Goal: Task Accomplishment & Management: Use online tool/utility

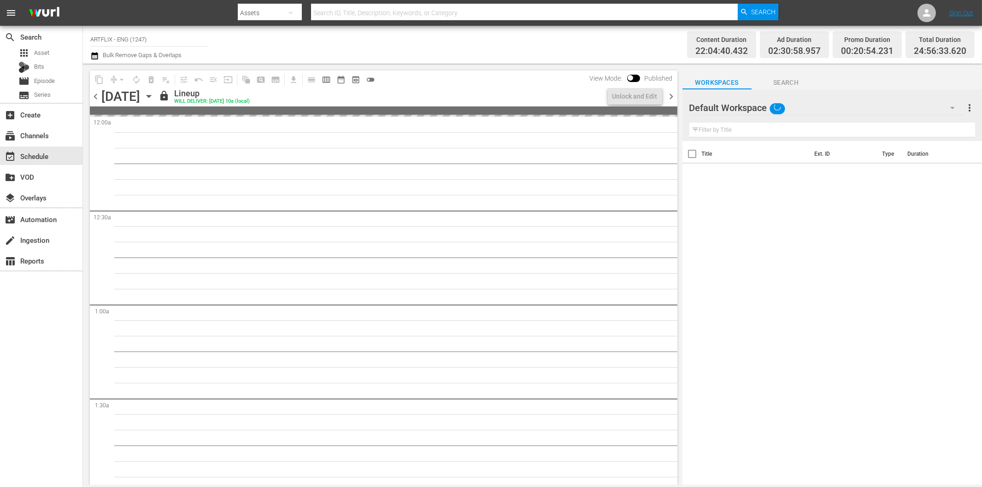
drag, startPoint x: 61, startPoint y: 326, endPoint x: 60, endPoint y: 331, distance: 4.6
click at [61, 326] on div "search Search apps Asset Bits movie Episode subtitles Series add_box Create sub…" at bounding box center [41, 269] width 83 height 487
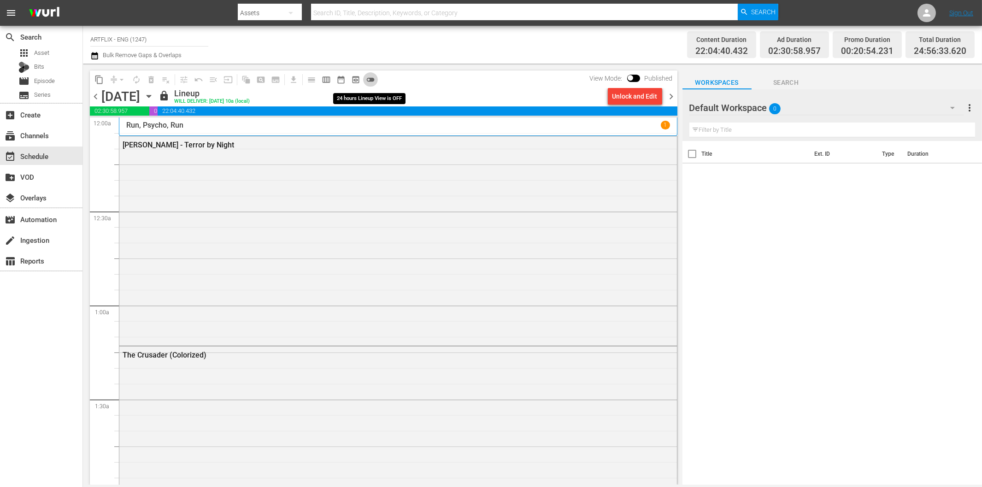
click at [369, 79] on span "toggle_off" at bounding box center [370, 79] width 9 height 9
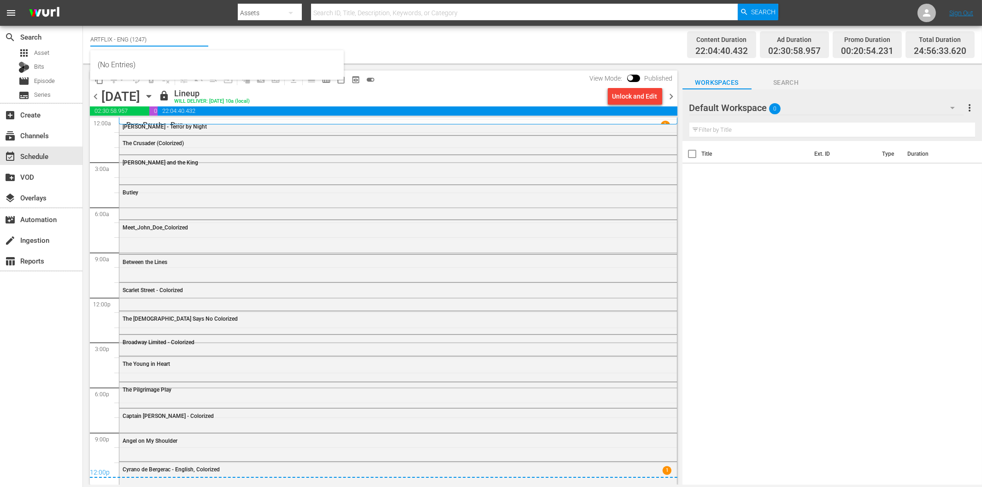
drag, startPoint x: 111, startPoint y: 35, endPoint x: 197, endPoint y: 39, distance: 86.8
click at [197, 39] on input "ARTFLIX - ENG (1247)" at bounding box center [149, 39] width 118 height 22
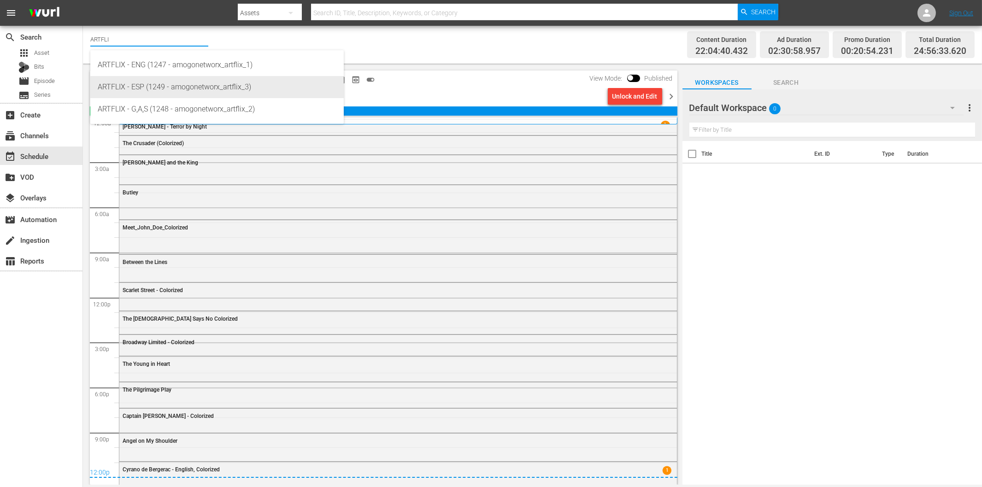
click at [172, 84] on div "ARTFLIX - ESP (1249 - amogonetworx_artflix_3)" at bounding box center [217, 87] width 239 height 22
type input "ARTFLIX - ESP (1249 - amogonetworx_artflix_3)"
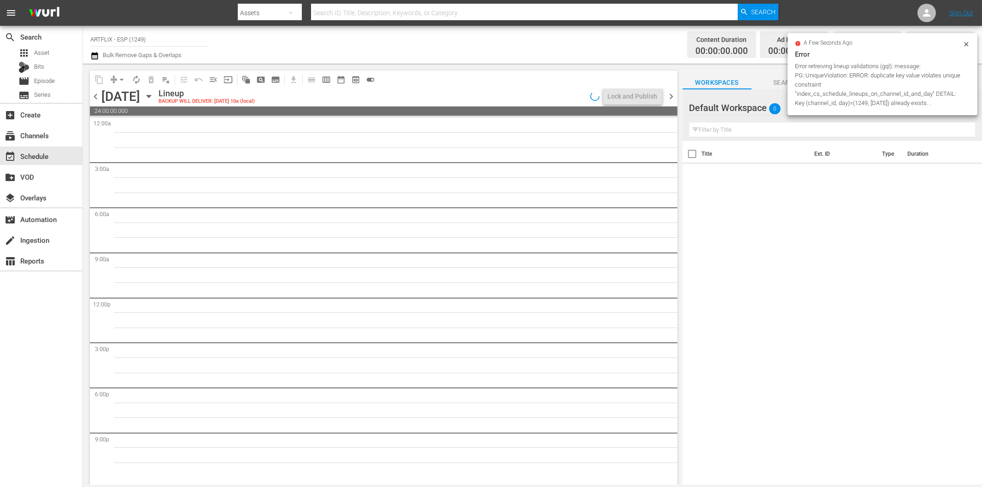
click at [966, 43] on icon at bounding box center [966, 44] width 4 height 4
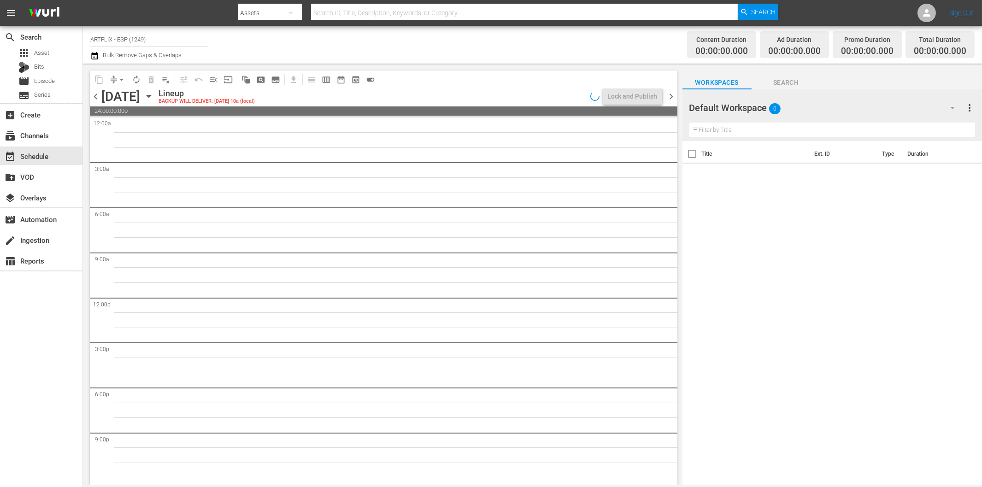
click at [950, 107] on icon "button" at bounding box center [952, 107] width 11 height 11
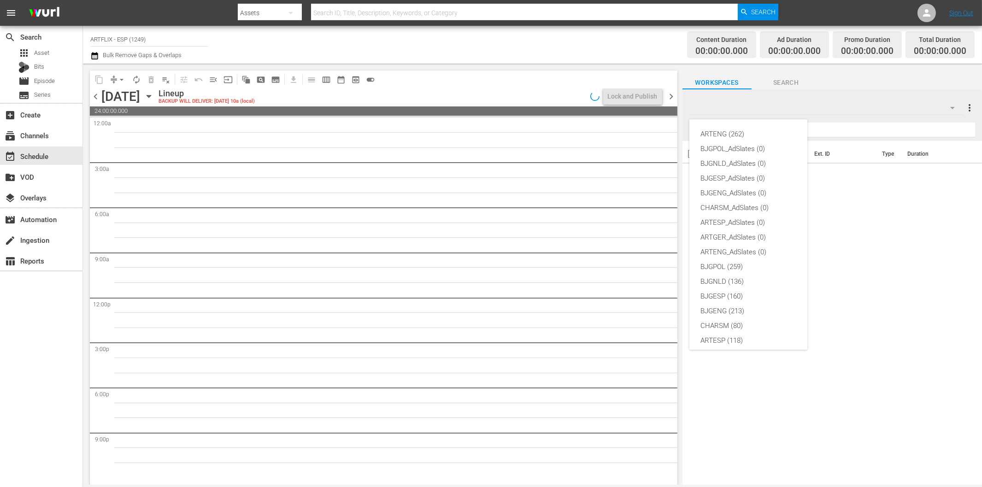
scroll to position [35, 0]
click at [738, 303] on div "ARTESP (118)" at bounding box center [749, 306] width 96 height 15
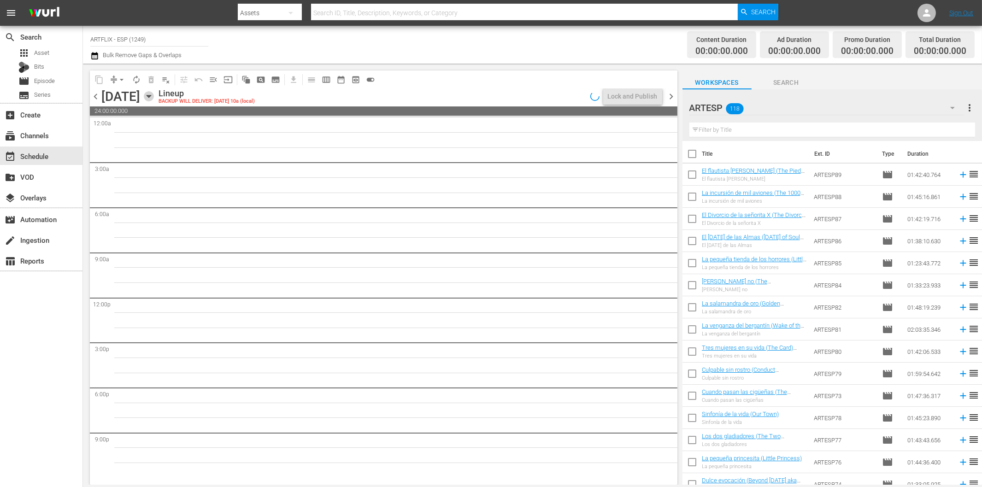
click at [151, 95] on icon "button" at bounding box center [149, 96] width 4 height 2
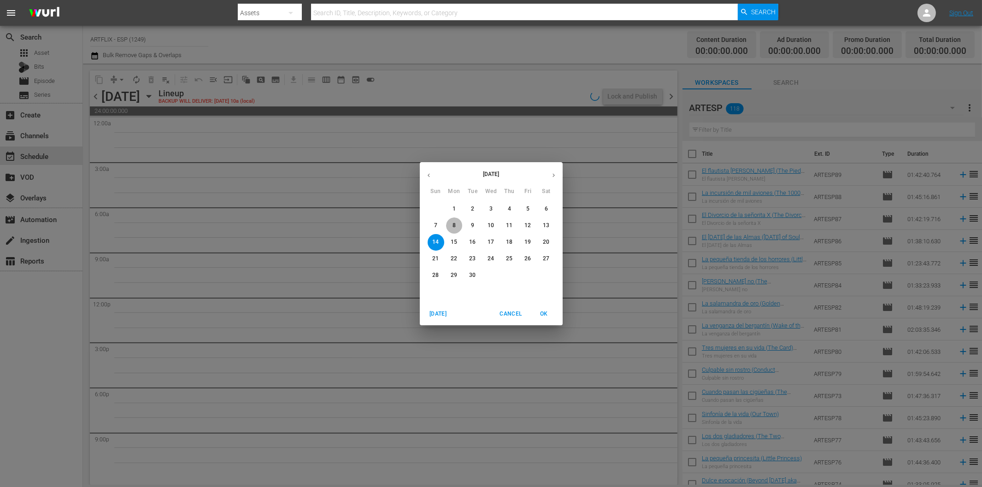
click at [451, 228] on span "8" at bounding box center [454, 226] width 17 height 8
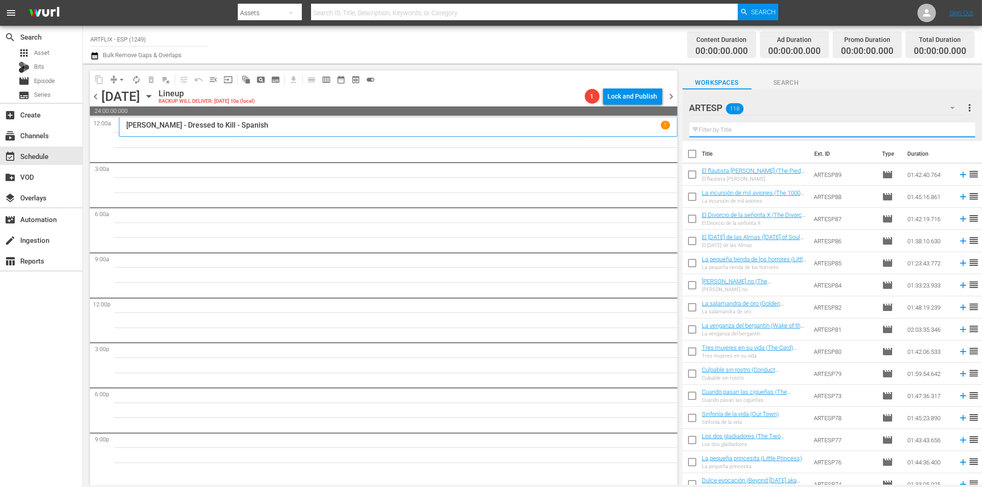
click at [752, 130] on input "text" at bounding box center [833, 130] width 286 height 15
paste input "The Rage of Paris - Spanish"
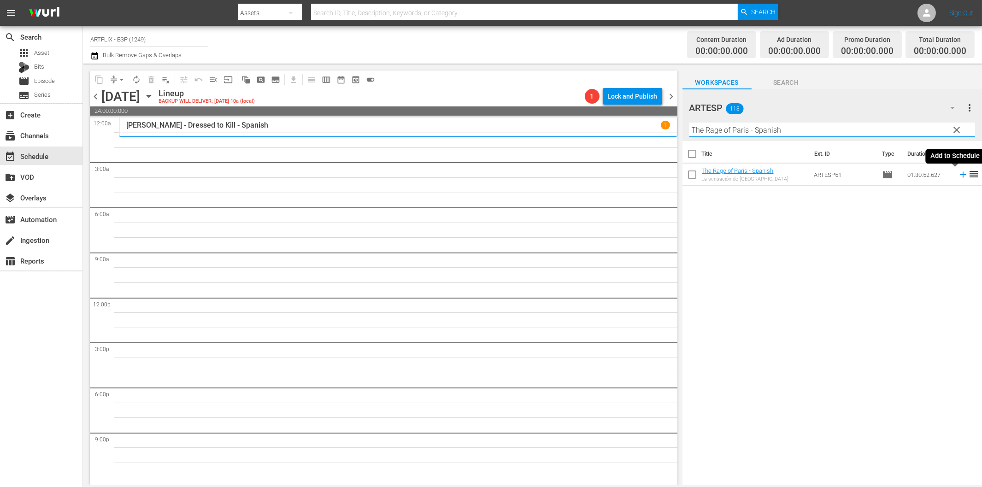
click at [958, 176] on icon at bounding box center [963, 175] width 10 height 10
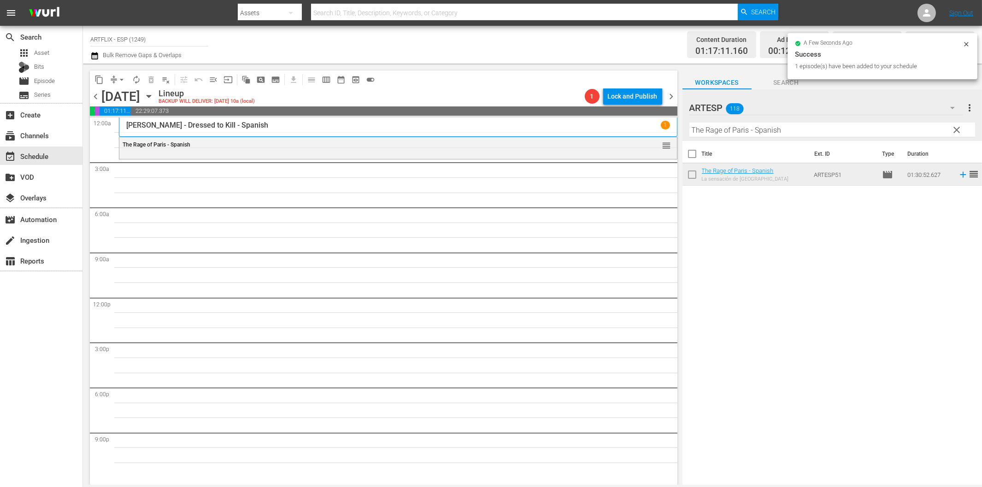
click at [726, 129] on input "The Rage of Paris - Spanish" at bounding box center [833, 130] width 286 height 15
paste input "His Girl [DATE]"
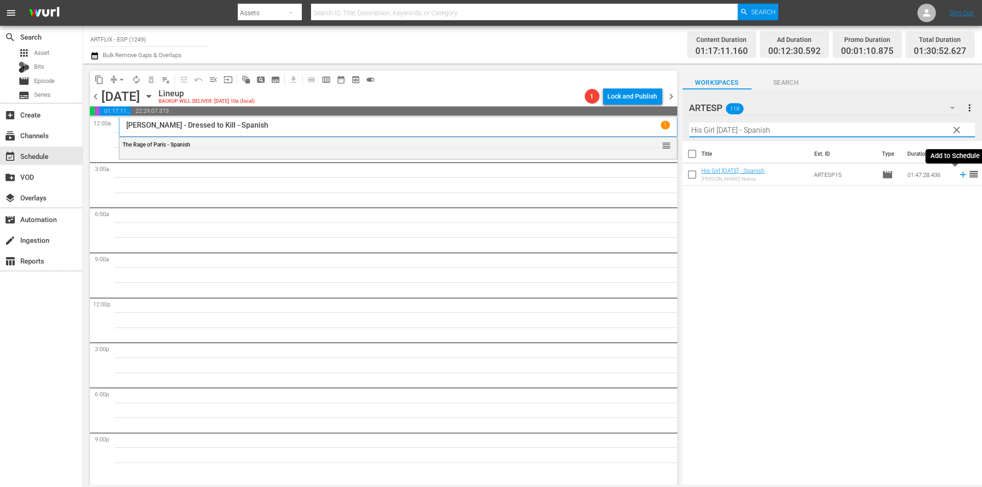
click at [960, 174] on icon at bounding box center [963, 175] width 6 height 6
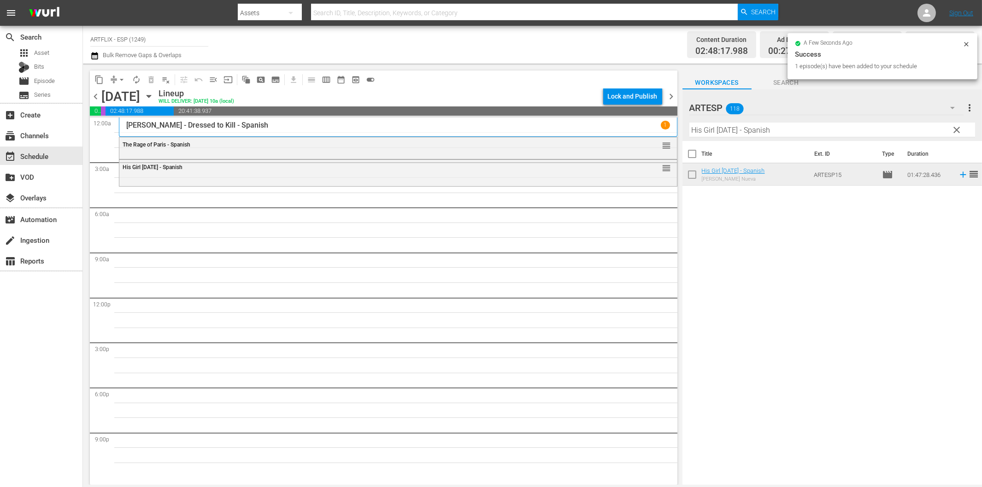
click at [733, 127] on input "His Girl [DATE] - Spanish" at bounding box center [833, 130] width 286 height 15
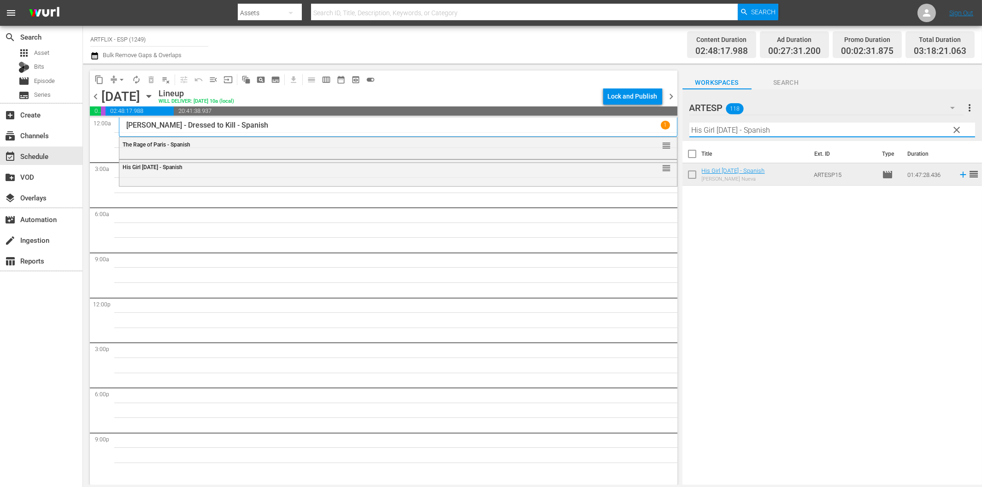
paste input "El_fantasma_de_la_opera_(The_Phantom_of_the_Opera)_Colorized"
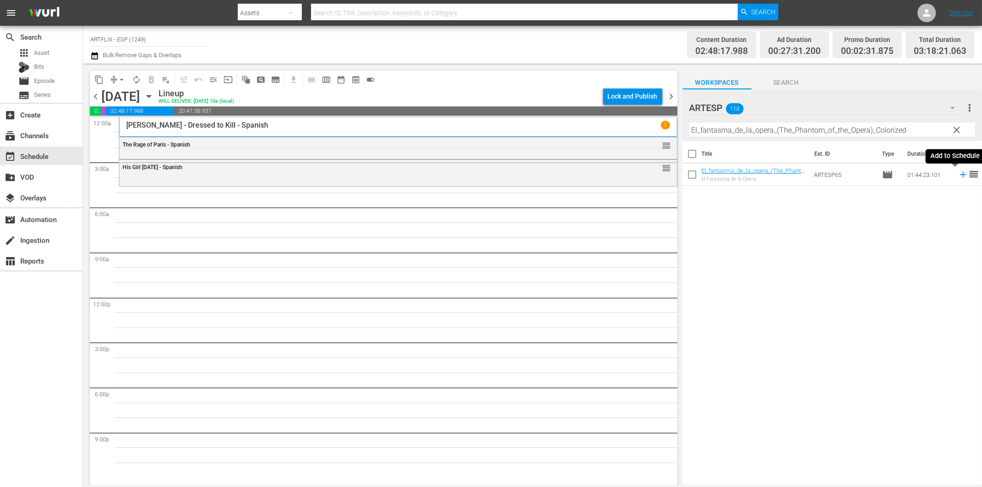
click at [958, 177] on icon at bounding box center [963, 175] width 10 height 10
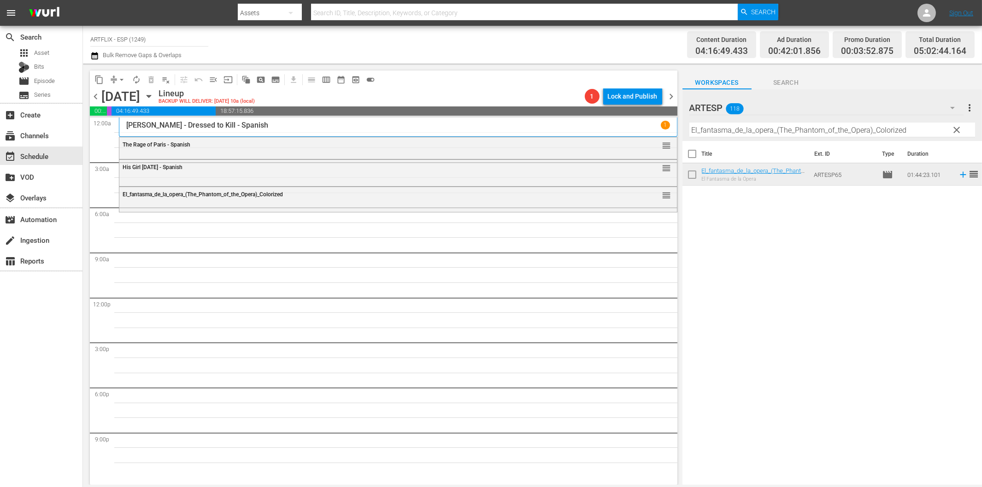
click at [768, 130] on input "El_fantasma_de_la_opera_(The_Phantom_of_the_Opera)_Colorized" at bounding box center [833, 130] width 286 height 15
paste input "The Strange Love of [PERSON_NAME] - Spanish"
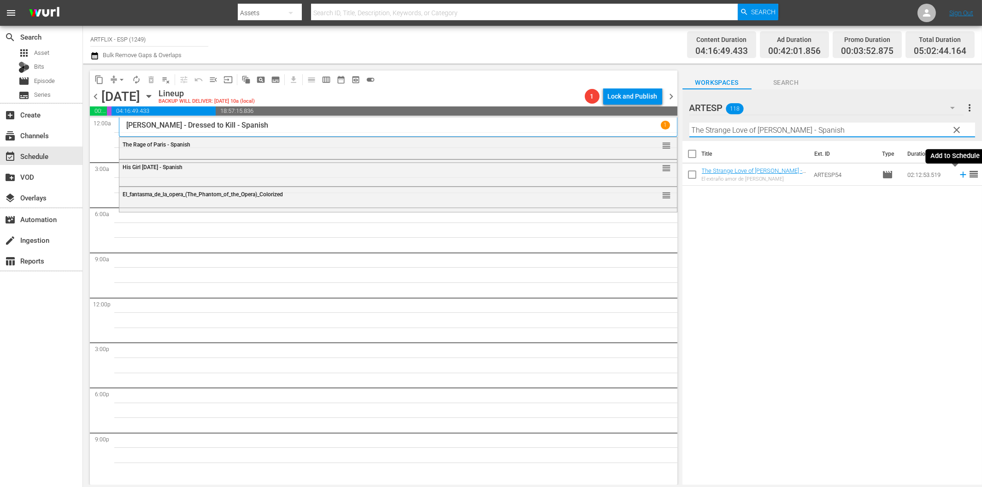
click at [958, 172] on icon at bounding box center [963, 175] width 10 height 10
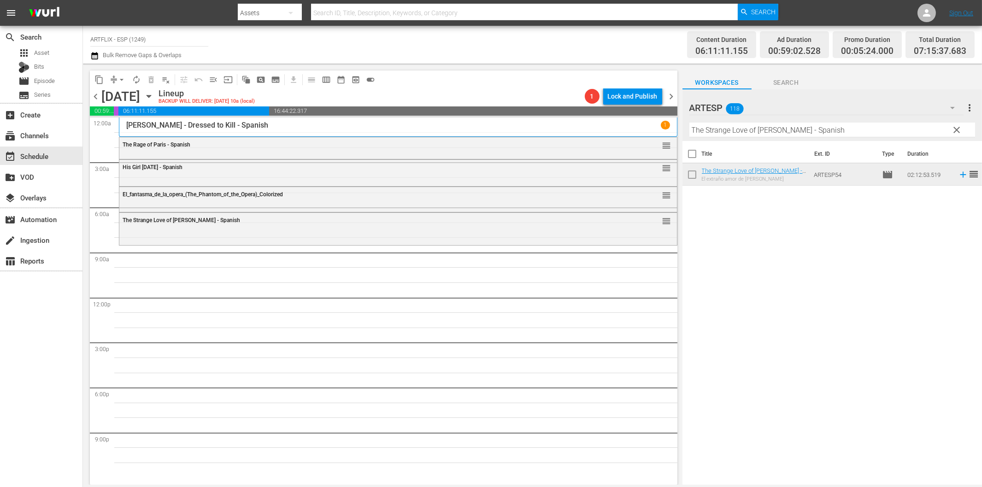
click at [775, 132] on input "The Strange Love of [PERSON_NAME] - Spanish" at bounding box center [833, 130] width 286 height 15
paste input "La canción del recuerdo (Penny_Serenade)"
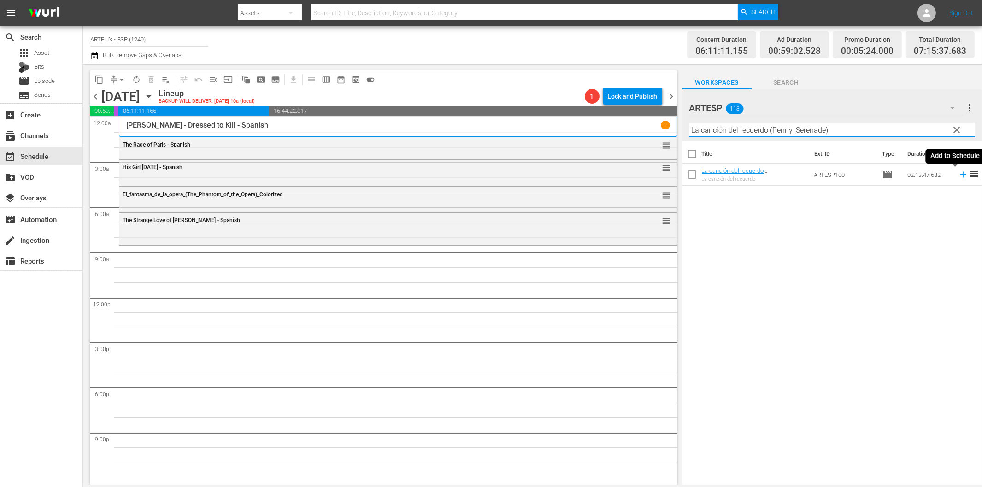
click at [958, 176] on icon at bounding box center [963, 175] width 10 height 10
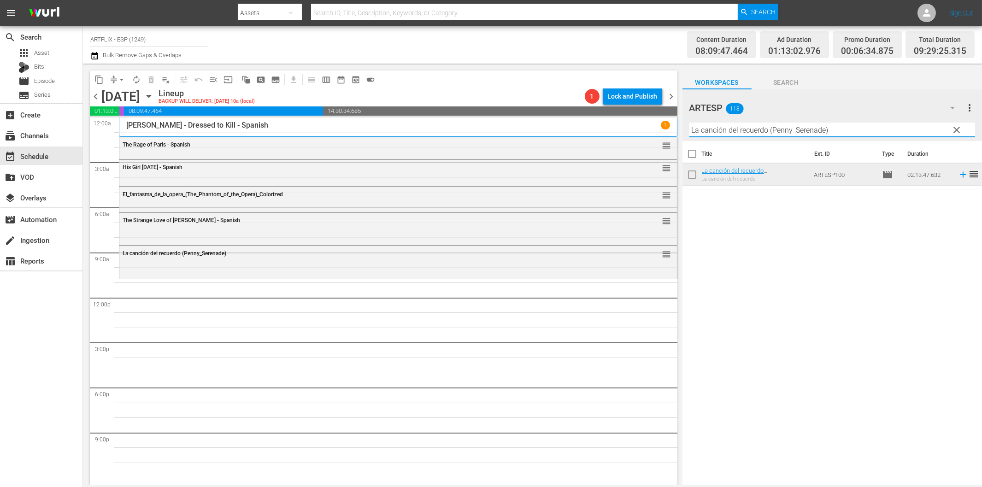
click at [702, 132] on input "La canción del recuerdo (Penny_Serenade)" at bounding box center [833, 130] width 286 height 15
paste input "El libro de la selva (Jungle Book 1942"
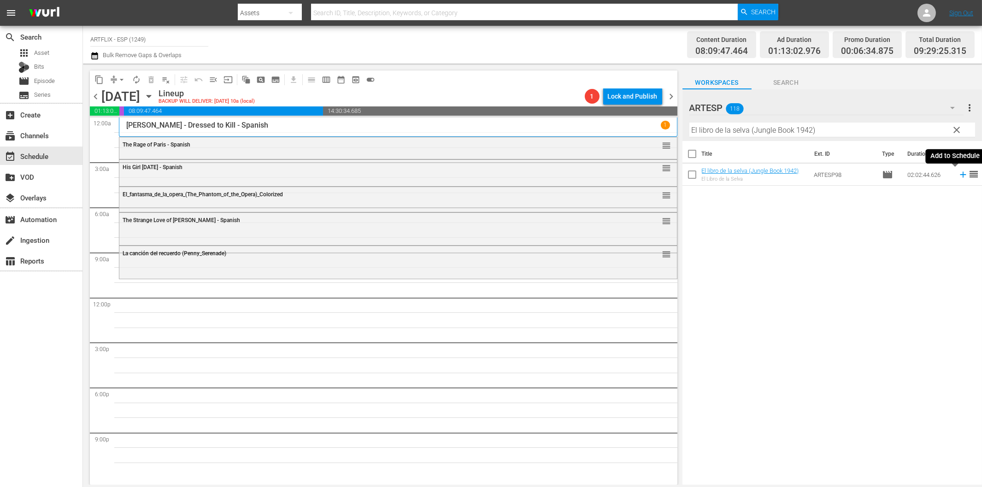
click at [958, 177] on icon at bounding box center [963, 175] width 10 height 10
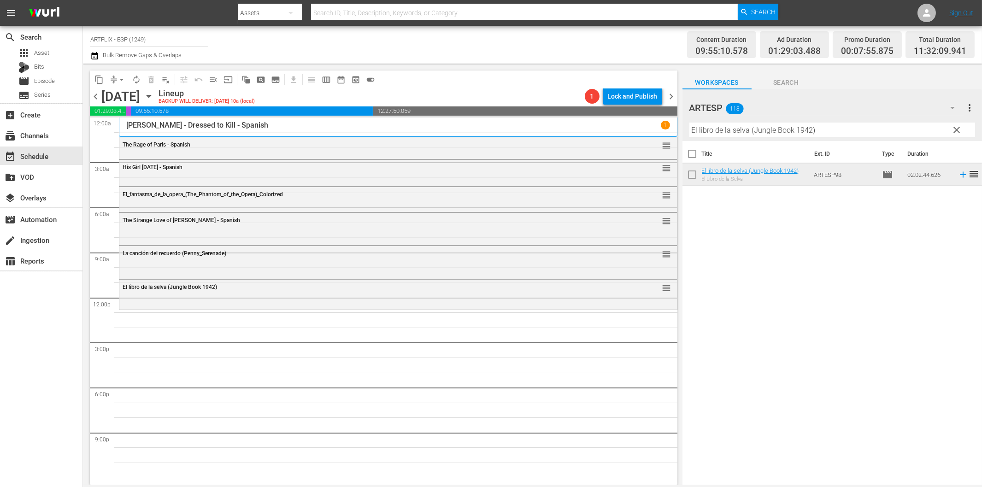
click at [817, 127] on input "El libro de la selva (Jungle Book 1942)" at bounding box center [833, 130] width 286 height 15
paste input "Lassie - [GEOGRAPHIC_DATA] ([GEOGRAPHIC_DATA] - [GEOGRAPHIC_DATA]"
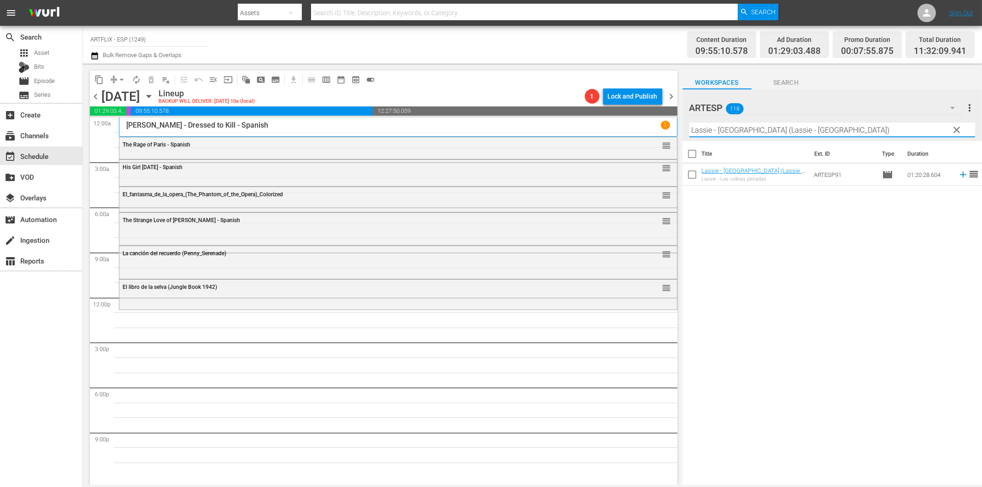
click at [958, 173] on icon at bounding box center [963, 175] width 10 height 10
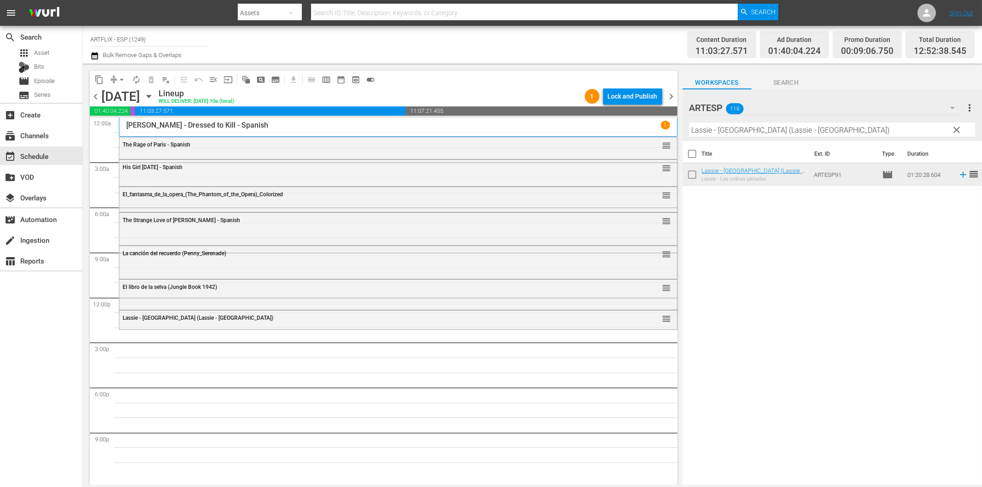
click at [708, 134] on input "Lassie - [GEOGRAPHIC_DATA] (Lassie - [GEOGRAPHIC_DATA])" at bounding box center [833, 130] width 286 height 15
paste input "[PERSON_NAME]'s Revenge - Spanish"
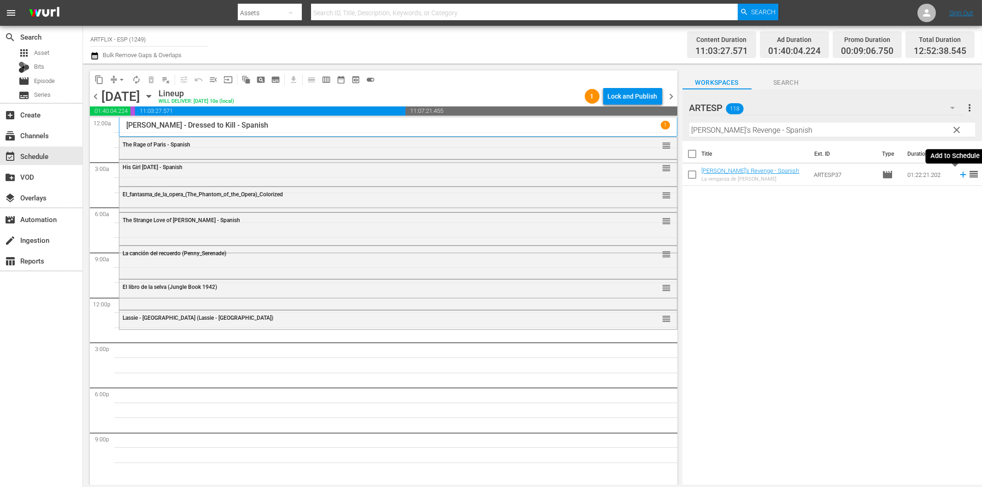
click at [960, 177] on icon at bounding box center [963, 175] width 6 height 6
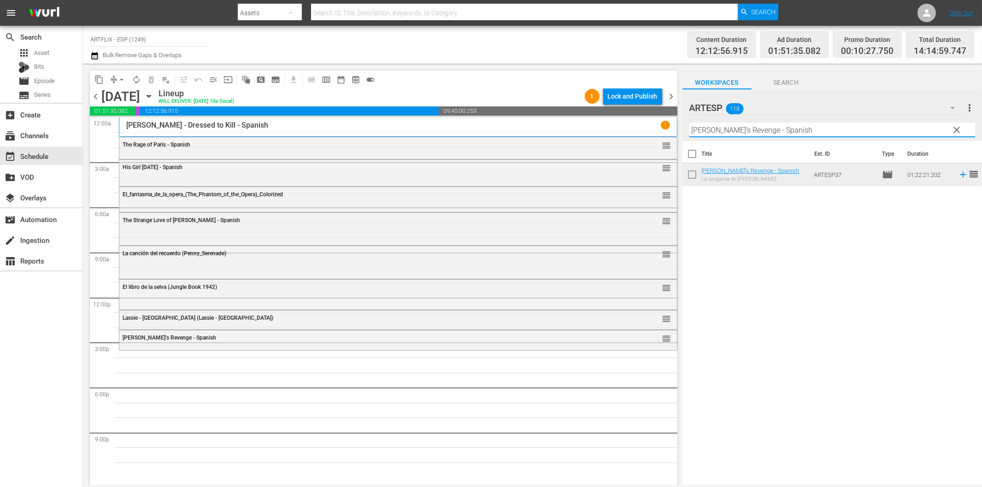
click at [742, 131] on input "[PERSON_NAME]'s Revenge - Spanish" at bounding box center [833, 130] width 286 height 15
paste input "Los dos gladiadores (The Two Gladiators)"
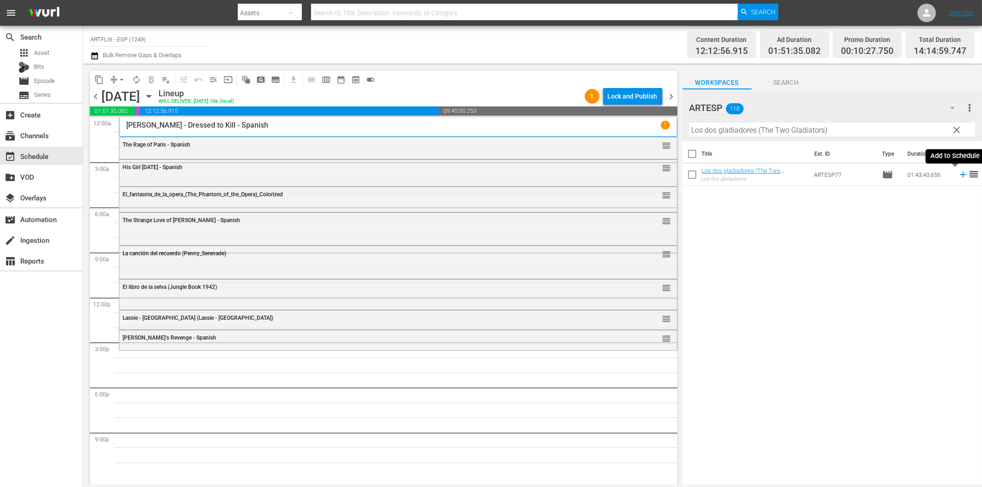
click at [960, 174] on icon at bounding box center [963, 175] width 6 height 6
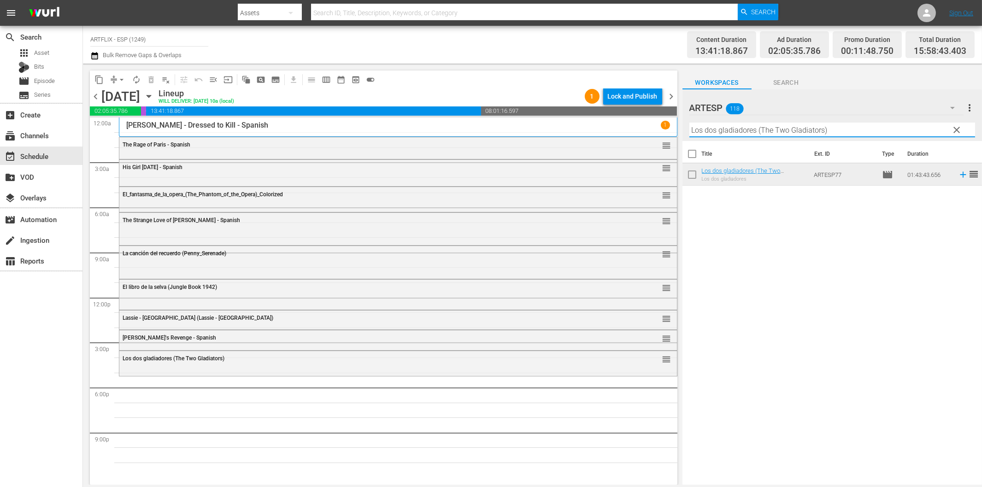
click at [718, 132] on input "Los dos gladiadores (The Two Gladiators)" at bounding box center [833, 130] width 286 height 15
paste input "Angel on my Shoulder"
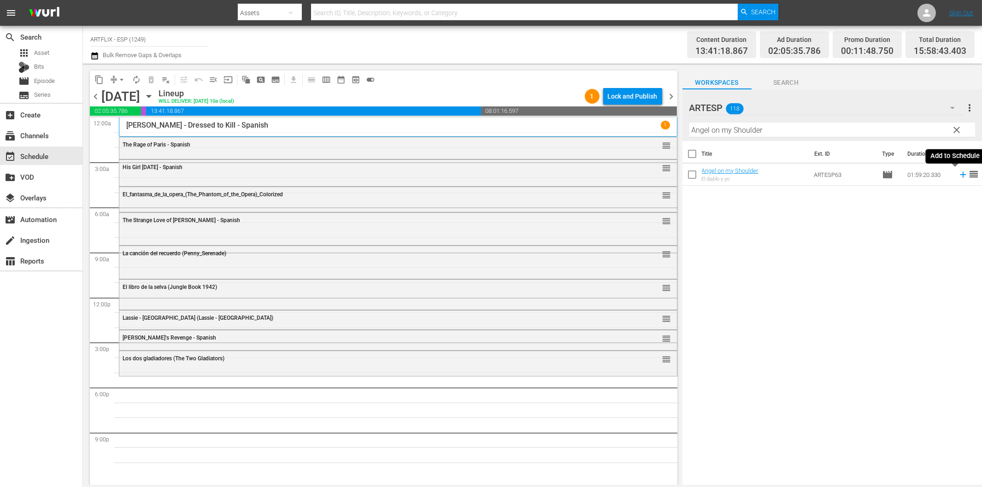
click at [958, 177] on icon at bounding box center [963, 175] width 10 height 10
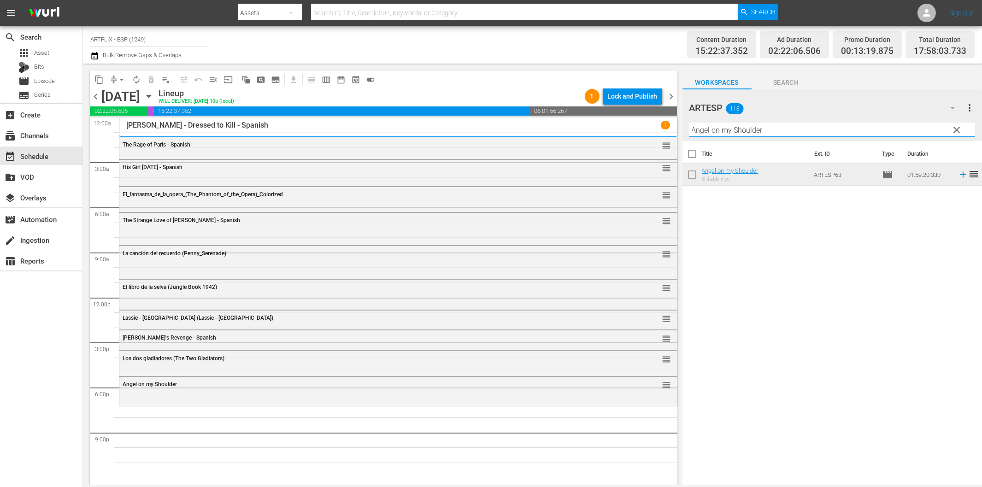
click at [714, 131] on input "Angel on my Shoulder" at bounding box center [833, 130] width 286 height 15
paste input "Sinfonía de la vida (Our Town)"
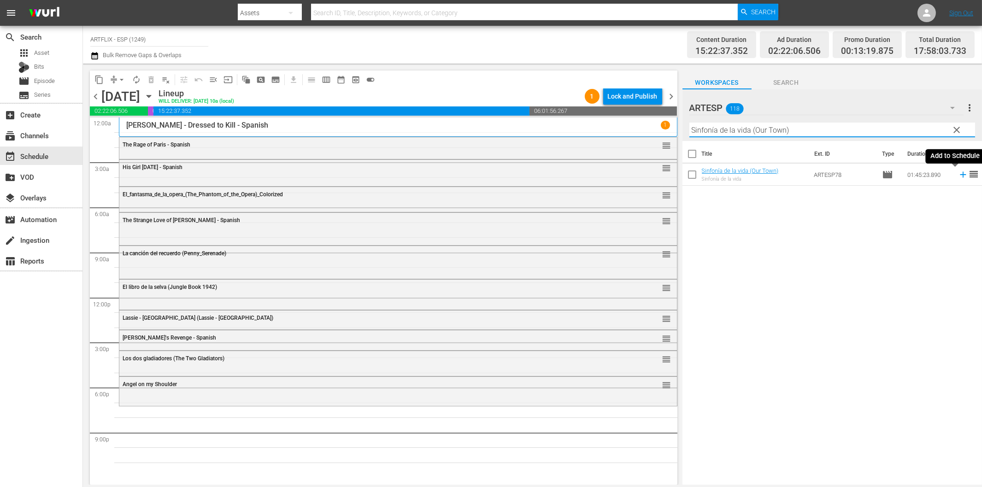
click at [958, 177] on icon at bounding box center [963, 175] width 10 height 10
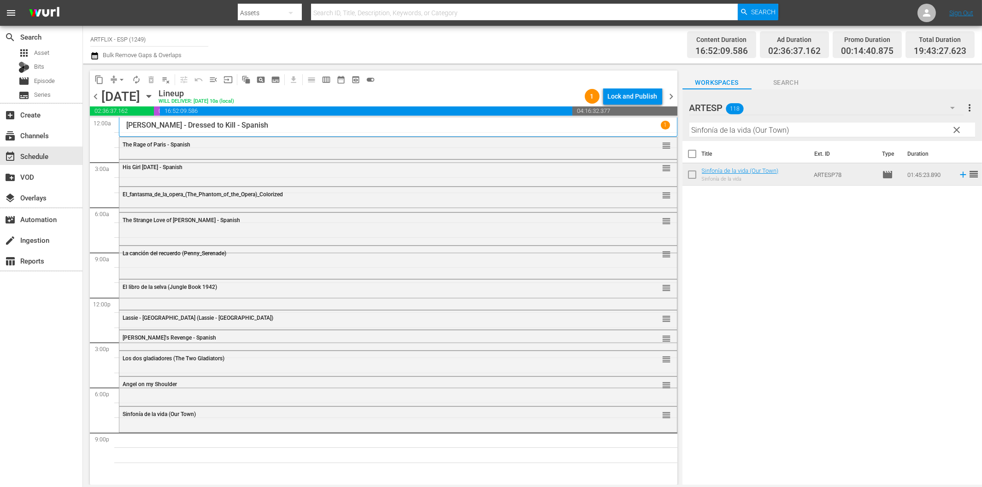
click at [738, 135] on input "Sinfonía de la vida (Our Town)" at bounding box center [833, 130] width 286 height 15
paste input "undown - Spanish"
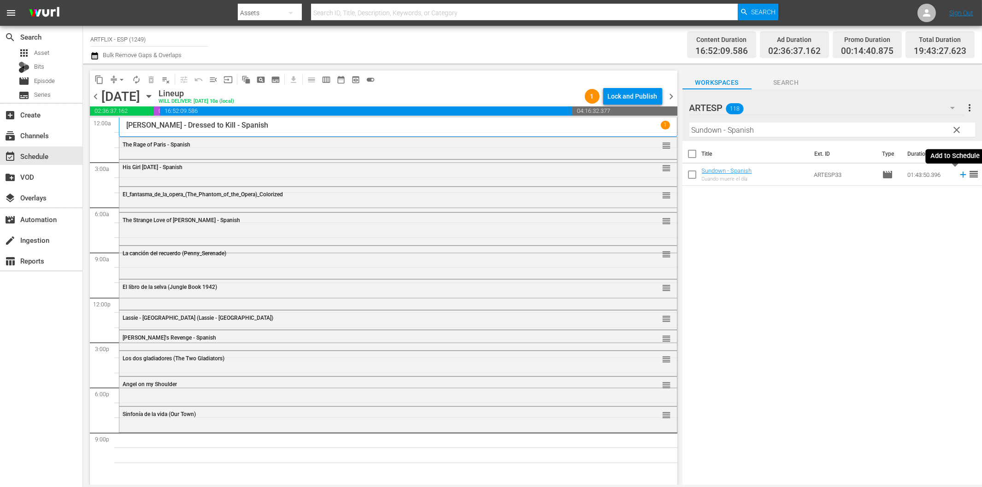
click at [958, 177] on icon at bounding box center [963, 175] width 10 height 10
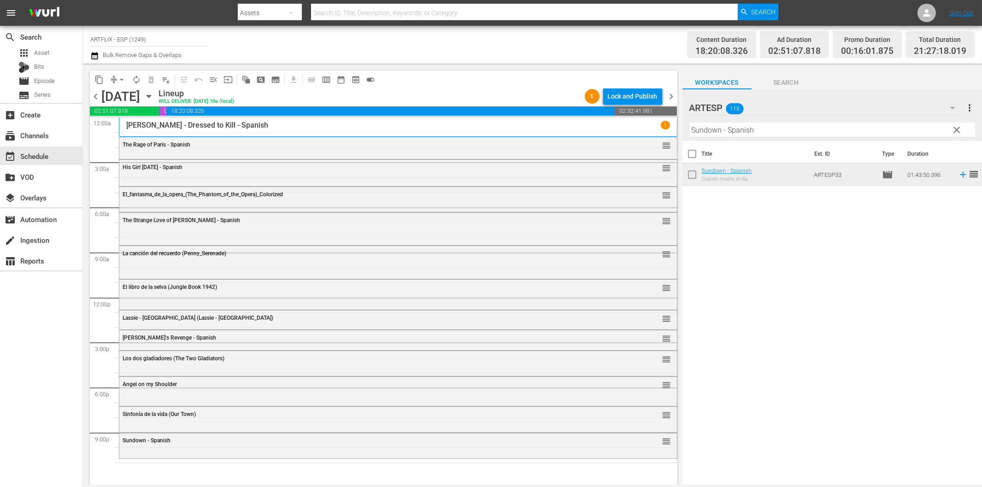
click at [768, 132] on input "Sundown - Spanish" at bounding box center [833, 130] width 286 height 15
paste input "Bird of Paradise"
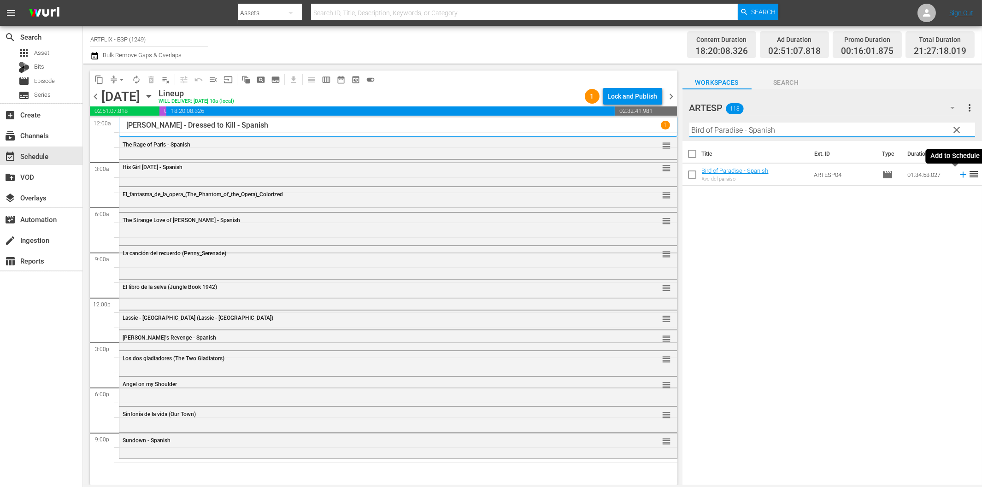
click at [958, 177] on icon at bounding box center [963, 175] width 10 height 10
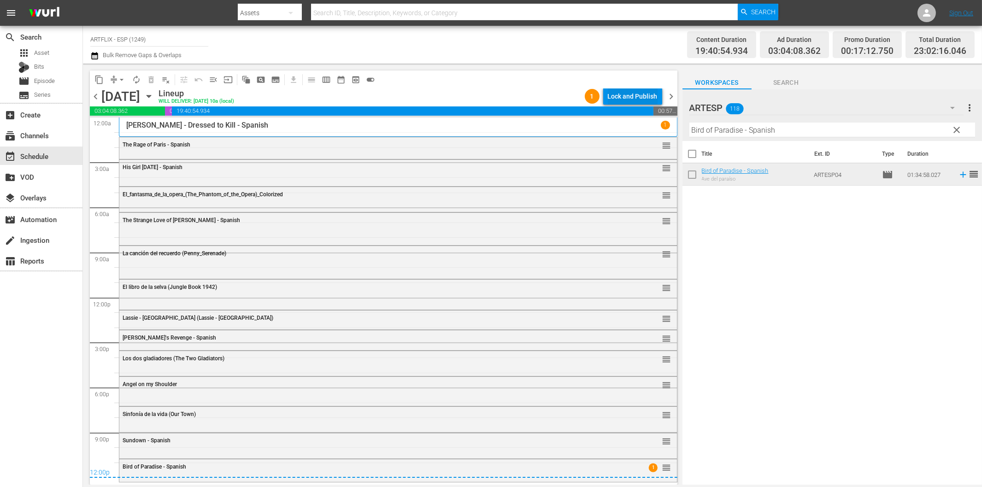
click at [621, 96] on div "Lock and Publish" at bounding box center [633, 96] width 50 height 17
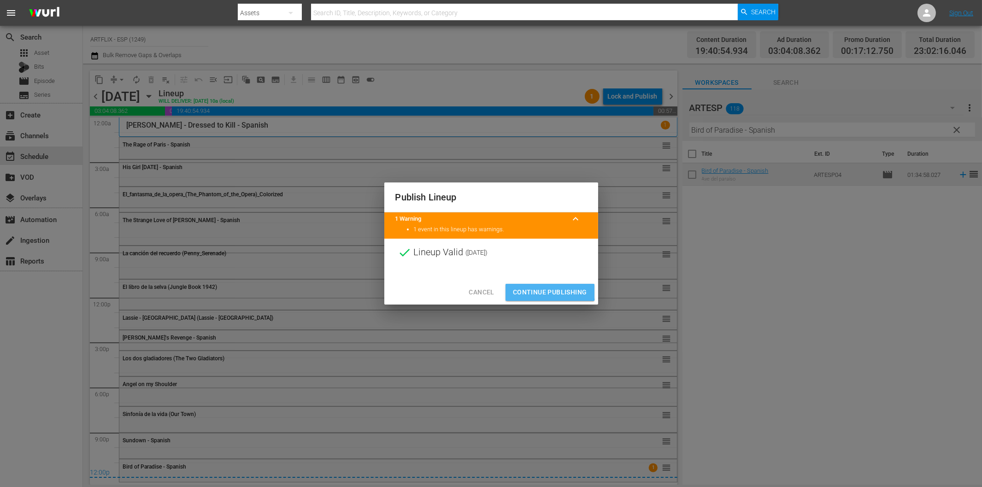
click at [550, 291] on span "Continue Publishing" at bounding box center [550, 293] width 74 height 12
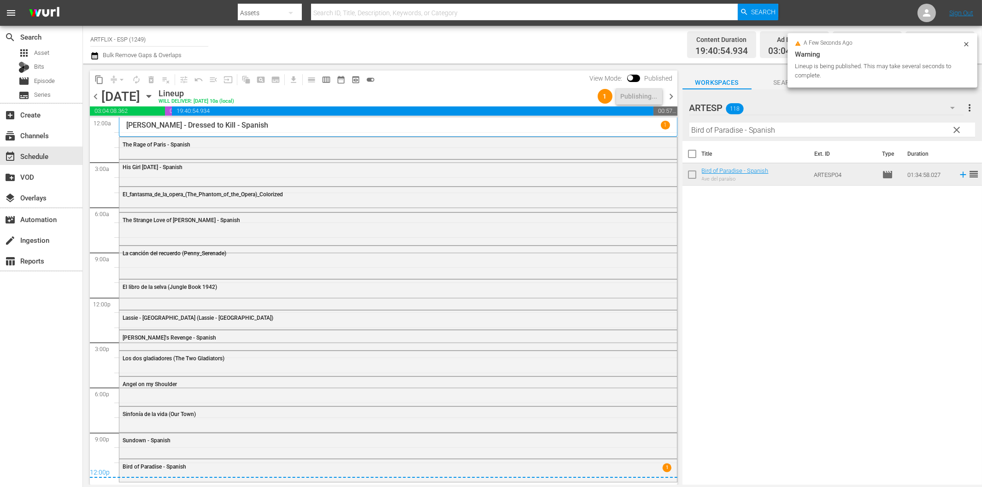
click at [672, 96] on span "chevron_right" at bounding box center [672, 97] width 12 height 12
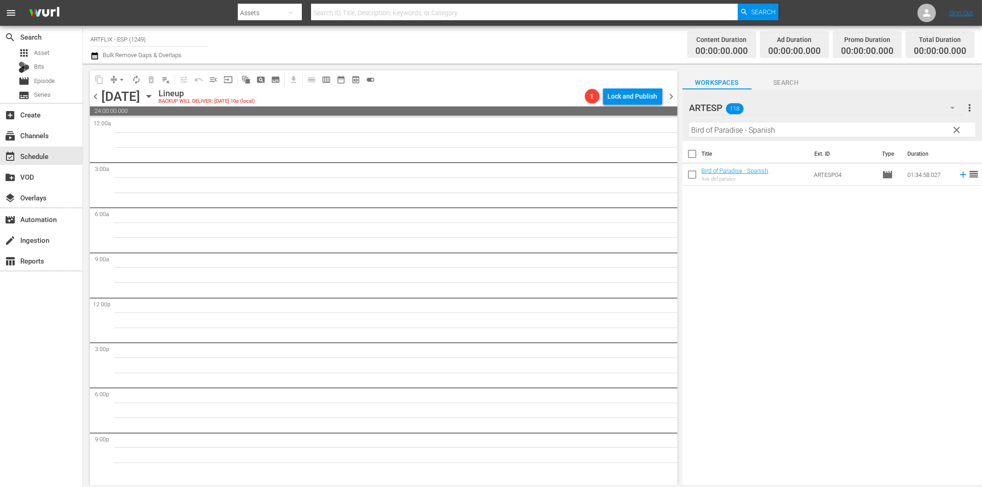
click at [753, 130] on input "Bird of Paradise - Spanish" at bounding box center [833, 130] width 286 height 15
paste input "Night of the Living Dead"
click at [958, 174] on icon at bounding box center [963, 175] width 10 height 10
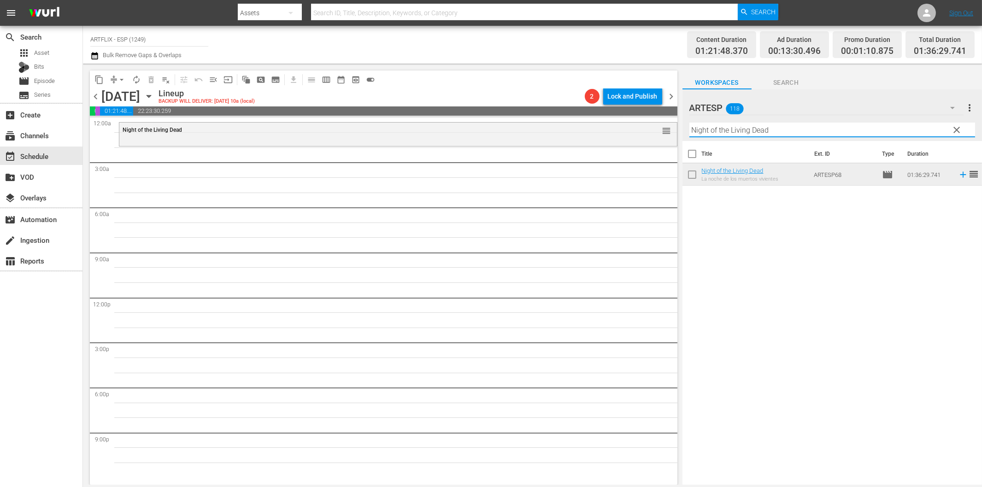
drag, startPoint x: 708, startPoint y: 129, endPoint x: 706, endPoint y: 134, distance: 5.3
click at [708, 130] on input "Night of the Living Dead" at bounding box center [833, 130] width 286 height 15
click at [958, 173] on icon at bounding box center [963, 175] width 10 height 10
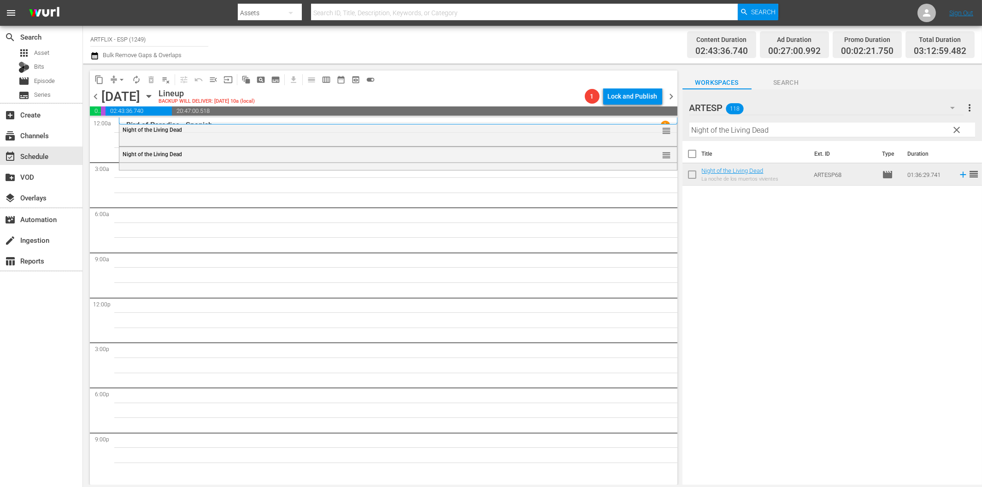
click at [249, 153] on div "Night of the Living Dead" at bounding box center [373, 154] width 500 height 6
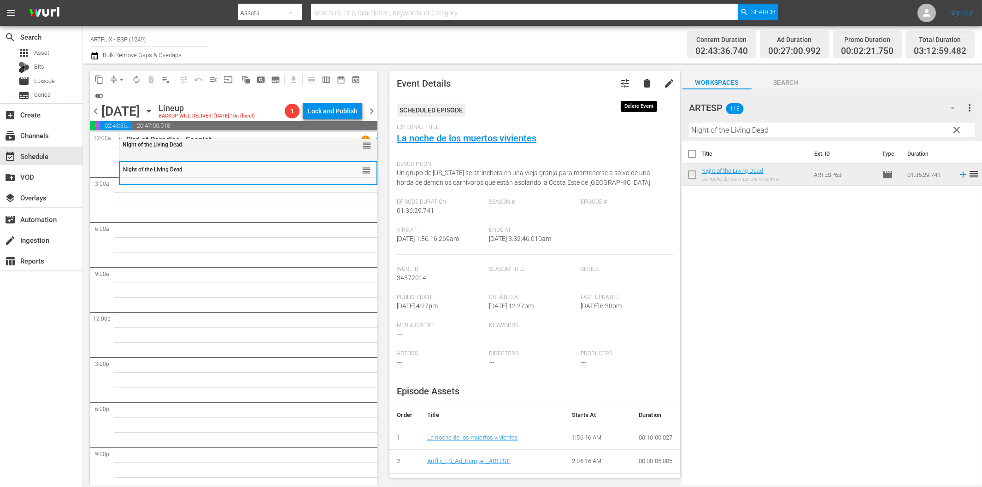
click at [642, 81] on span "delete" at bounding box center [647, 83] width 11 height 11
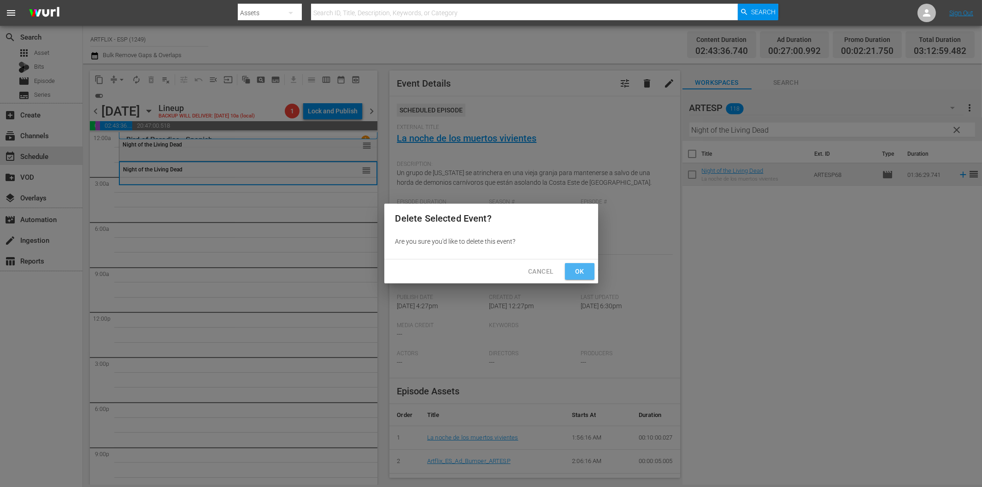
click at [580, 268] on span "Ok" at bounding box center [580, 272] width 15 height 12
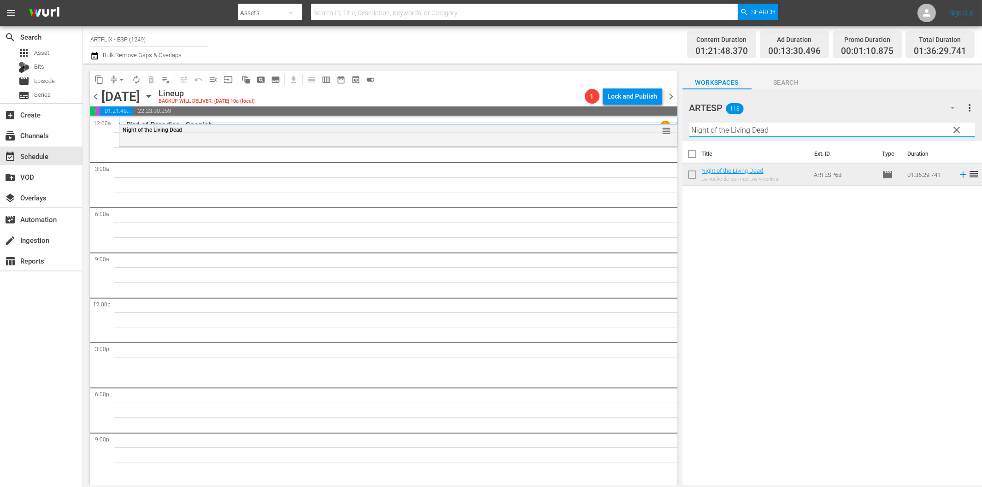
click at [785, 130] on input "Night of the Living Dead" at bounding box center [833, 130] width 286 height 15
paste input "El terror (The Terror)"
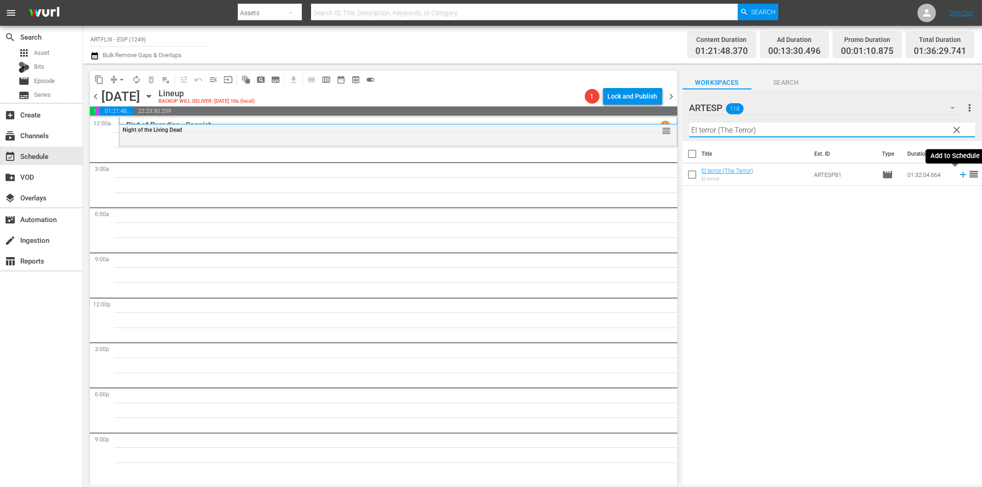
click at [958, 177] on icon at bounding box center [963, 175] width 10 height 10
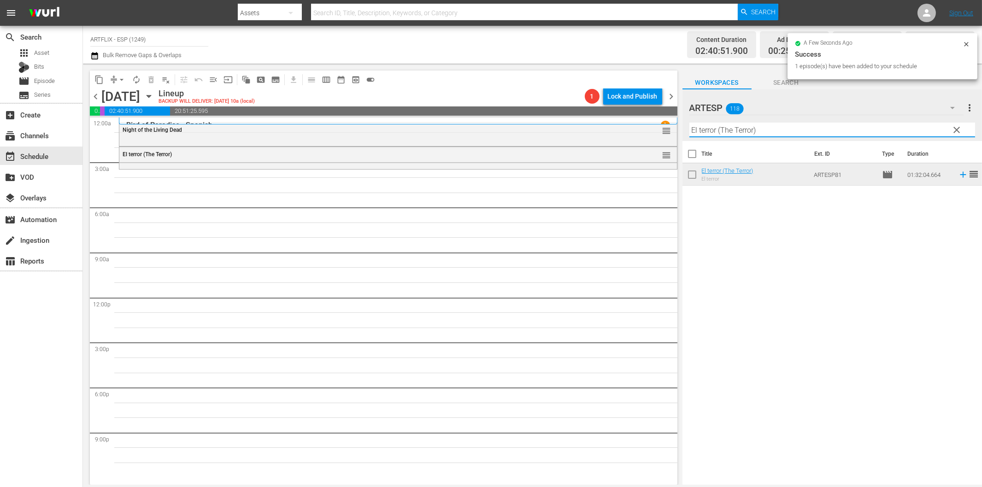
click at [772, 127] on input "El terror (The Terror)" at bounding box center [833, 130] width 286 height 15
paste input "Conciencia culpable (Guilty Conscience"
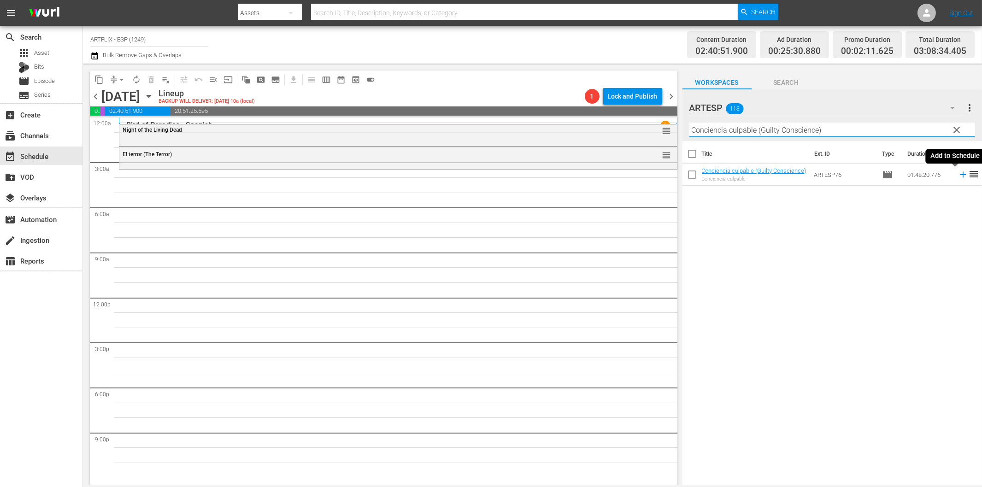
click at [960, 173] on icon at bounding box center [963, 175] width 6 height 6
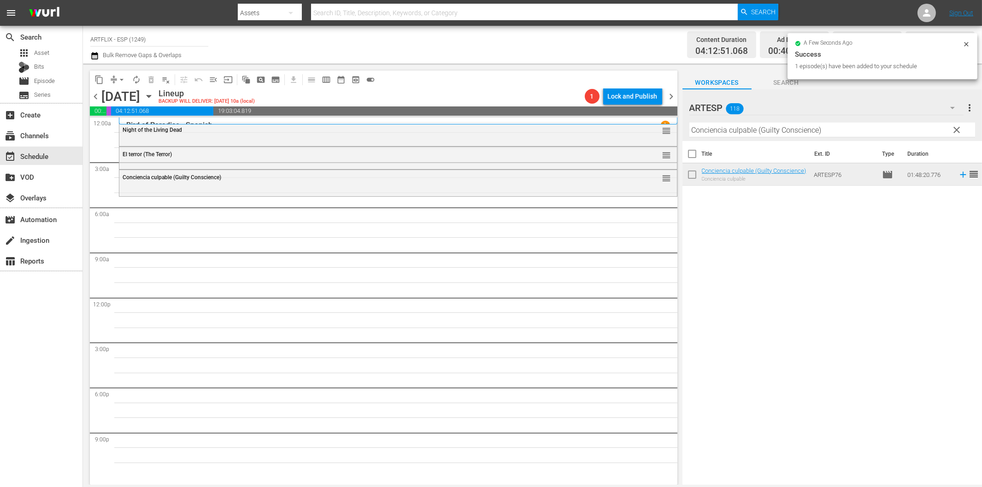
click at [721, 130] on input "Conciencia culpable (Guilty Conscience)" at bounding box center [833, 130] width 286 height 15
paste input "La [PERSON_NAME] del fin del mundo (The Light at the Edge of the World"
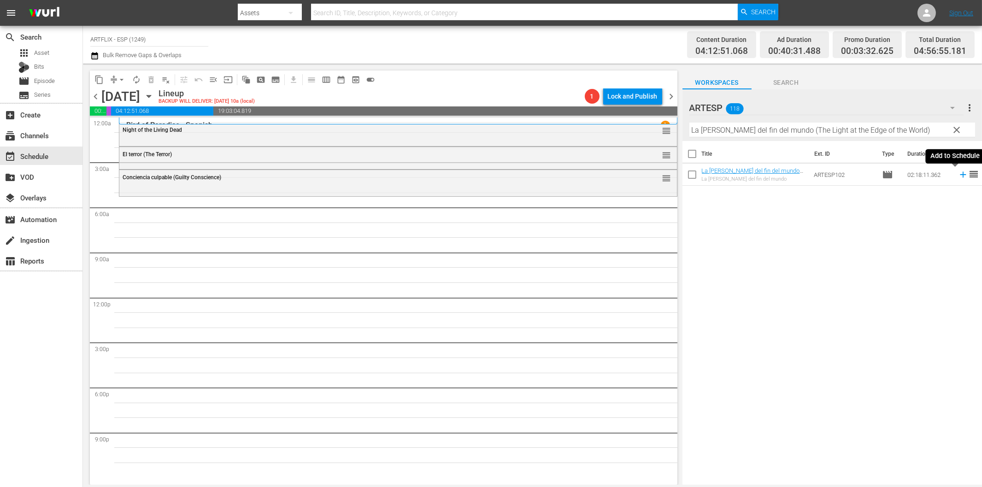
click at [958, 177] on icon at bounding box center [963, 175] width 10 height 10
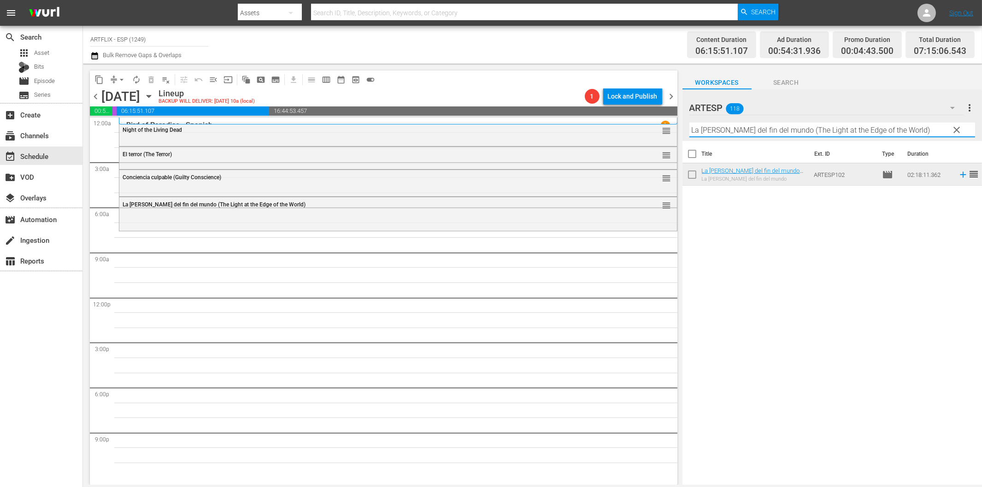
click at [753, 134] on input "La [PERSON_NAME] del fin del mundo (The Light at the Edge of the World)" at bounding box center [833, 130] width 286 height 15
paste input "Meet [PERSON_NAME] - Spanish"
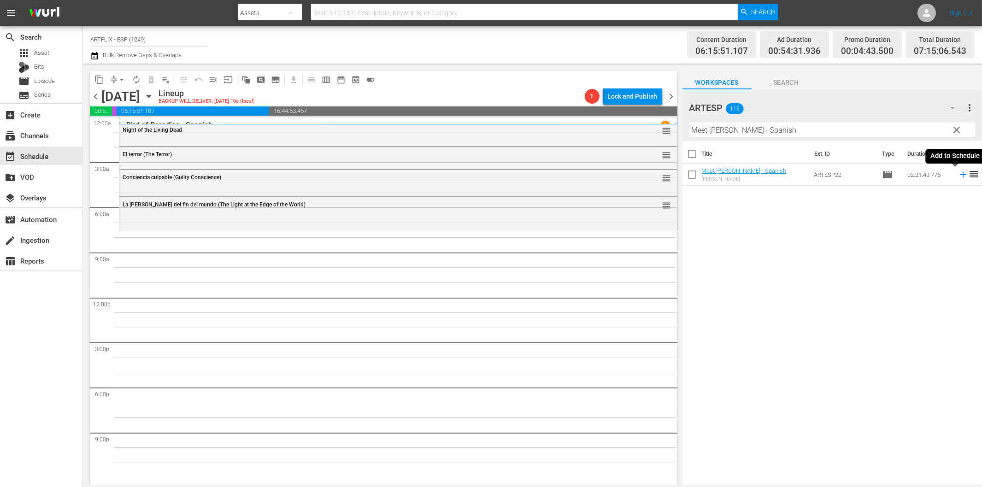
click at [958, 173] on icon at bounding box center [963, 175] width 10 height 10
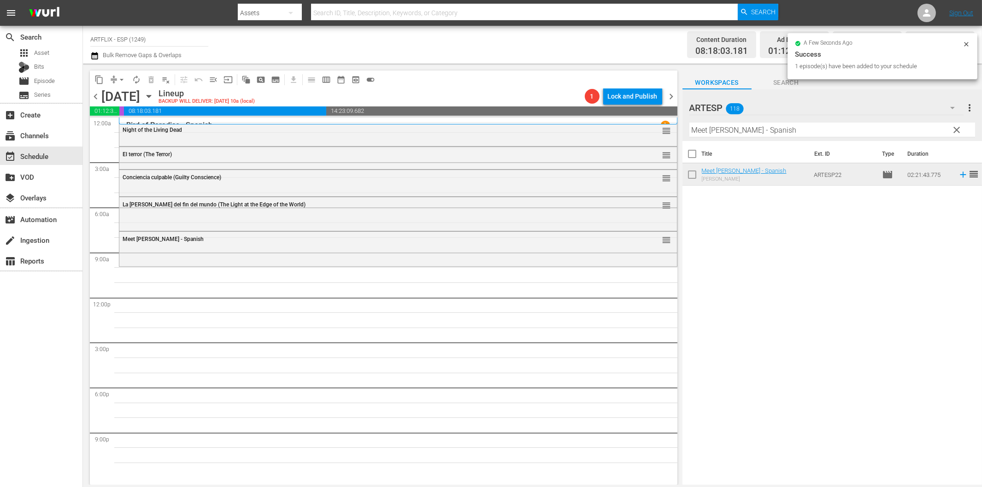
click at [746, 134] on input "Meet [PERSON_NAME] - Spanish" at bounding box center [833, 130] width 286 height 15
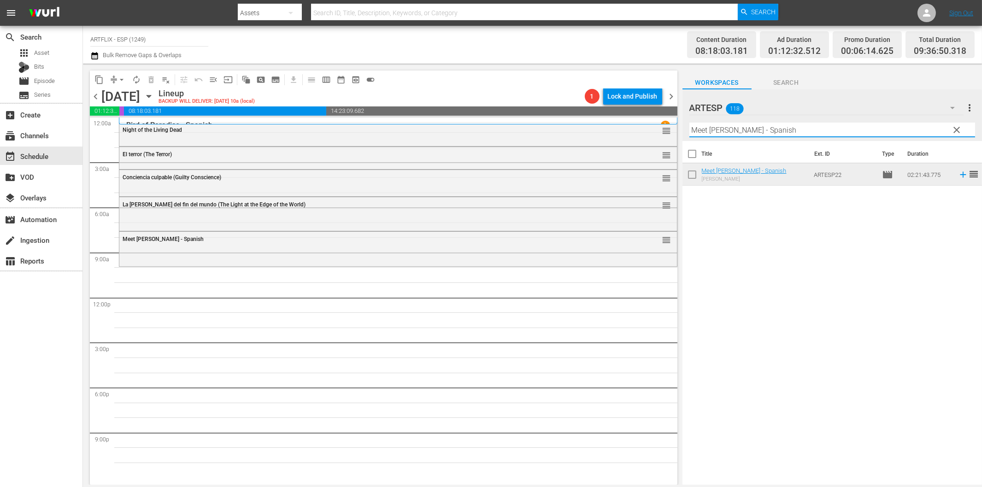
paste input "Seven Alone"
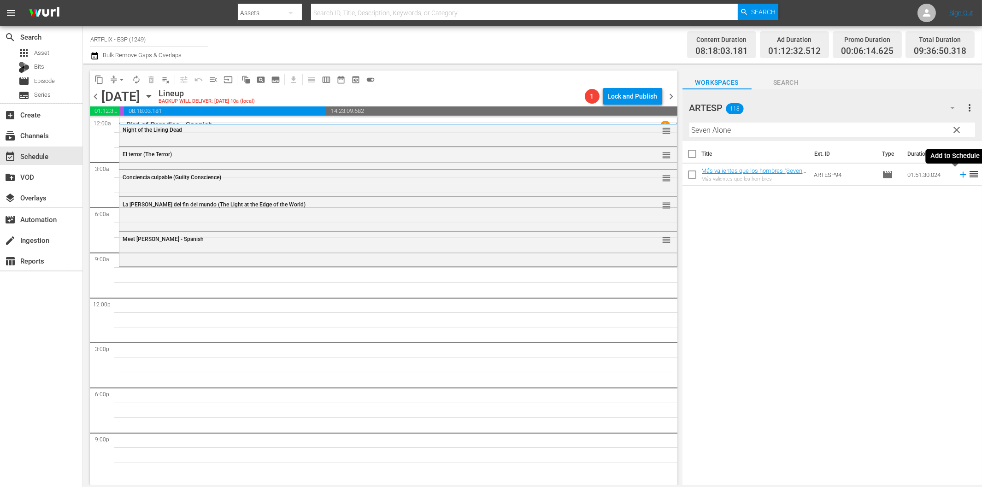
click at [958, 176] on icon at bounding box center [963, 175] width 10 height 10
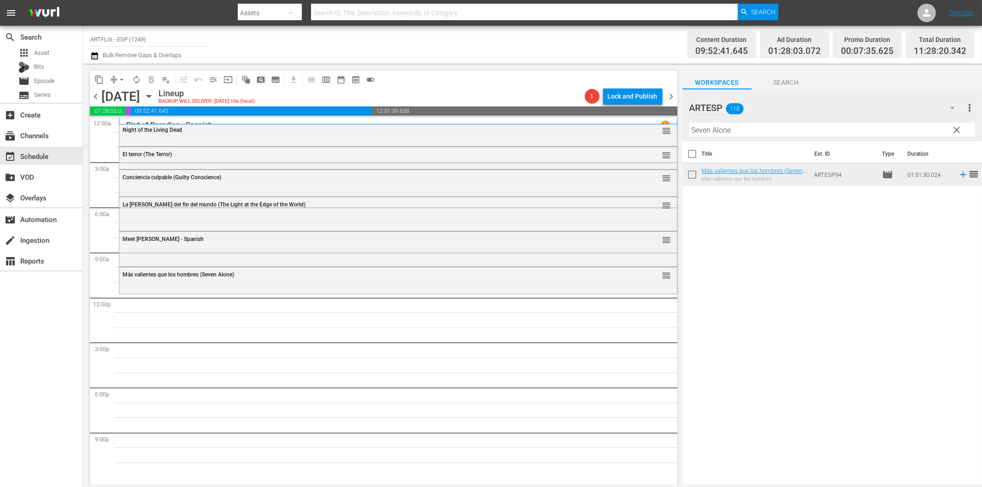
click at [785, 130] on input "Seven Alone" at bounding box center [833, 130] width 286 height 15
paste input "A Boy and His Dog"
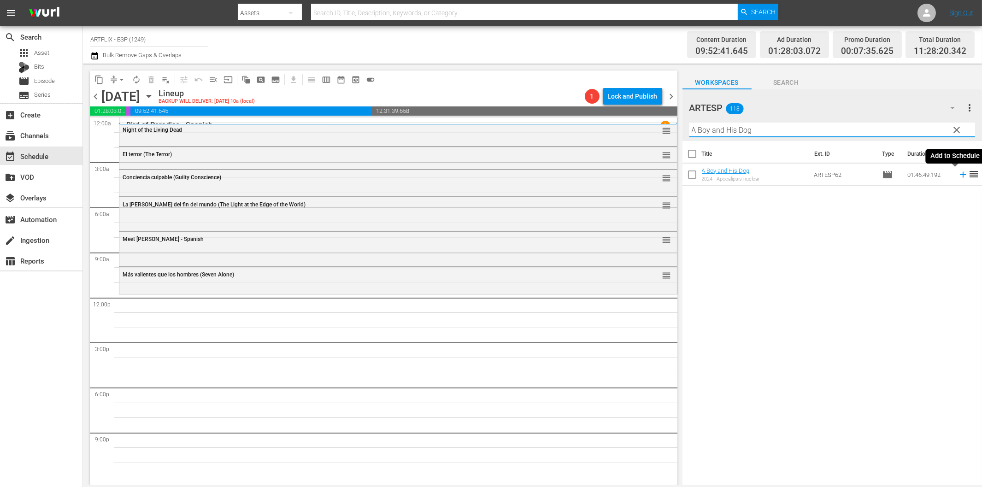
click at [960, 174] on icon at bounding box center [963, 175] width 6 height 6
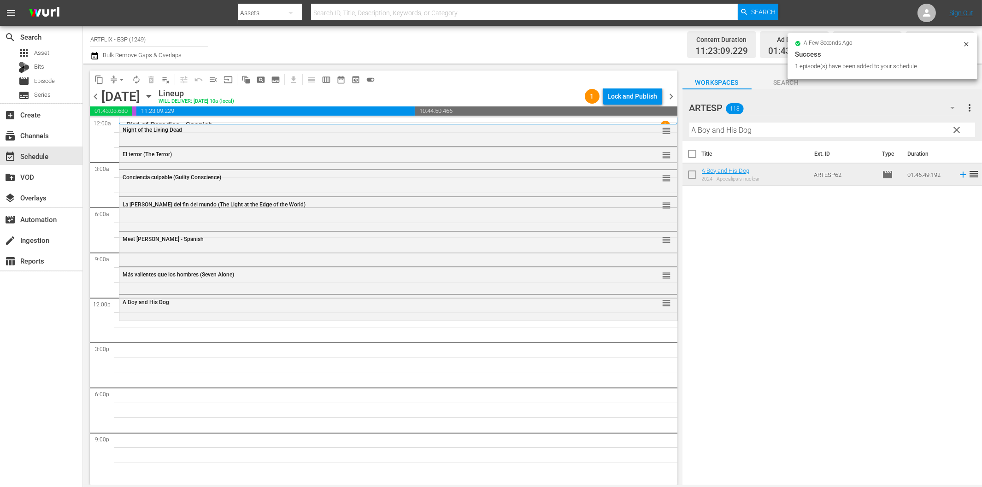
click at [729, 137] on hr at bounding box center [833, 137] width 286 height 0
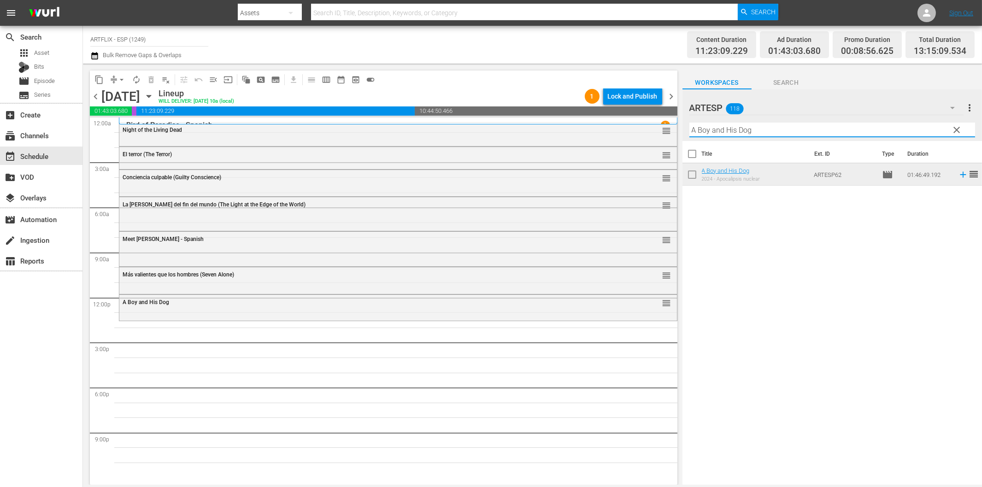
click at [738, 130] on input "A Boy and His Dog" at bounding box center [833, 130] width 286 height 15
paste input "[PERSON_NAME] - Spanish"
click at [960, 175] on icon at bounding box center [963, 175] width 6 height 6
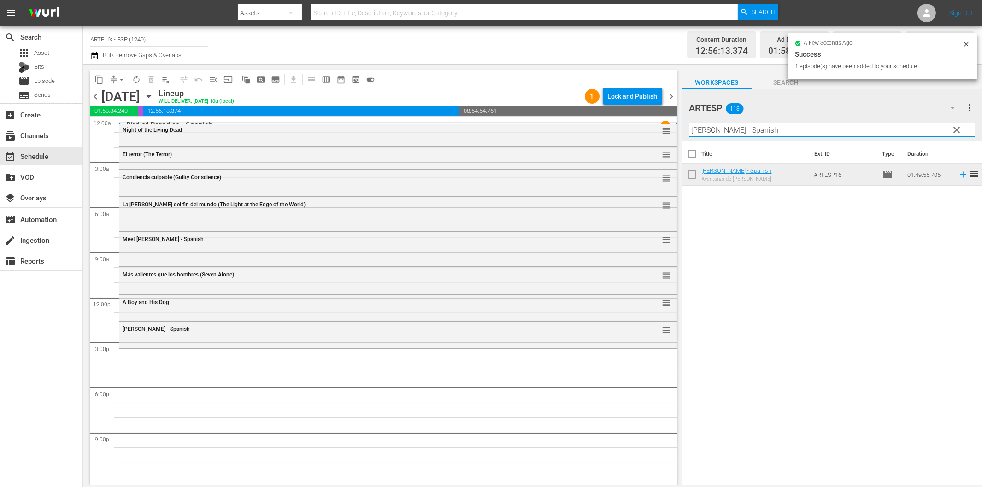
click at [716, 133] on input "[PERSON_NAME] - Spanish" at bounding box center [833, 130] width 286 height 15
paste input "[PERSON_NAME] the Conqueror"
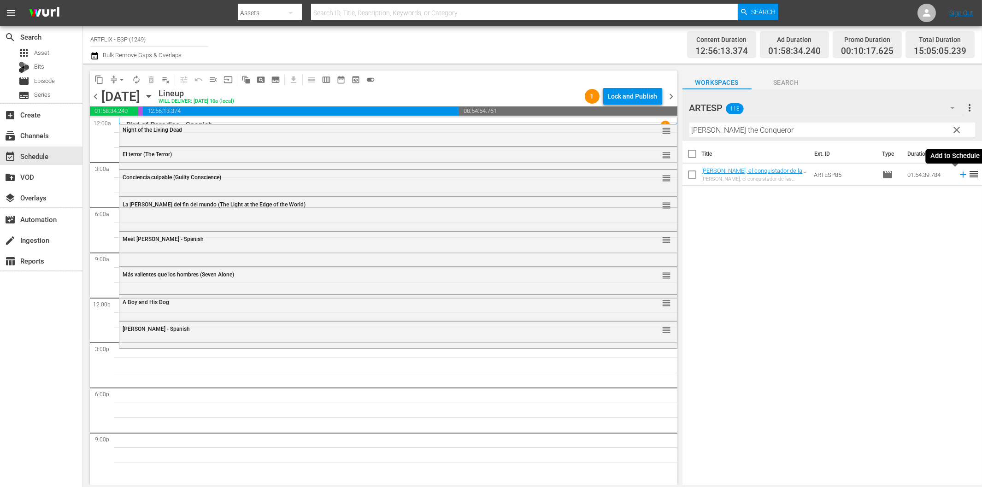
click at [958, 174] on icon at bounding box center [963, 175] width 10 height 10
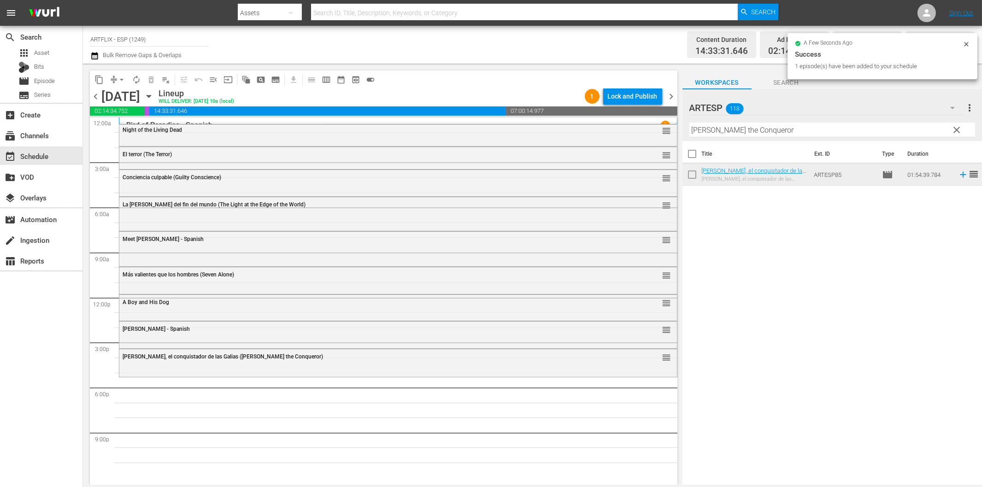
click at [752, 127] on input "[PERSON_NAME] the Conqueror" at bounding box center [833, 130] width 286 height 15
paste input "A Farewell to Arms - Spanish"
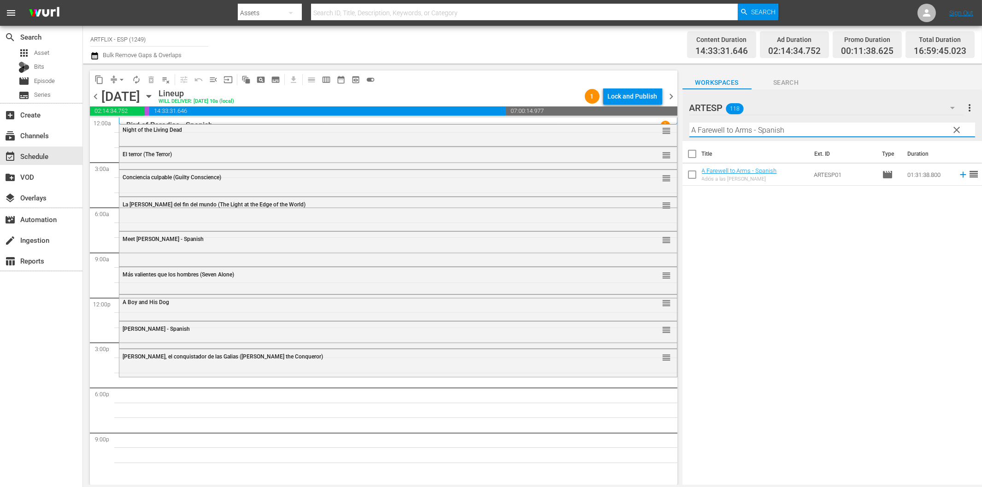
click at [958, 174] on icon at bounding box center [963, 175] width 10 height 10
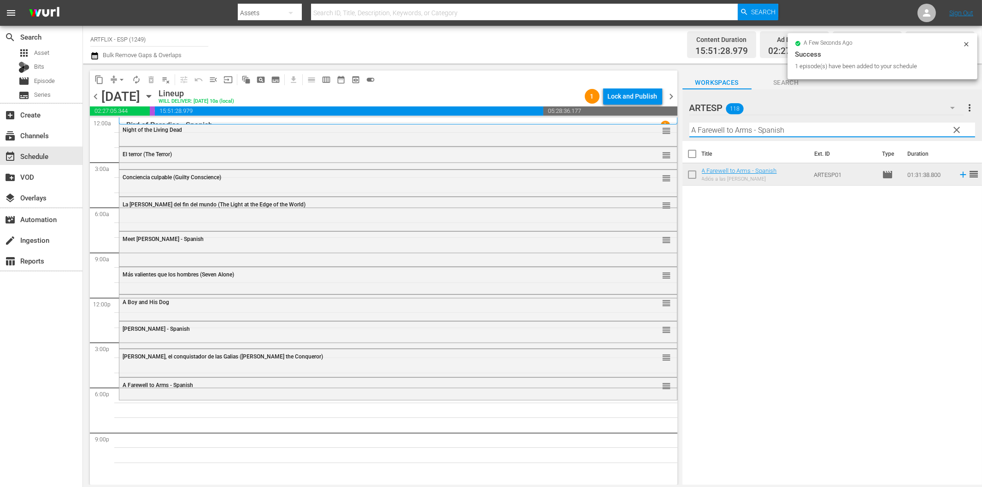
click at [710, 130] on input "A Farewell to Arms - Spanish" at bounding box center [833, 130] width 286 height 15
paste input "That Uncertain Feeling"
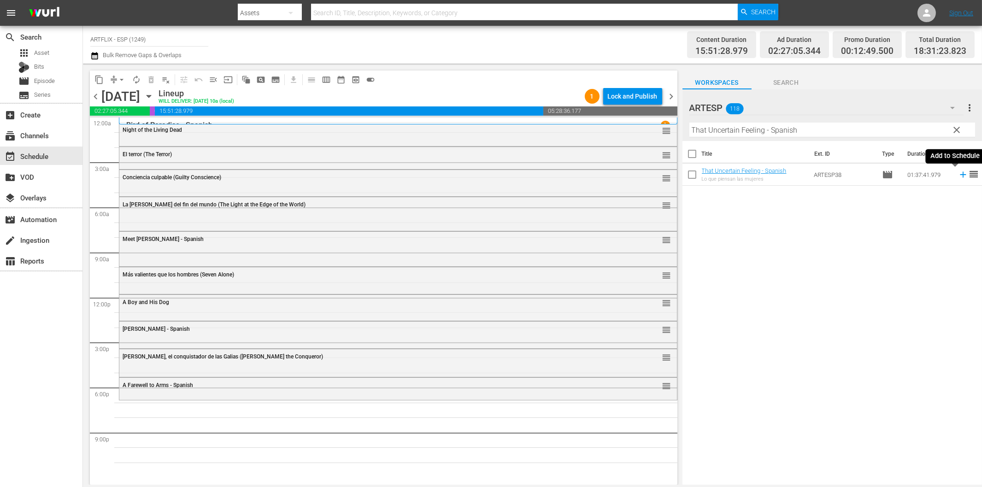
click at [960, 175] on icon at bounding box center [963, 175] width 6 height 6
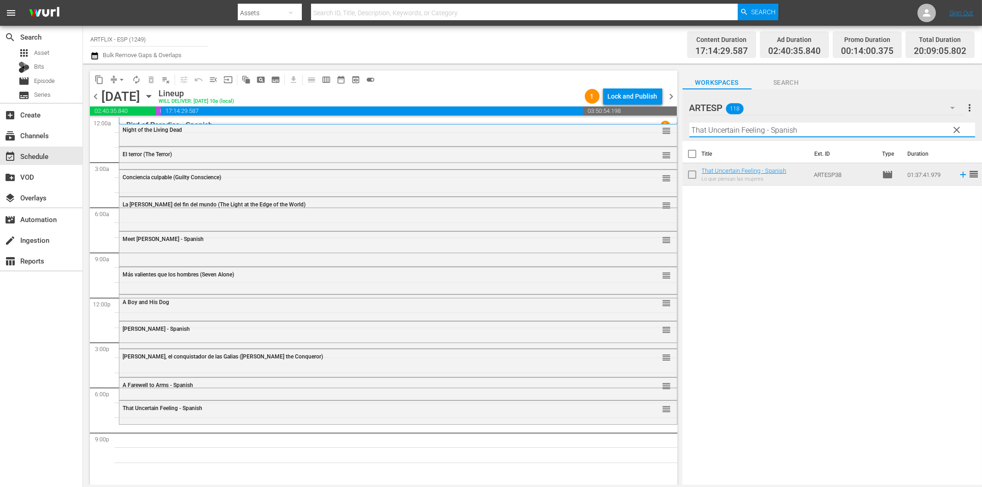
click at [702, 131] on input "That Uncertain Feeling - Spanish" at bounding box center [833, 130] width 286 height 15
paste input "La incursión de mil aviones (The 1000 Plane Raid)"
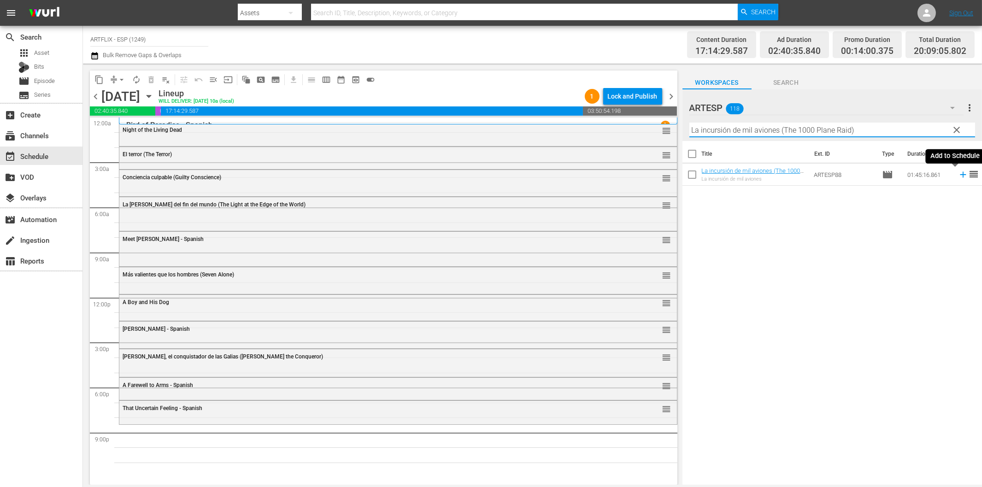
click at [960, 175] on icon at bounding box center [963, 175] width 6 height 6
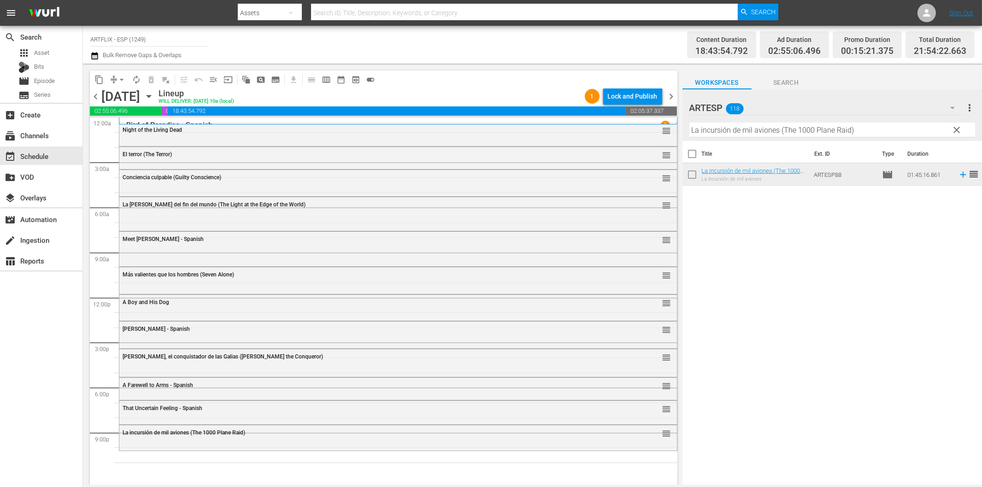
click at [845, 128] on input "La incursión de mil aviones (The 1000 Plane Raid)" at bounding box center [833, 130] width 286 height 15
paste input "The Woman in Green"
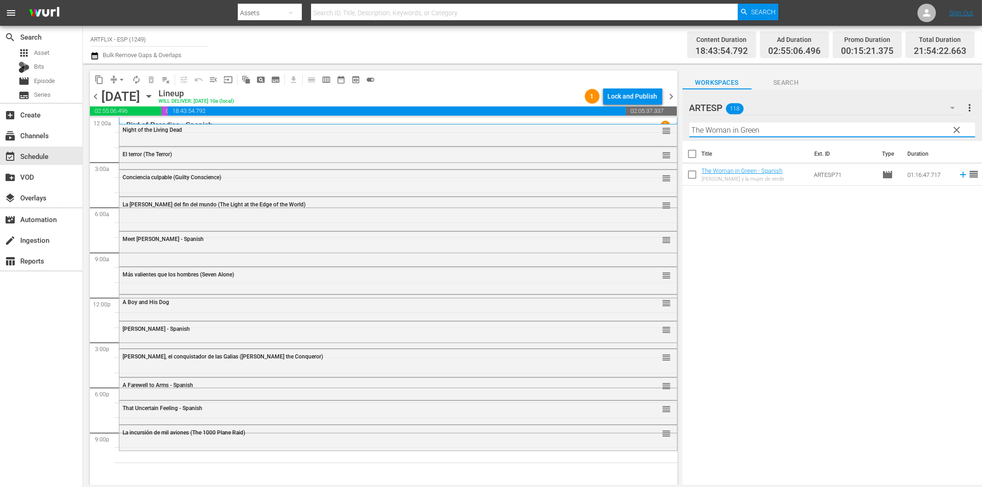
click at [958, 174] on icon at bounding box center [963, 175] width 10 height 10
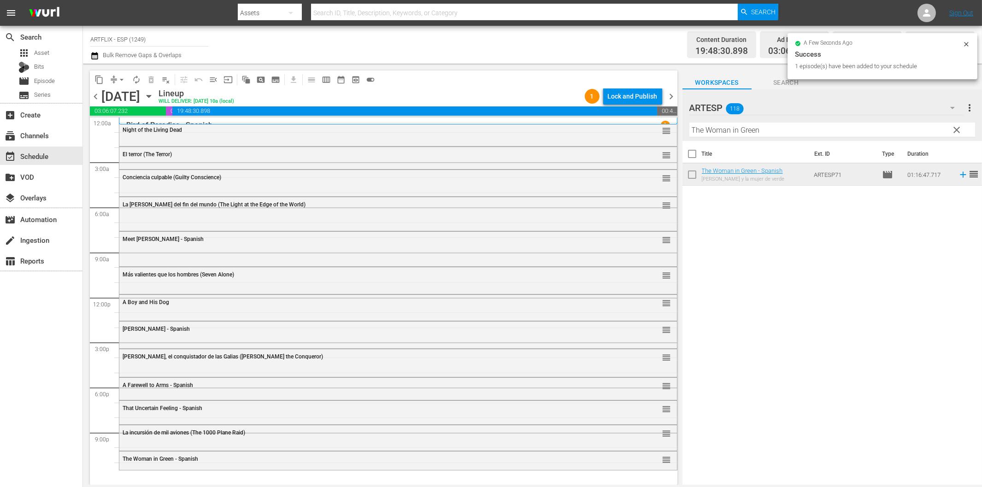
click at [798, 132] on input "The Woman in Green" at bounding box center [833, 130] width 286 height 15
paste input "Scarlet Street - Spanish"
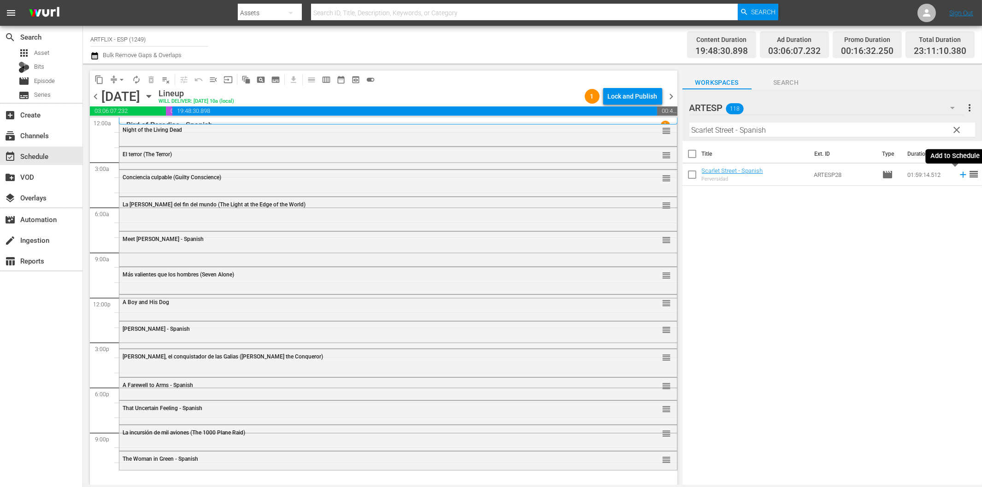
click at [960, 175] on icon at bounding box center [963, 175] width 6 height 6
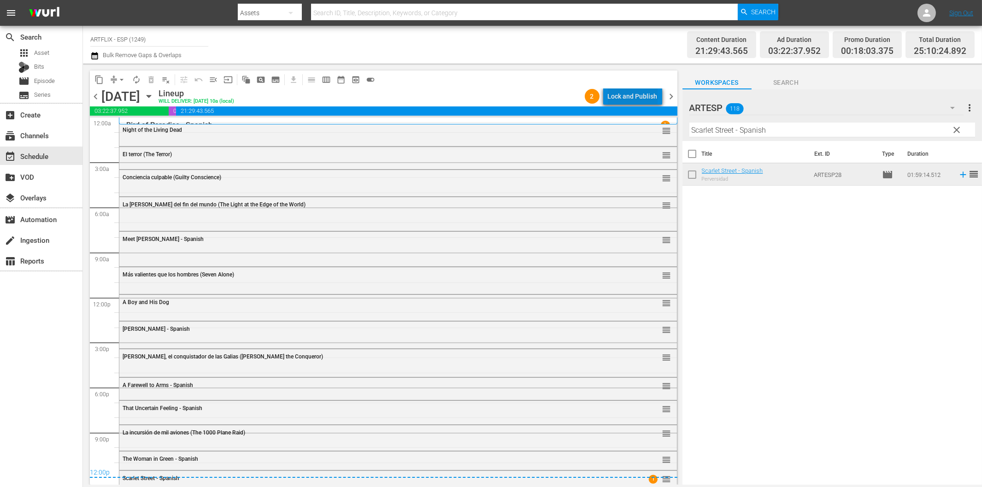
click at [639, 95] on div "Lock and Publish" at bounding box center [633, 96] width 50 height 17
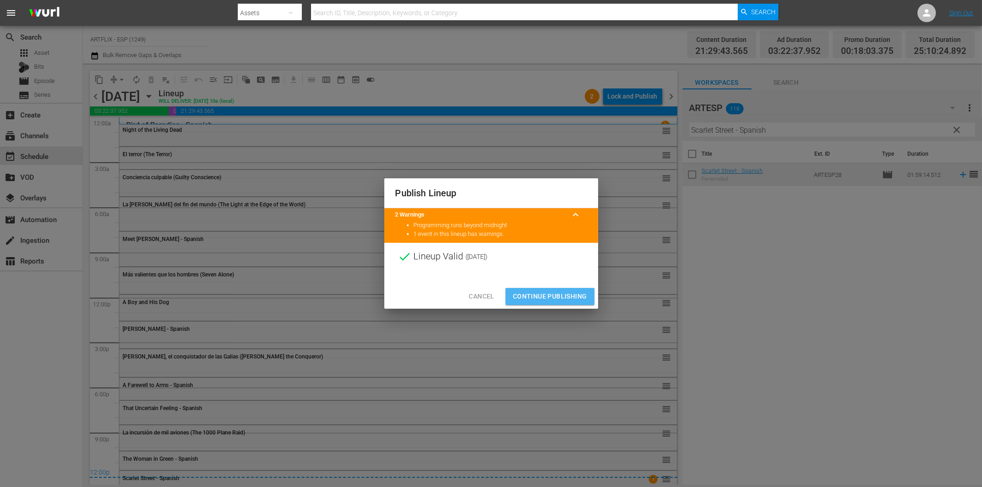
click at [560, 297] on span "Continue Publishing" at bounding box center [550, 297] width 74 height 12
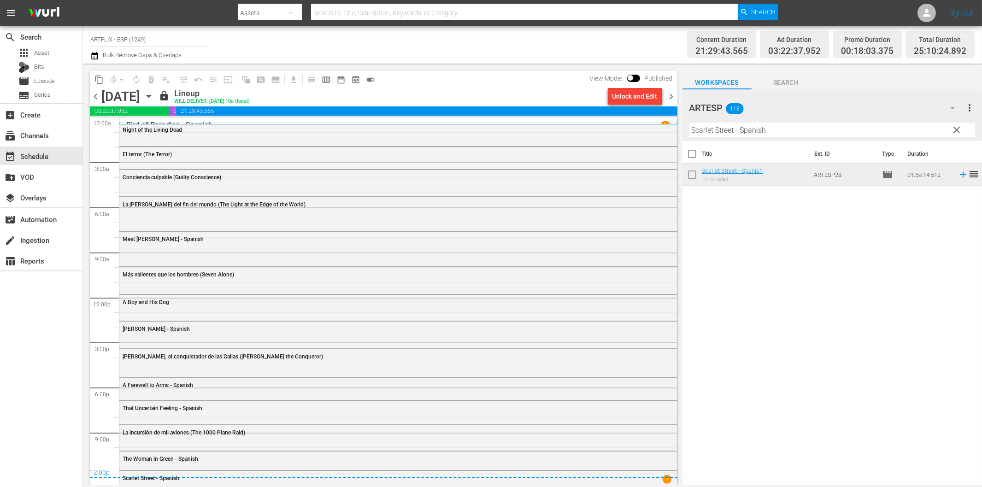
click at [668, 94] on span "chevron_right" at bounding box center [672, 97] width 12 height 12
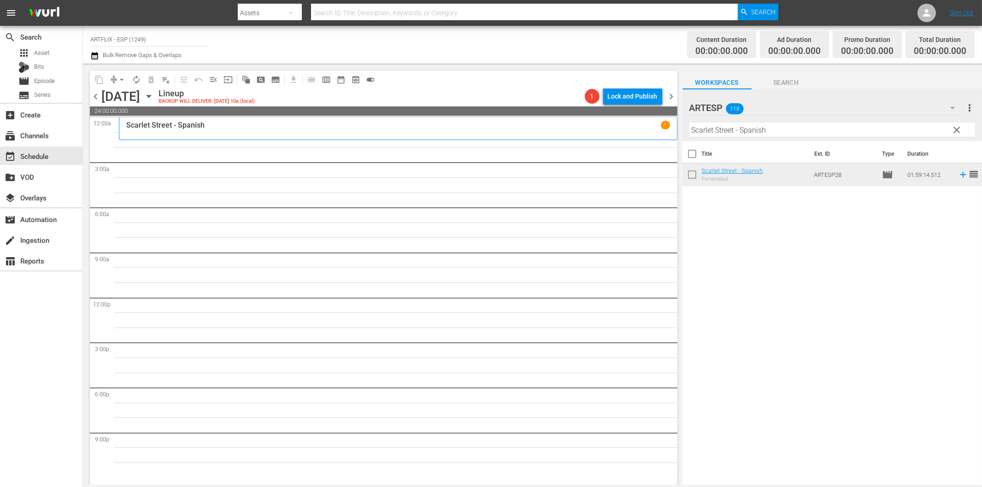
click at [768, 130] on input "Scarlet Street - Spanish" at bounding box center [833, 130] width 286 height 15
paste input "The Hunchback of Notre Dame"
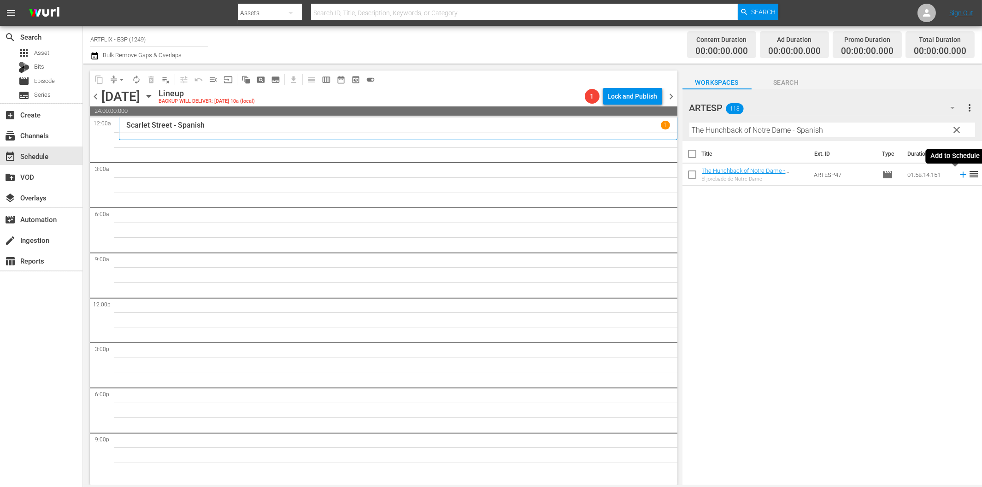
click at [960, 177] on icon at bounding box center [963, 175] width 6 height 6
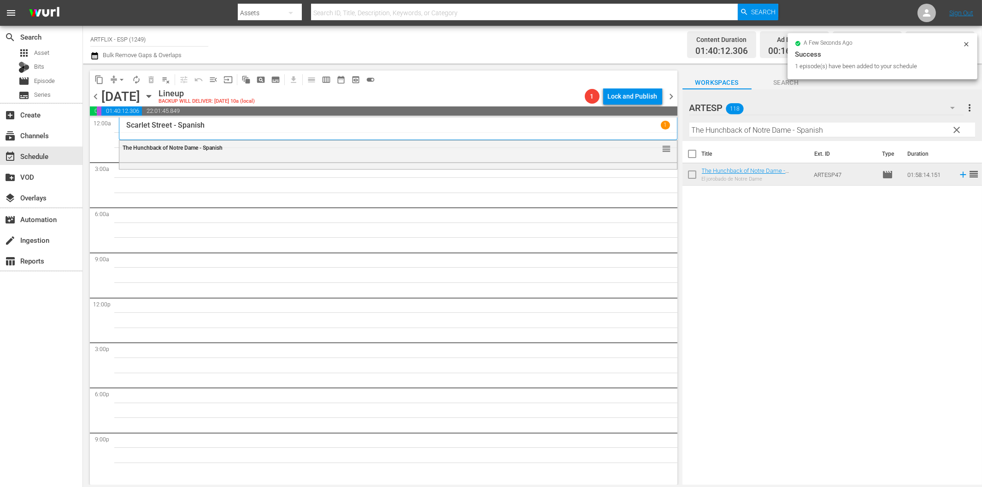
click at [708, 132] on input "The Hunchback of Notre Dame - Spanish" at bounding box center [833, 130] width 286 height 15
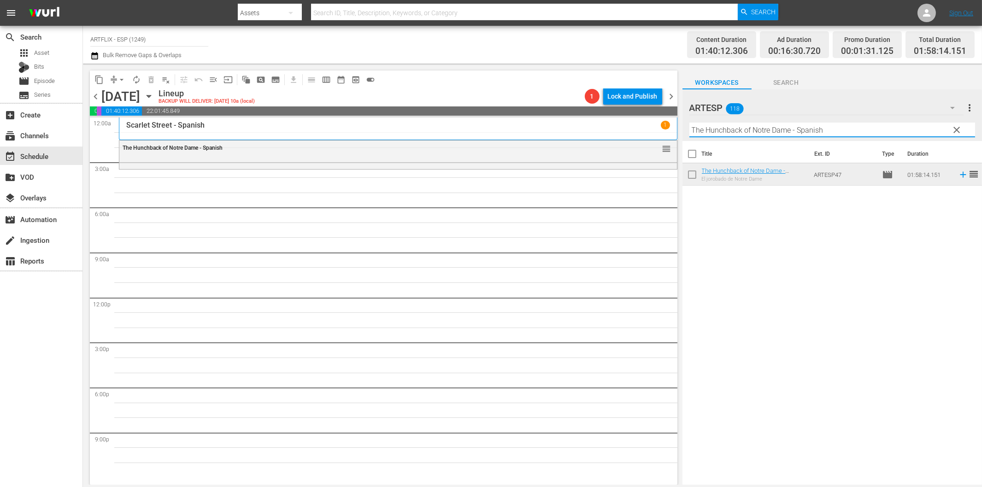
paste input "El poder del diablo (Prime Evil)"
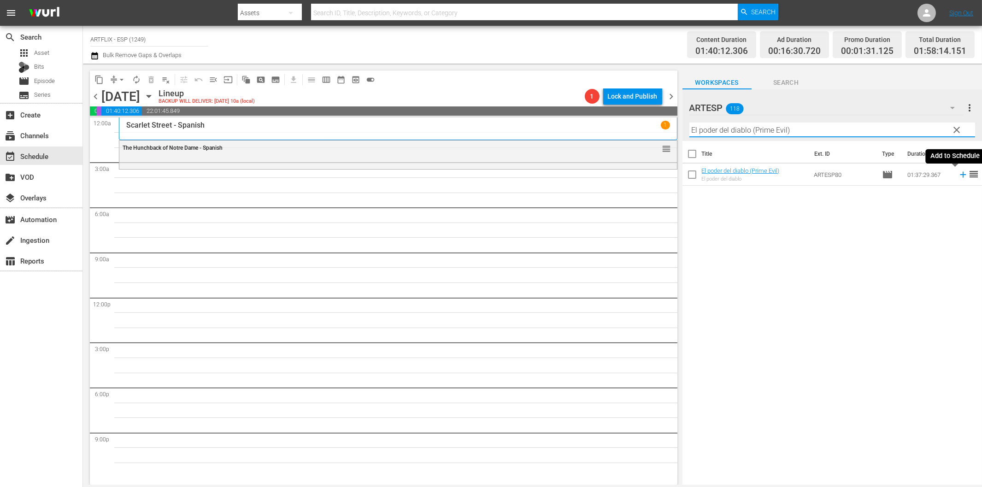
click at [960, 175] on icon at bounding box center [963, 175] width 6 height 6
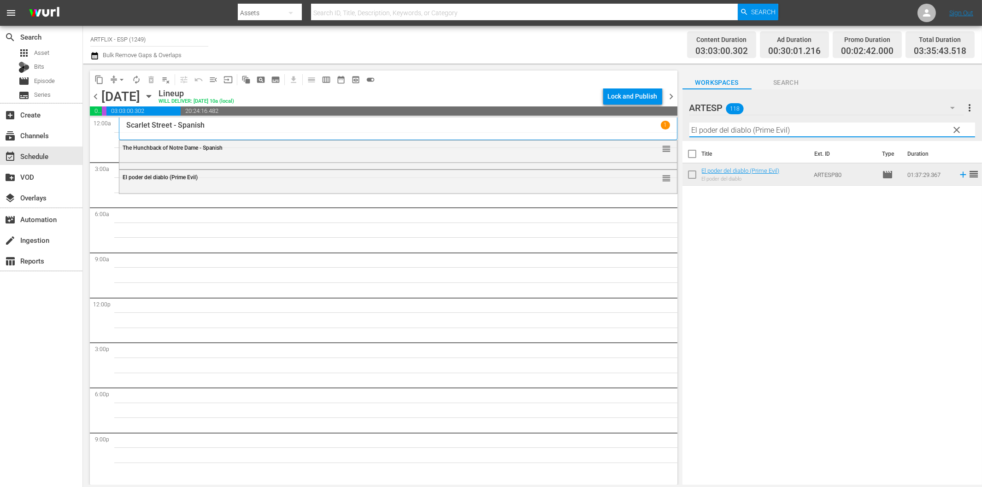
click at [809, 131] on input "El poder del diablo (Prime Evil)" at bounding box center [833, 130] width 286 height 15
paste input "Smash-Up - The Story of a Woman - Spanish"
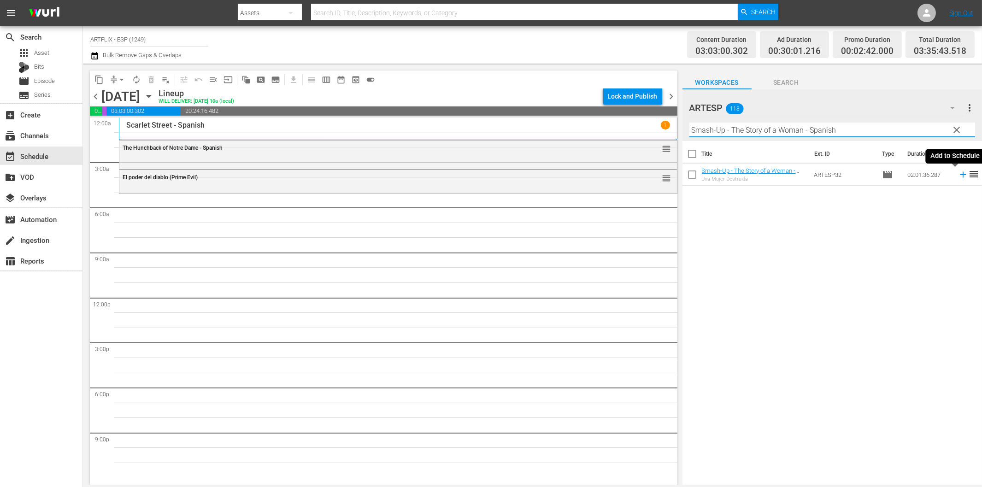
click at [960, 175] on icon at bounding box center [963, 175] width 6 height 6
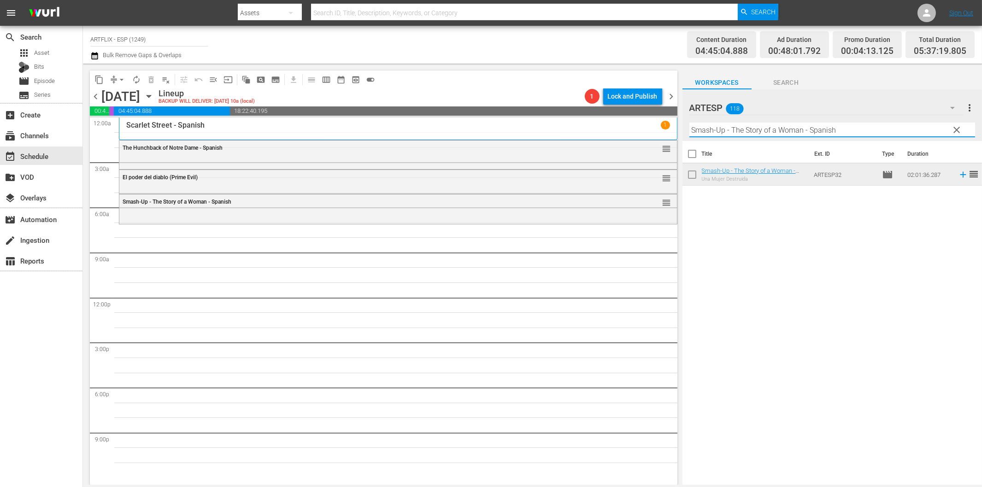
click at [733, 131] on input "Smash-Up - The Story of a Woman - Spanish" at bounding box center [833, 130] width 286 height 15
paste input "[US_STATE] City Confidential"
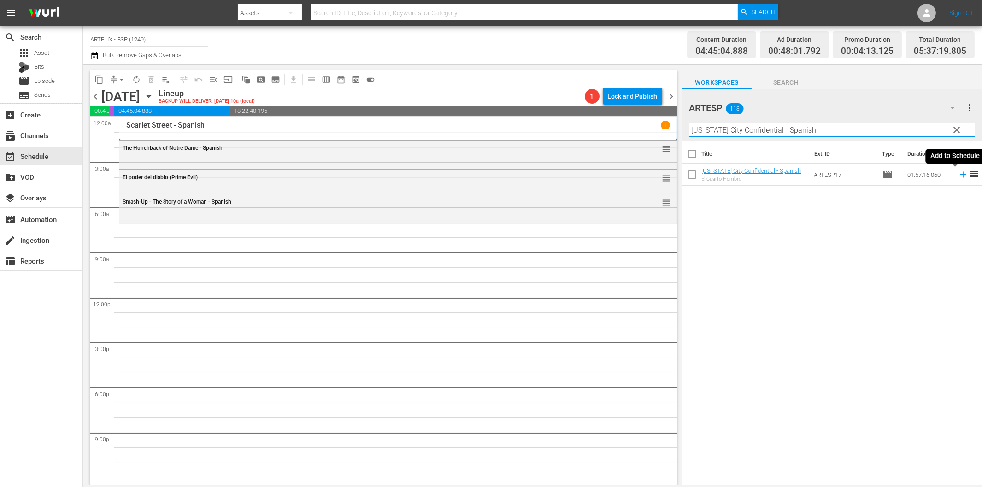
click at [959, 176] on icon at bounding box center [963, 175] width 10 height 10
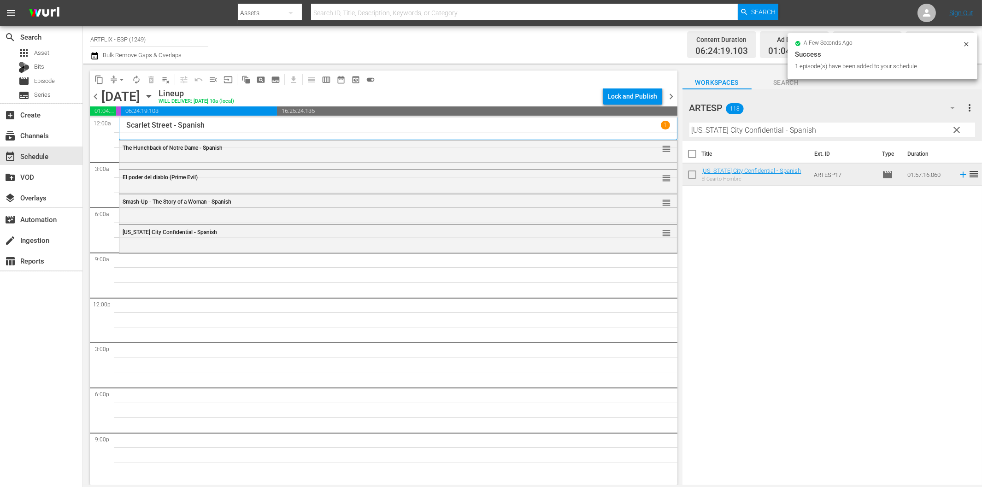
click at [726, 127] on input "[US_STATE] City Confidential - Spanish" at bounding box center [833, 130] width 286 height 15
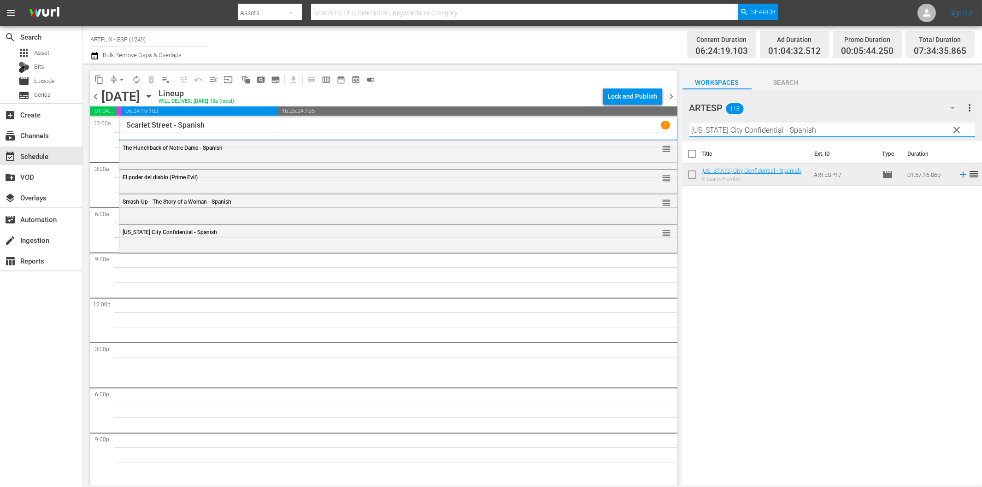
paste input "My Favorite Brunette"
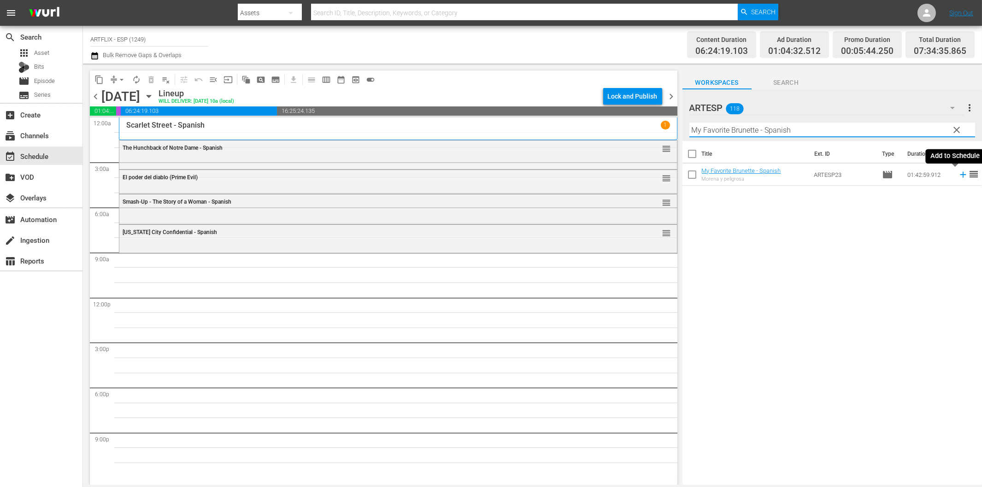
click at [958, 174] on icon at bounding box center [963, 175] width 10 height 10
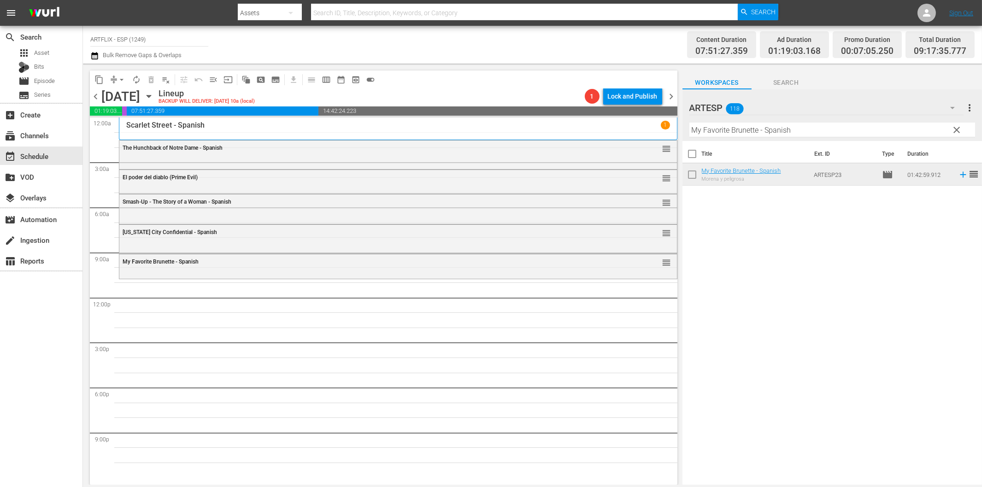
click at [704, 133] on input "My Favorite Brunette - Spanish" at bounding box center [833, 130] width 286 height 15
paste input "Capitán [PERSON_NAME] (Captain [PERSON_NAME])"
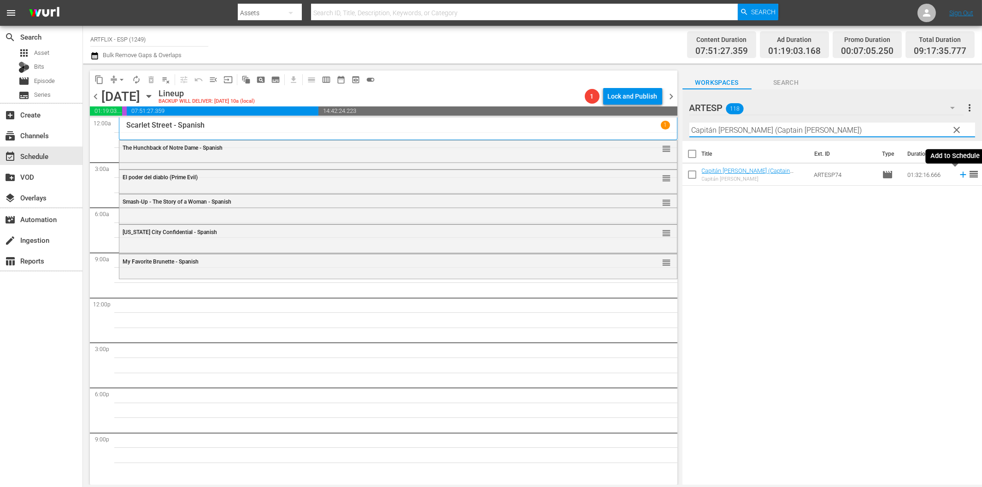
click at [958, 174] on icon at bounding box center [963, 175] width 10 height 10
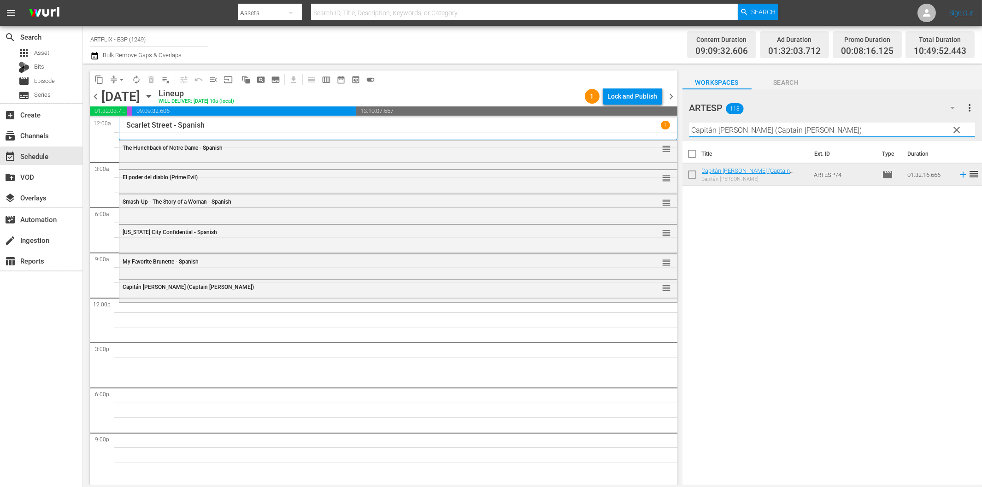
click at [717, 132] on input "Capitán [PERSON_NAME] (Captain [PERSON_NAME])" at bounding box center [833, 130] width 286 height 15
paste input "Africa Screams - Spanish"
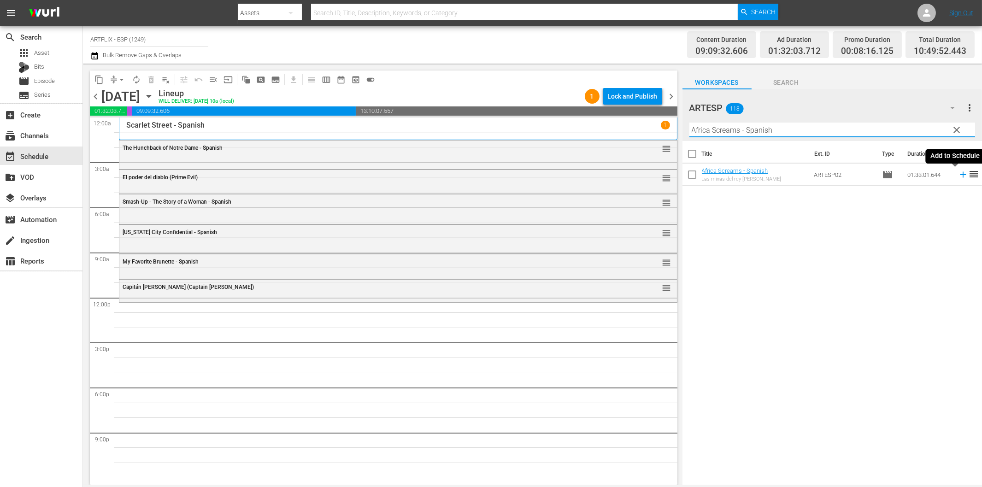
click at [958, 174] on icon at bounding box center [963, 175] width 10 height 10
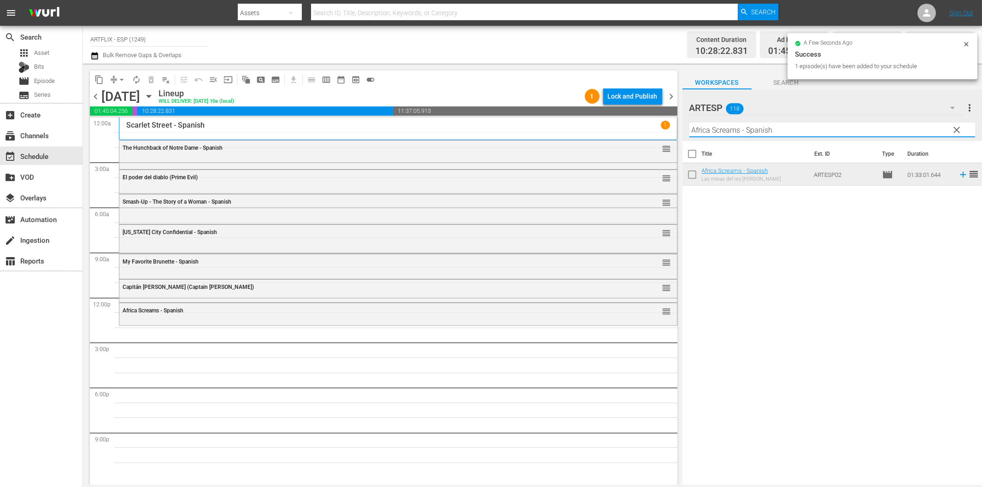
click at [772, 128] on input "Africa Screams - Spanish" at bounding box center [833, 130] width 286 height 15
paste input "Escipión, el africano (Scipio the [DEMOGRAPHIC_DATA])"
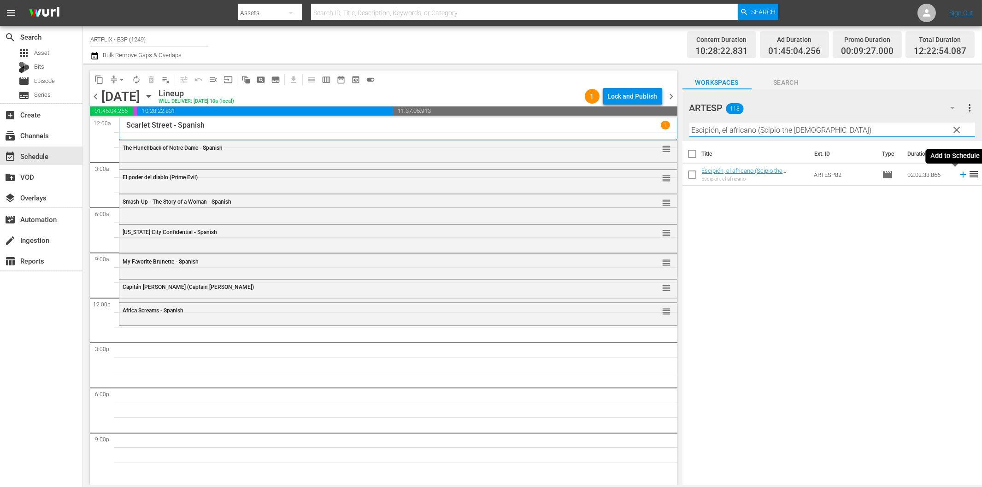
click at [958, 176] on icon at bounding box center [963, 175] width 10 height 10
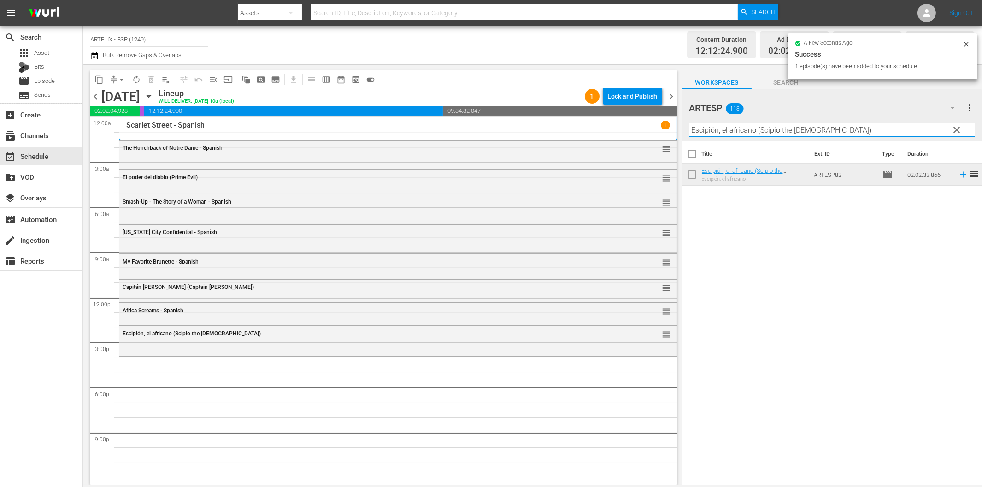
click at [790, 133] on input "Escipión, el africano (Scipio the [DEMOGRAPHIC_DATA])" at bounding box center [833, 130] width 286 height 15
paste input "Los tres invencibles (Goliath and the Sins of Babylo"
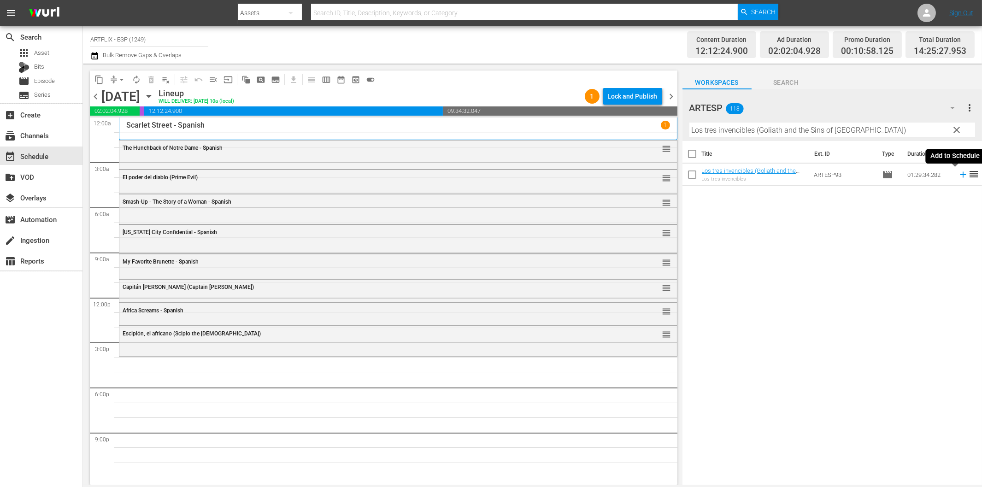
click at [958, 173] on icon at bounding box center [963, 175] width 10 height 10
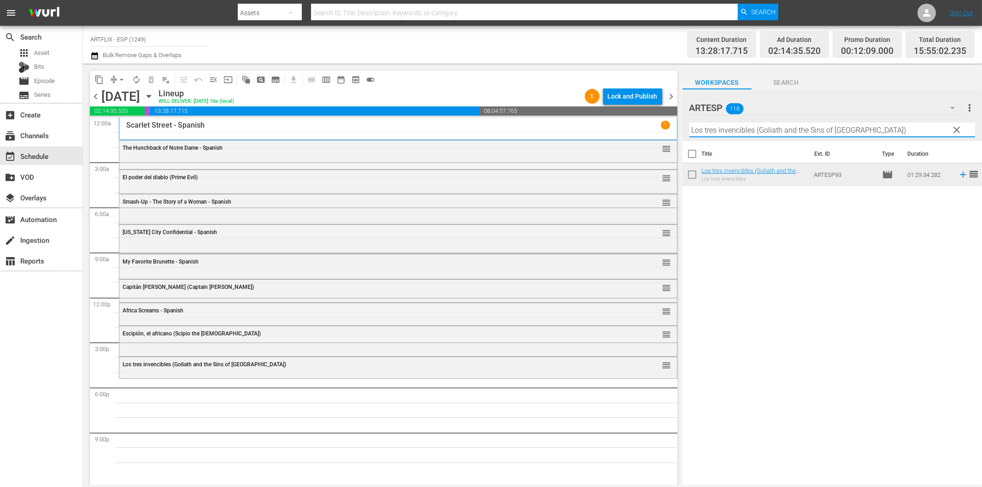
click at [741, 131] on input "Los tres invencibles (Goliath and the Sins of [GEOGRAPHIC_DATA])" at bounding box center [833, 130] width 286 height 15
paste input "Mi madre es una mujer lobo (My Mom's a Werewolf"
click at [798, 128] on input "Mi madre es una mujer lobo (My Mom's a Werewolf)" at bounding box center [833, 130] width 286 height 15
paste input "Los bicivoladores (BMX Bandits"
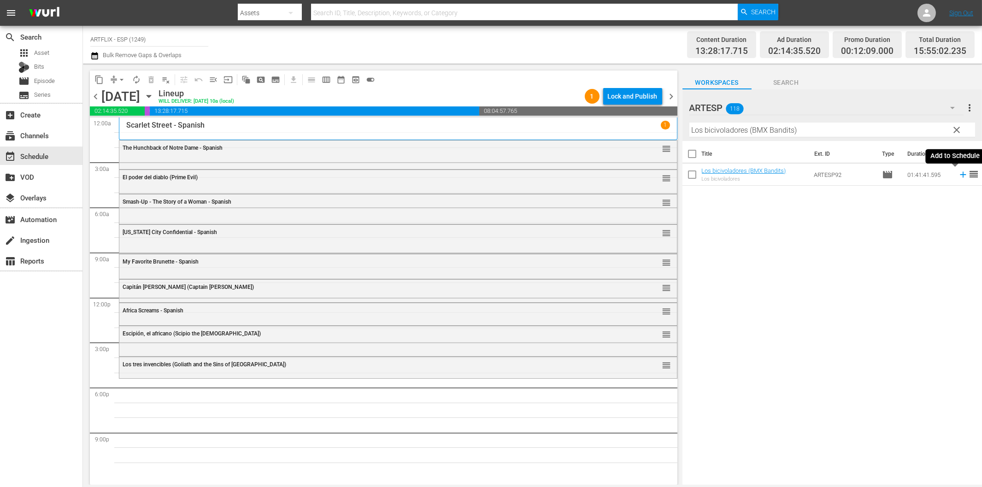
click at [960, 177] on icon at bounding box center [963, 175] width 6 height 6
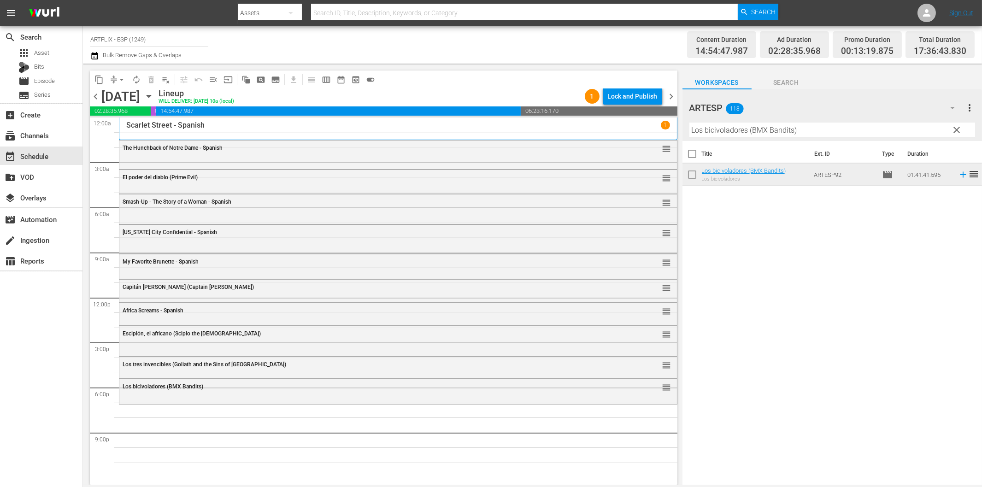
click at [779, 127] on input "Los bicivoladores (BMX Bandits)" at bounding box center [833, 130] width 286 height 15
paste input "Mi madre es una mujer lobo (My Mom's a Werewolf"
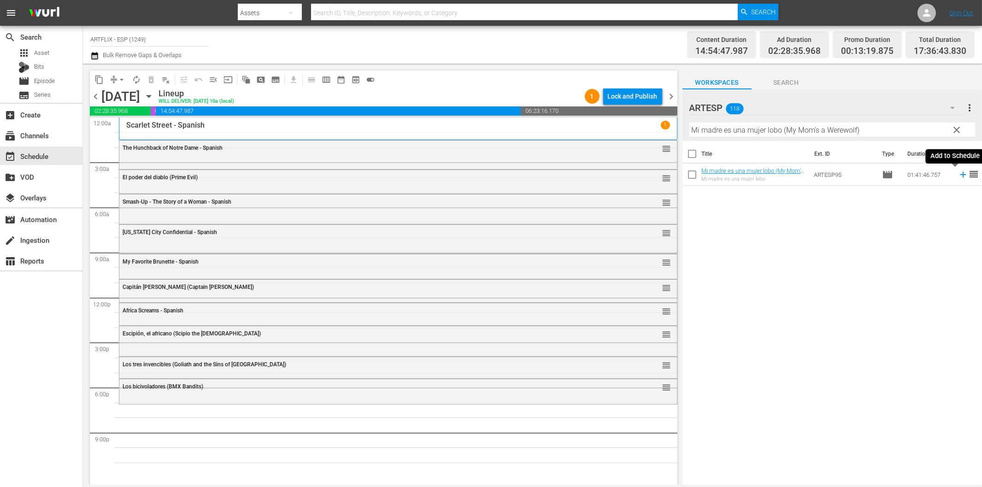
click at [958, 176] on icon at bounding box center [963, 175] width 10 height 10
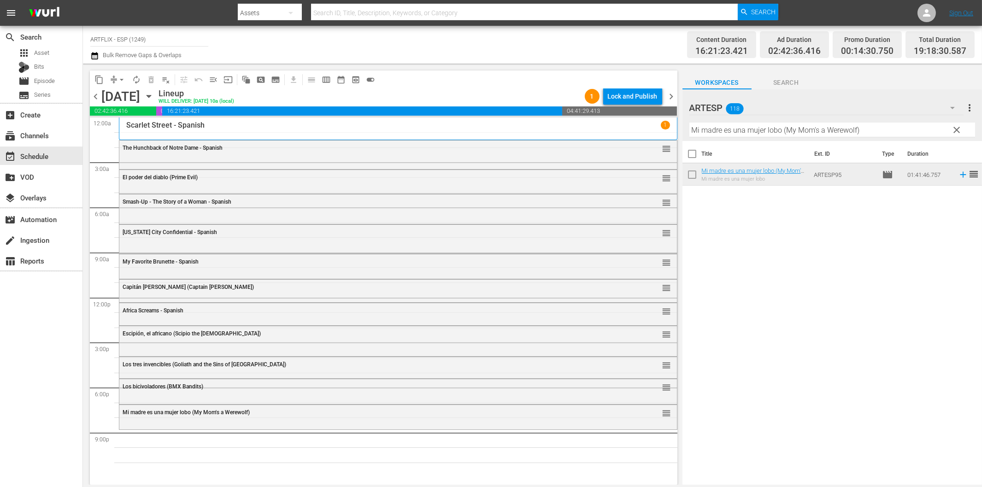
click at [839, 136] on input "Mi madre es una mujer lobo (My Mom's a Werewolf)" at bounding box center [833, 130] width 286 height 15
paste input "13 Frightened Girls"
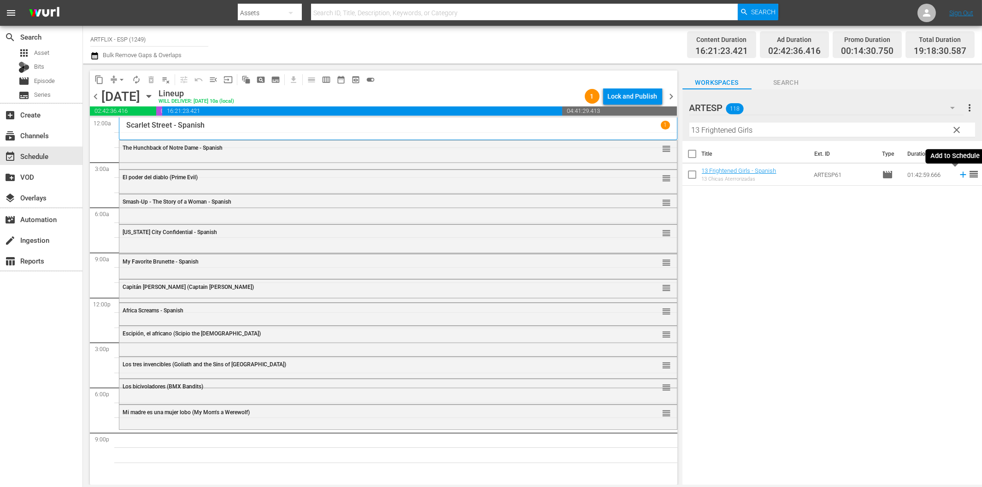
click at [958, 176] on icon at bounding box center [963, 175] width 10 height 10
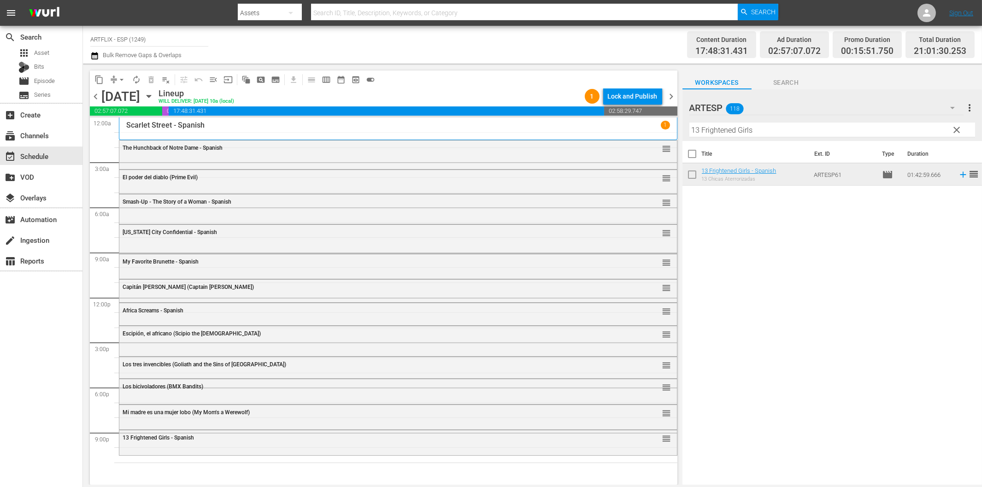
click at [787, 130] on input "13 Frightened Girls" at bounding box center [833, 130] width 286 height 15
paste input "The Strange Woman - Spanish"
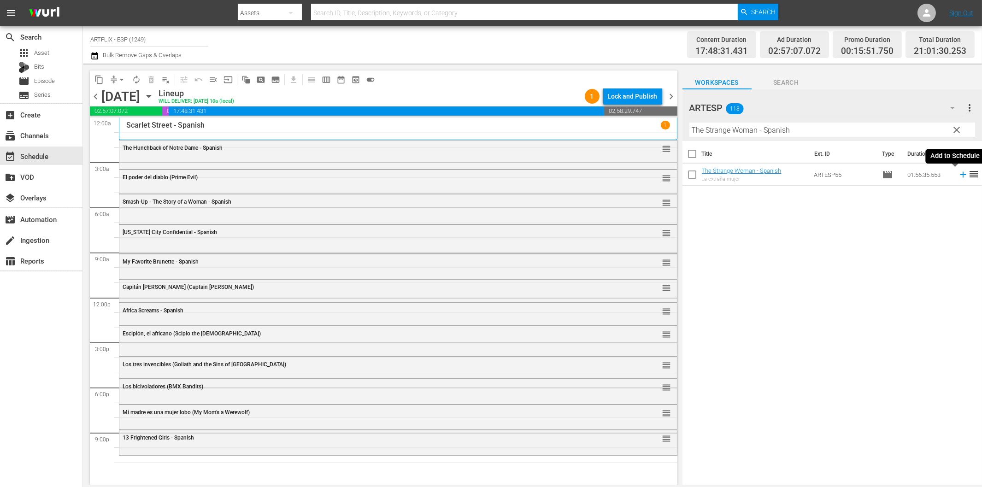
click at [958, 177] on icon at bounding box center [963, 175] width 10 height 10
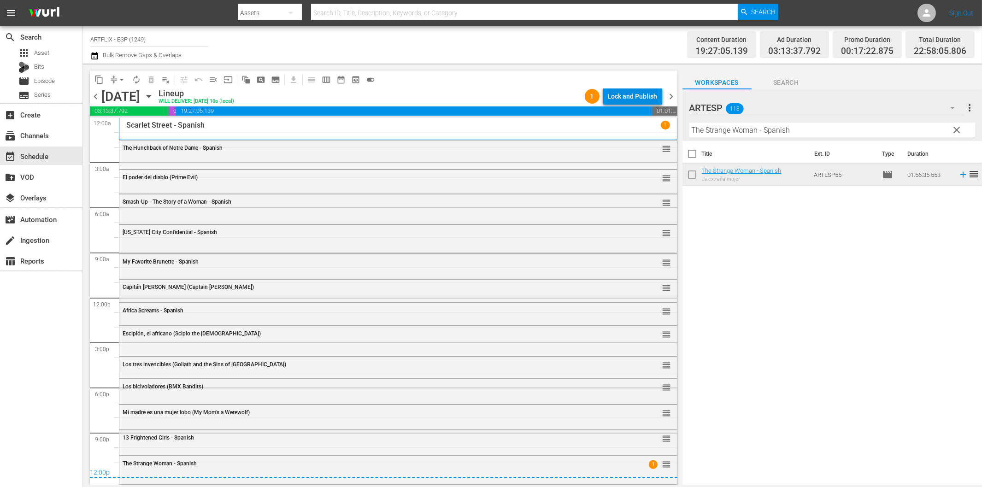
click at [621, 98] on div "Lock and Publish" at bounding box center [633, 96] width 50 height 17
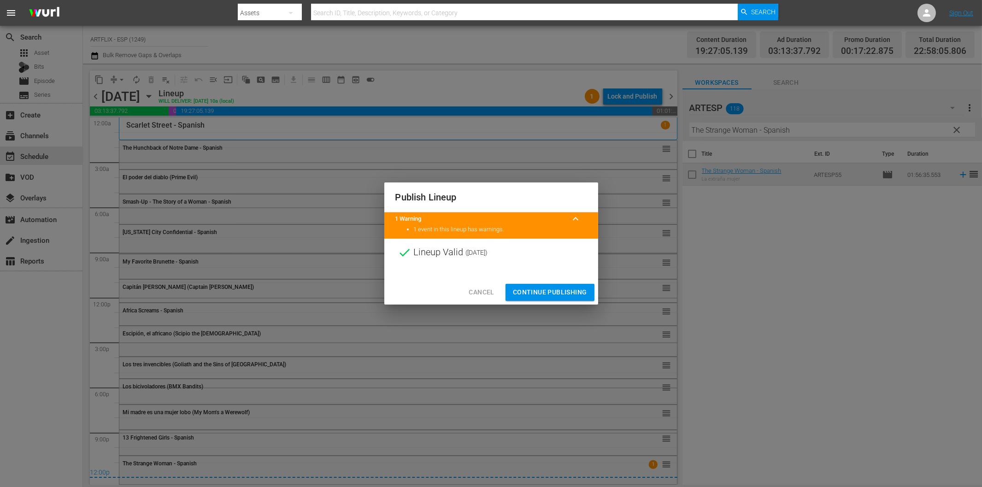
click at [559, 294] on span "Continue Publishing" at bounding box center [550, 293] width 74 height 12
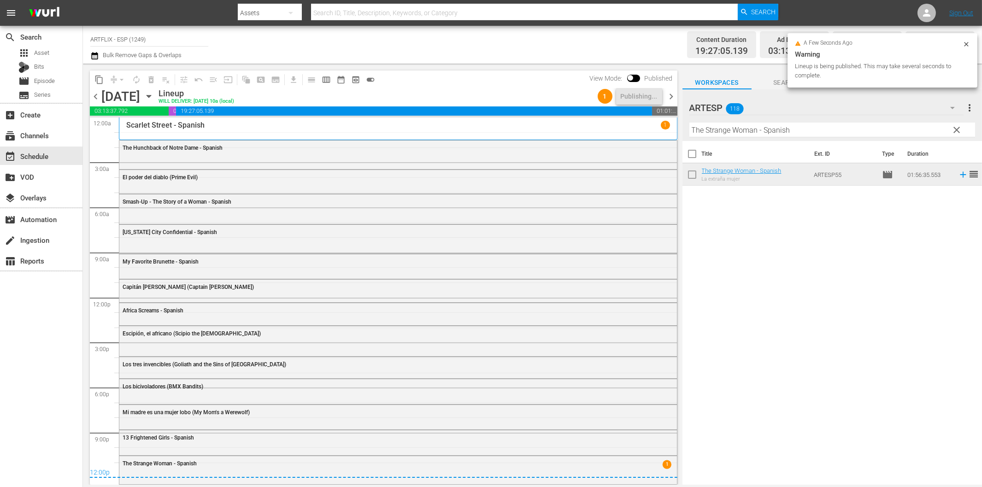
click at [673, 100] on span "chevron_right" at bounding box center [672, 97] width 12 height 12
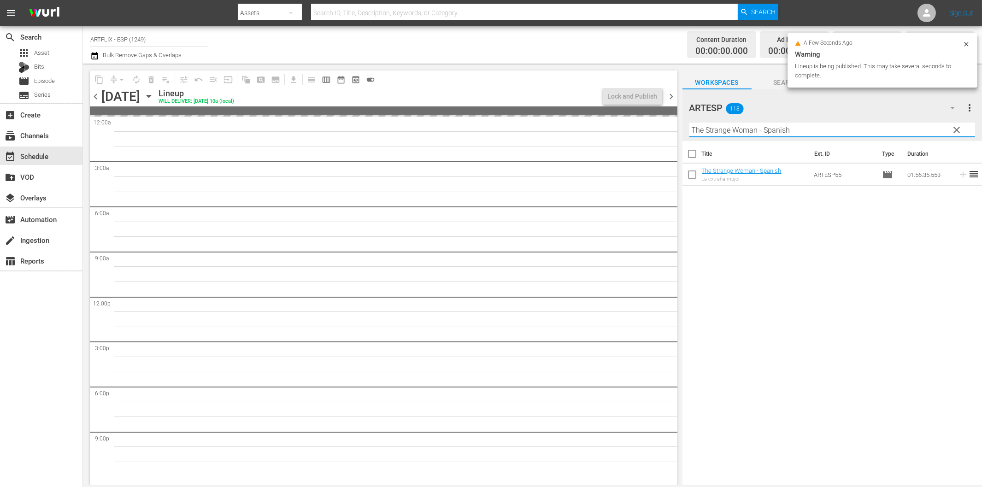
click at [766, 130] on input "The Strange Woman - Spanish" at bounding box center [833, 130] width 286 height 15
paste input "Los alegres vividores (The Young in Heart)"
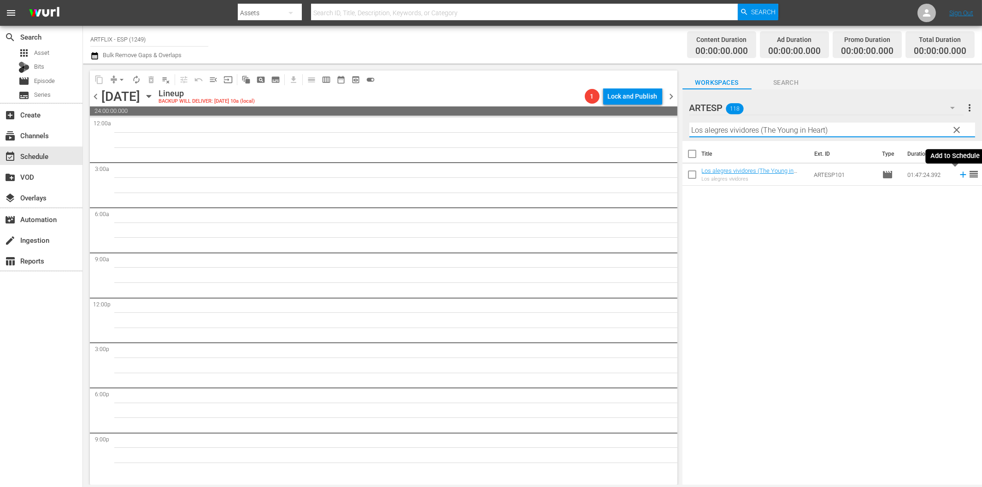
click at [958, 177] on icon at bounding box center [963, 175] width 10 height 10
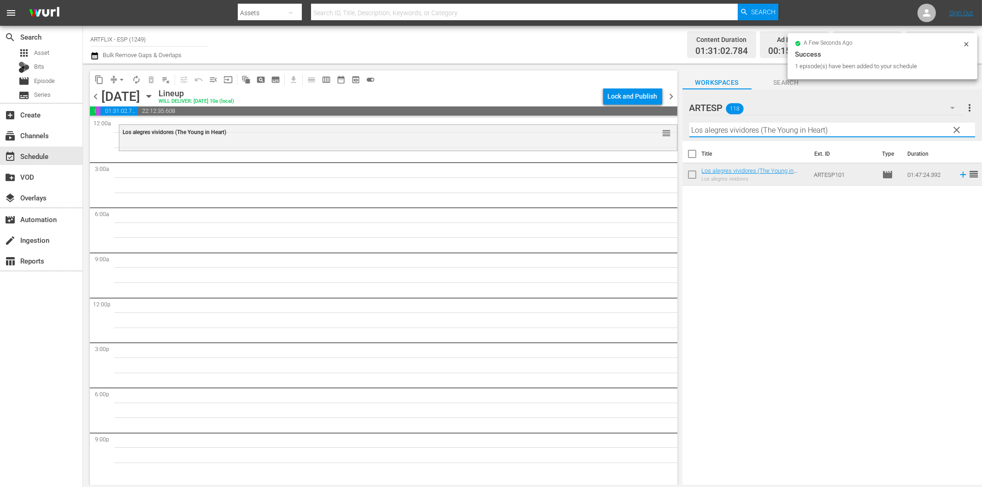
click at [738, 132] on input "Los alegres vividores (The Young in Heart)" at bounding box center [833, 130] width 286 height 15
paste input "Tres mujeres en su vida (The Card"
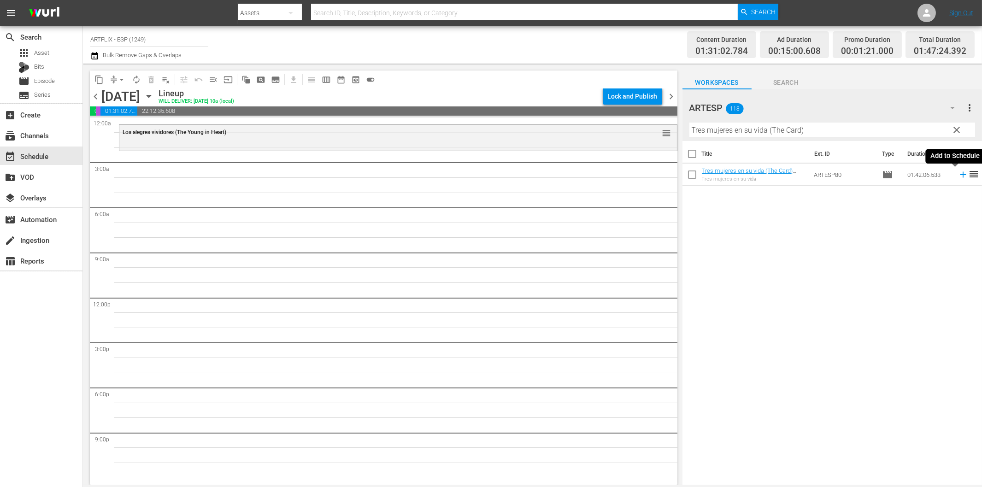
click at [958, 177] on icon at bounding box center [963, 175] width 10 height 10
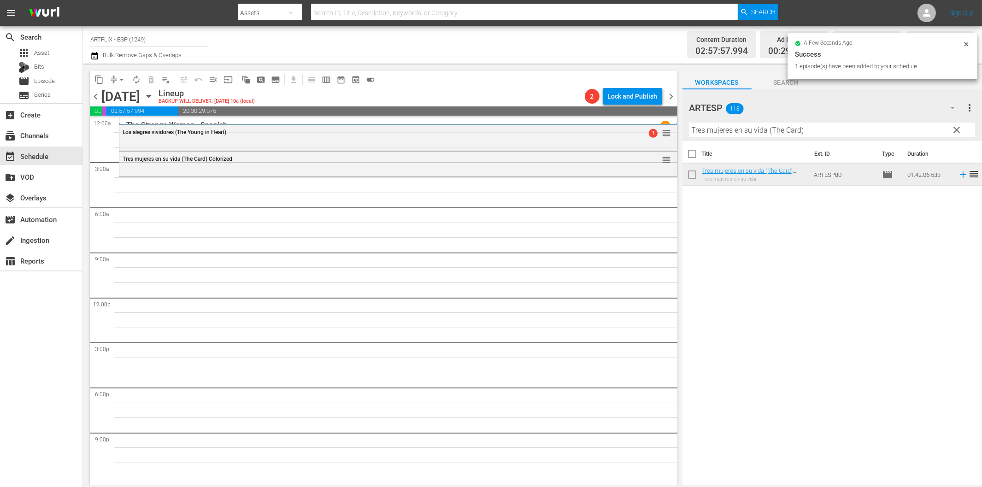
click at [724, 127] on input "Tres mujeres en su vida (The Card)" at bounding box center [833, 130] width 286 height 15
paste input "El bígamo (The Bigamist"
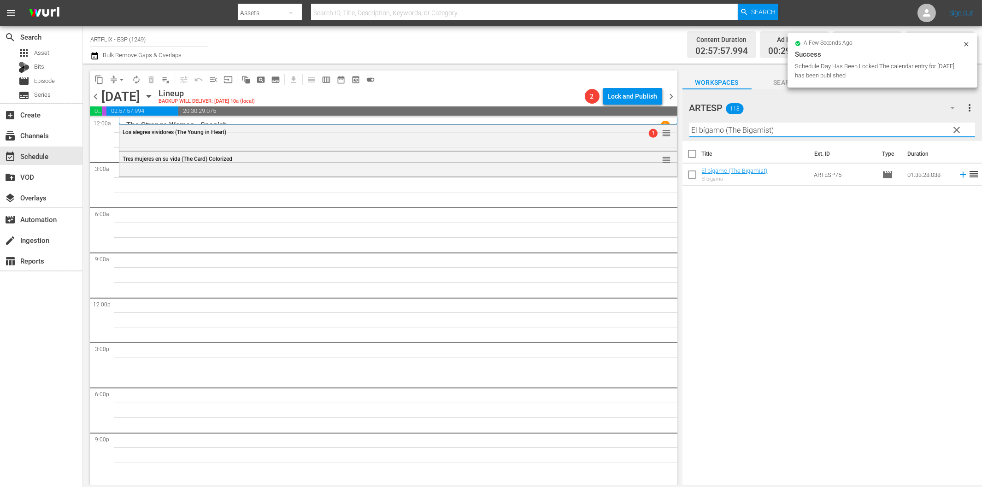
click at [958, 174] on icon at bounding box center [963, 175] width 10 height 10
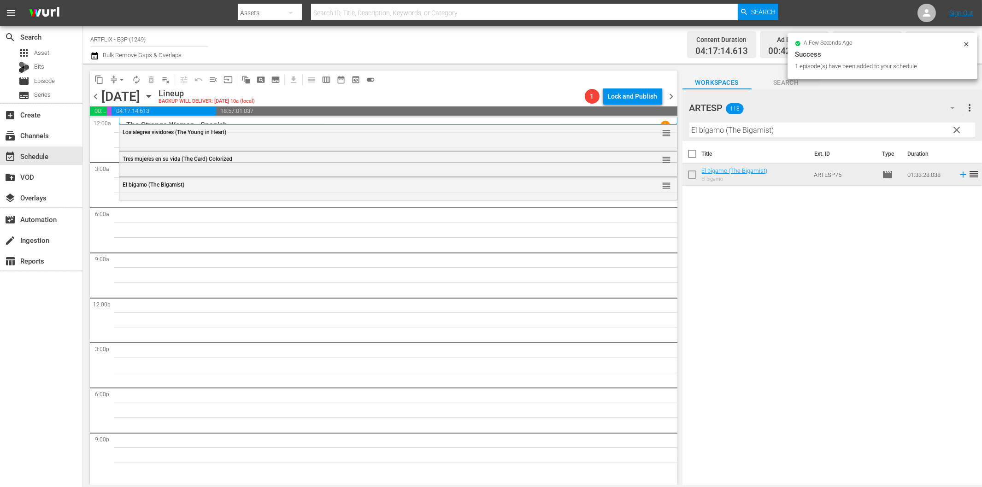
click at [728, 131] on input "El bígamo (The Bigamist)" at bounding box center [833, 130] width 286 height 15
paste input "La feria de la vanidad ([PERSON_NAME]"
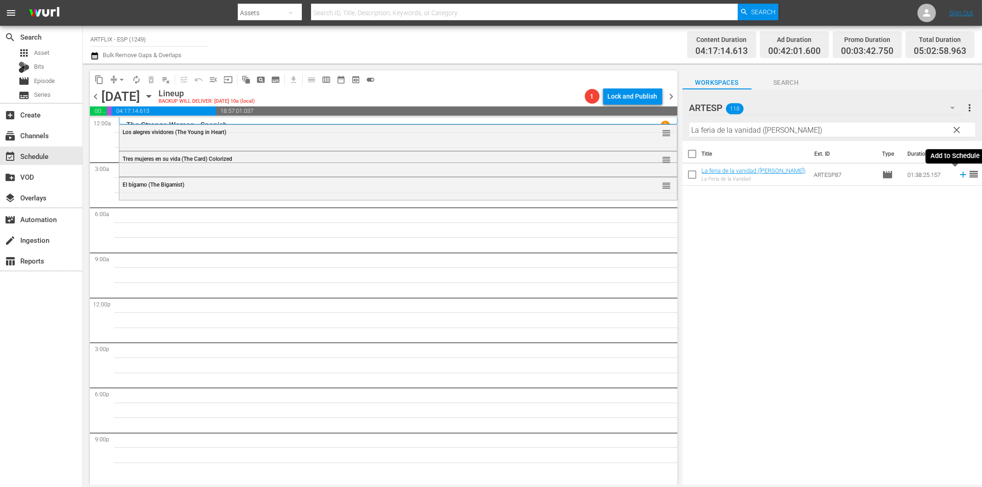
click at [958, 177] on icon at bounding box center [963, 175] width 10 height 10
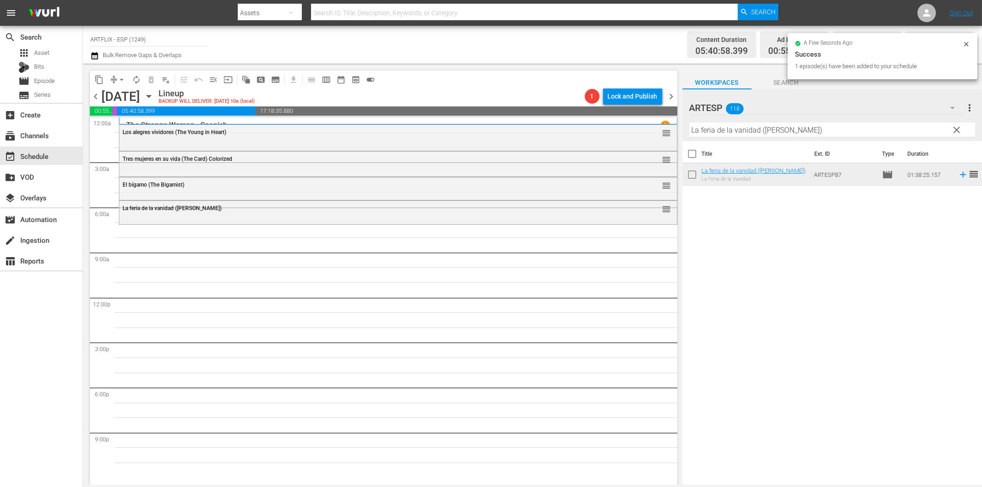
click at [809, 130] on input "La feria de la vanidad ([PERSON_NAME])" at bounding box center [833, 130] width 286 height 15
paste input "The Great Flamarion - Spanish"
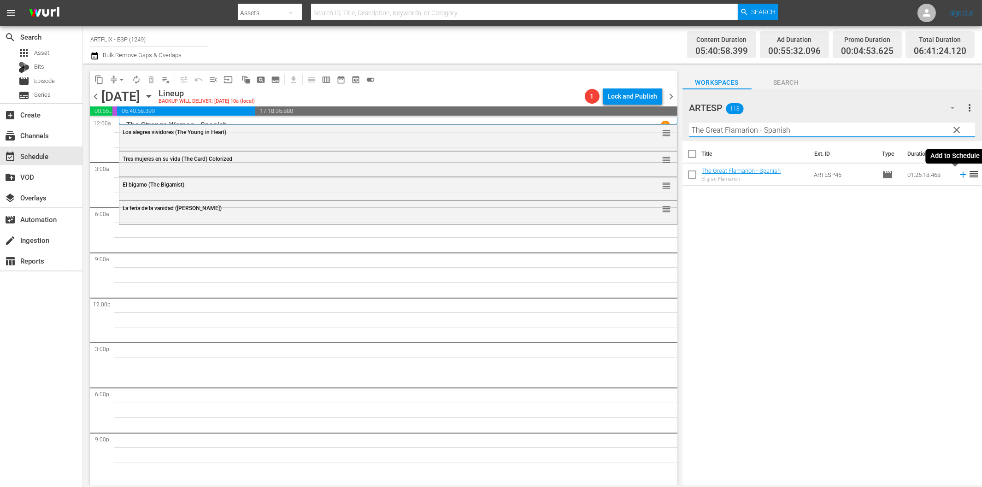
click at [960, 174] on icon at bounding box center [963, 175] width 6 height 6
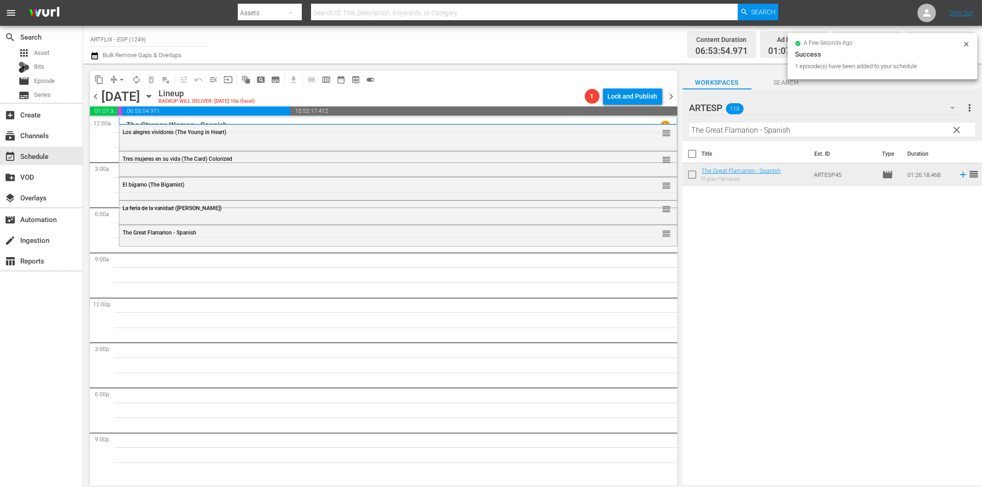
click at [758, 128] on input "The Great Flamarion - Spanish" at bounding box center [833, 130] width 286 height 15
paste input "Apasionadamente ([DATE] Story)"
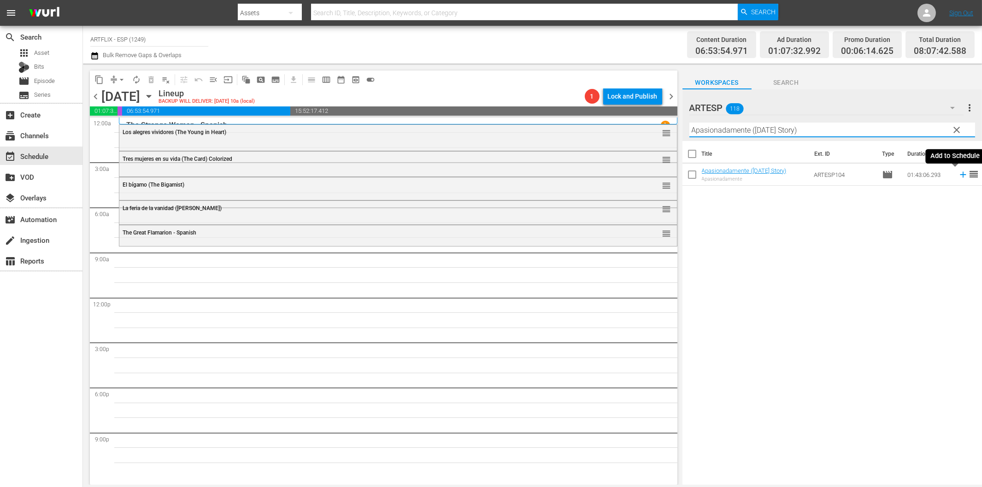
click at [958, 177] on icon at bounding box center [963, 175] width 10 height 10
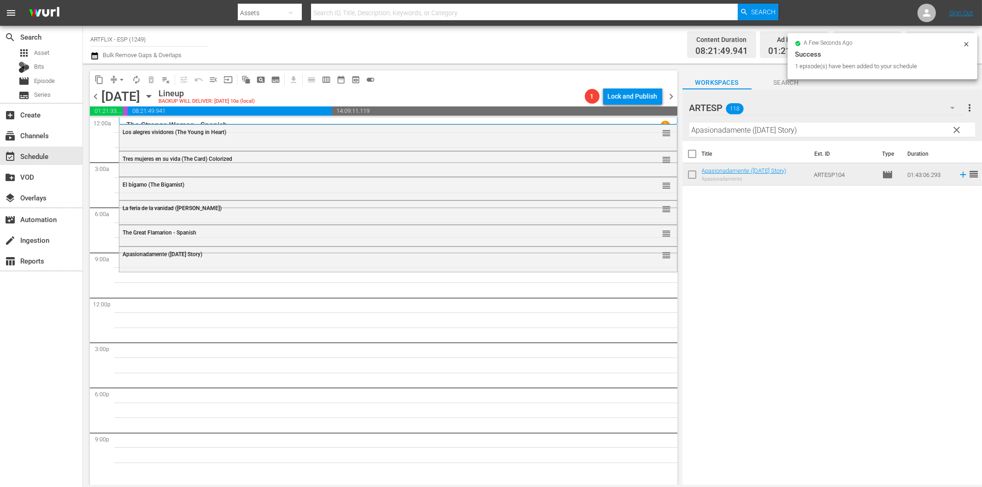
click at [804, 131] on input "Apasionadamente ([DATE] Story)" at bounding box center [833, 130] width 286 height 15
paste input "Topper Returns - Spanish"
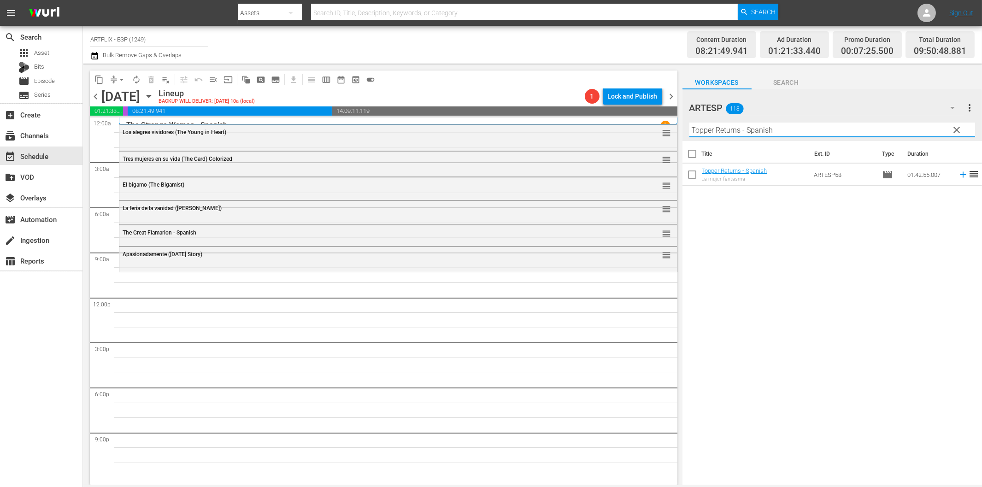
click at [958, 175] on icon at bounding box center [963, 175] width 10 height 10
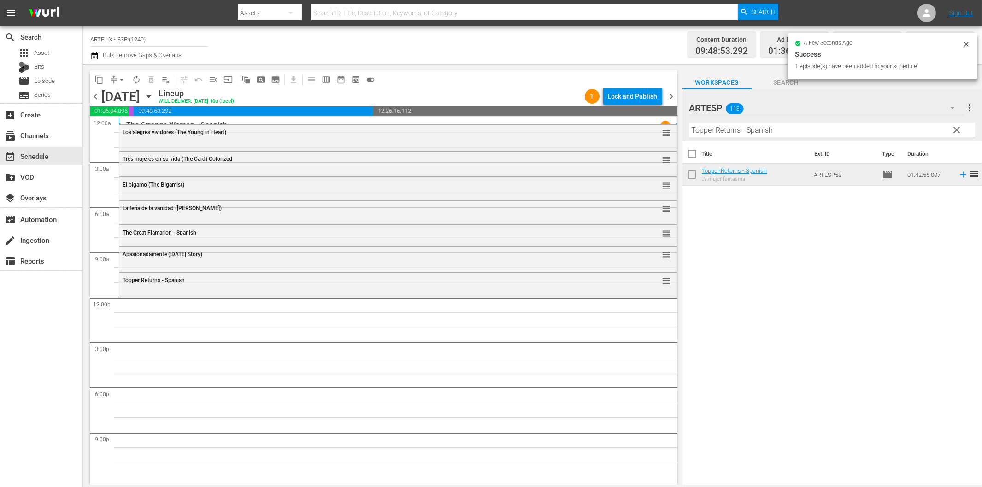
click at [767, 133] on input "Topper Returns - Spanish" at bounding box center [833, 130] width 286 height 15
paste input "[PERSON_NAME] y el rey ([PERSON_NAME] and the King)"
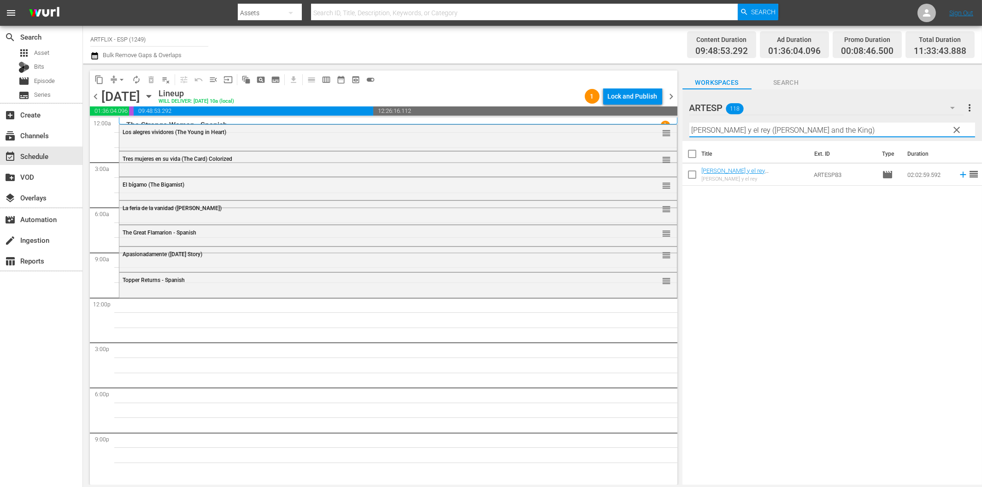
click at [960, 175] on icon at bounding box center [963, 175] width 6 height 6
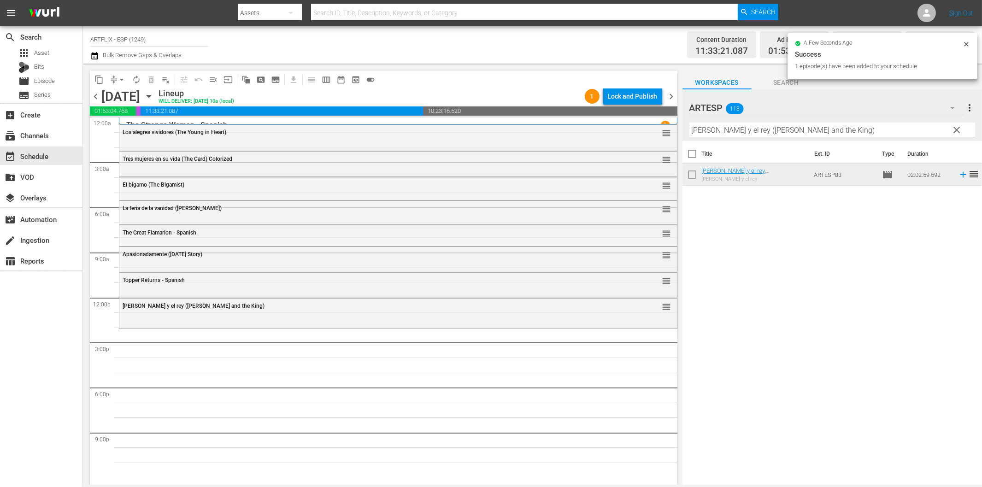
click at [828, 132] on input "[PERSON_NAME] y el rey ([PERSON_NAME] and the King)" at bounding box center [833, 130] width 286 height 15
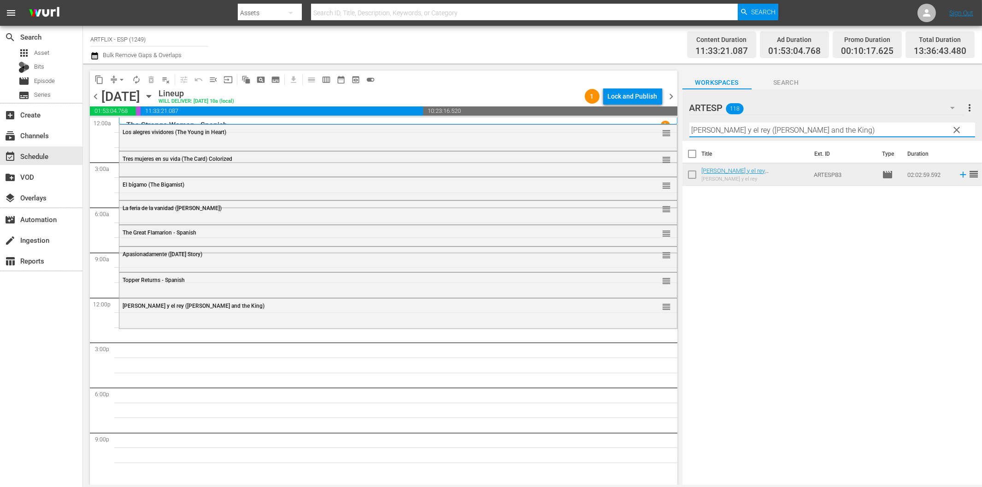
paste input "Behind Office Doors - Spanish"
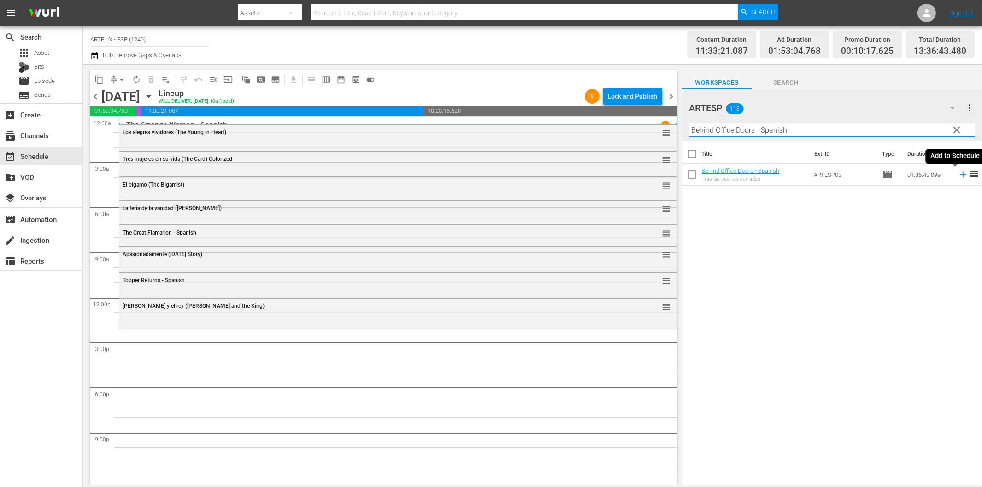
click at [958, 174] on icon at bounding box center [963, 175] width 10 height 10
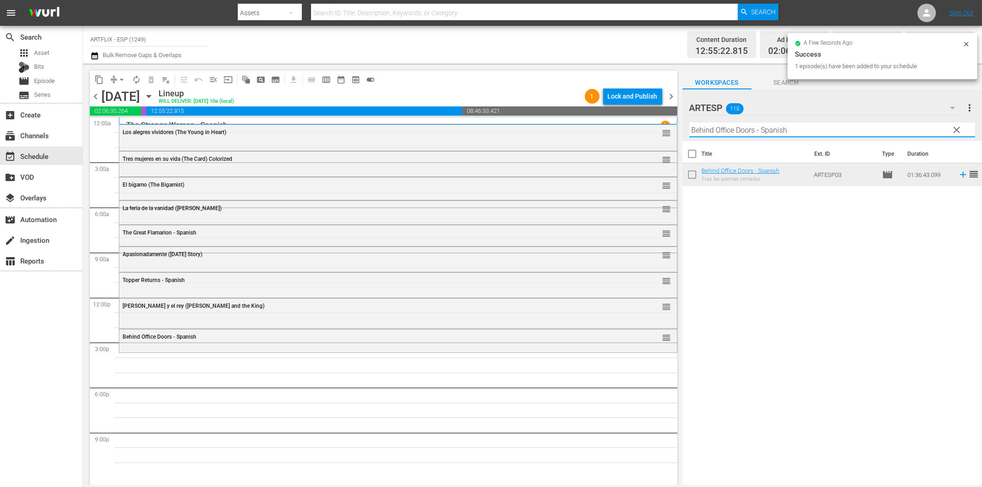
click at [825, 131] on input "Behind Office Doors - Spanish" at bounding box center [833, 130] width 286 height 15
paste input "Las [PERSON_NAME] del Kilimanjaro (The Snows of Kilimanjaro)"
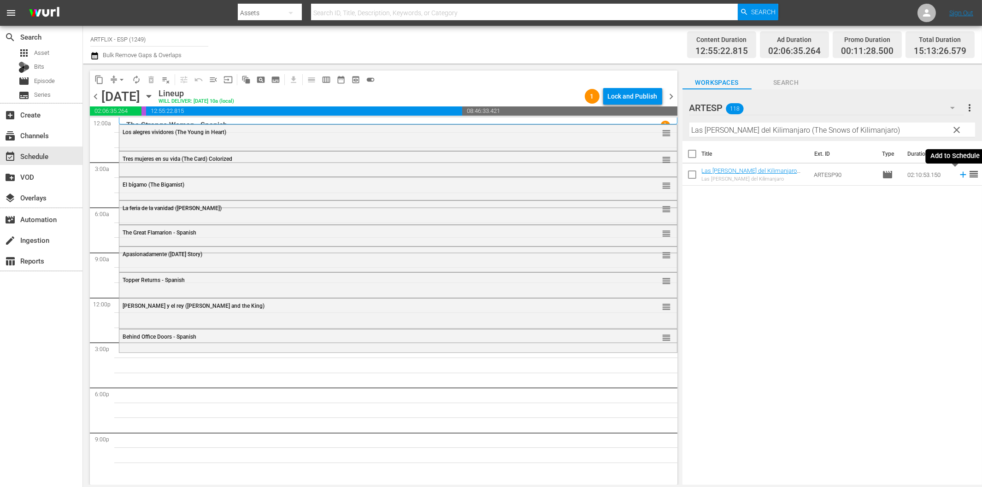
click at [958, 176] on icon at bounding box center [963, 175] width 10 height 10
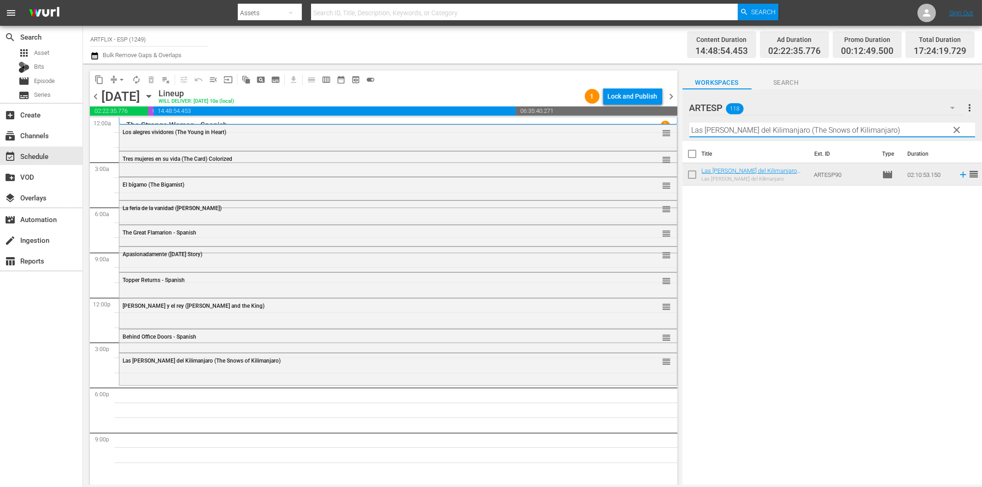
click at [886, 126] on input "Las [PERSON_NAME] del Kilimanjaro (The Snows of Kilimanjaro)" at bounding box center [833, 130] width 286 height 15
paste input "Dishonored [DEMOGRAPHIC_DATA] - Spanish"
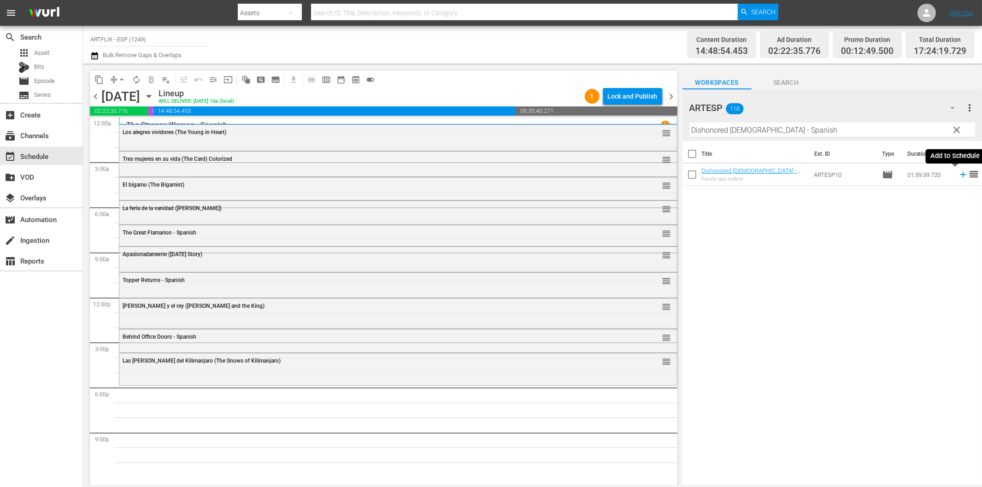
click at [958, 176] on icon at bounding box center [963, 175] width 10 height 10
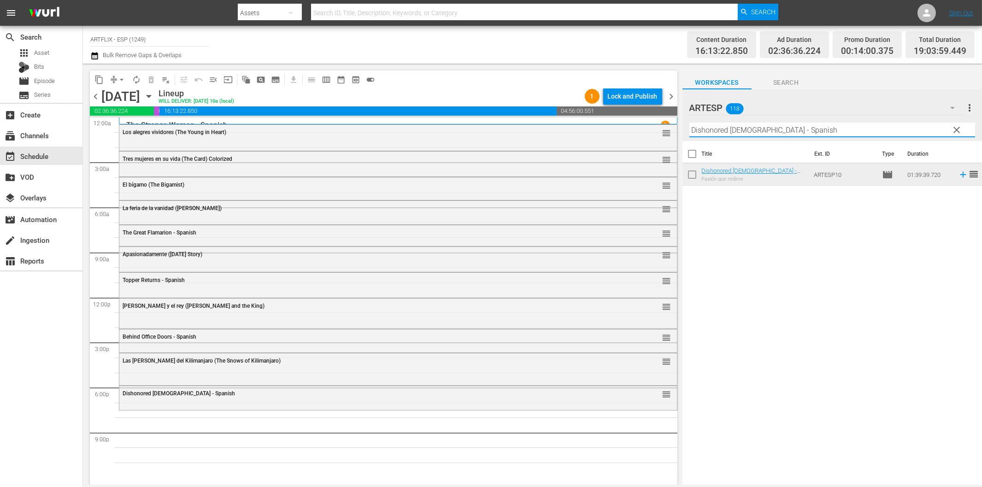
click at [722, 136] on input "Dishonored [DEMOGRAPHIC_DATA] - Spanish" at bounding box center [833, 130] width 286 height 15
paste input "The Bat"
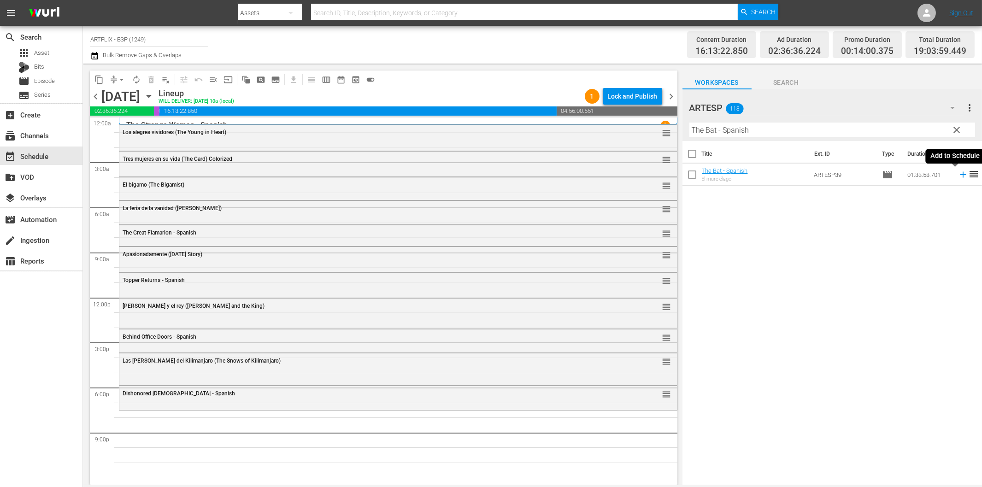
drag, startPoint x: 955, startPoint y: 173, endPoint x: 928, endPoint y: 188, distance: 30.7
click at [958, 174] on icon at bounding box center [963, 175] width 10 height 10
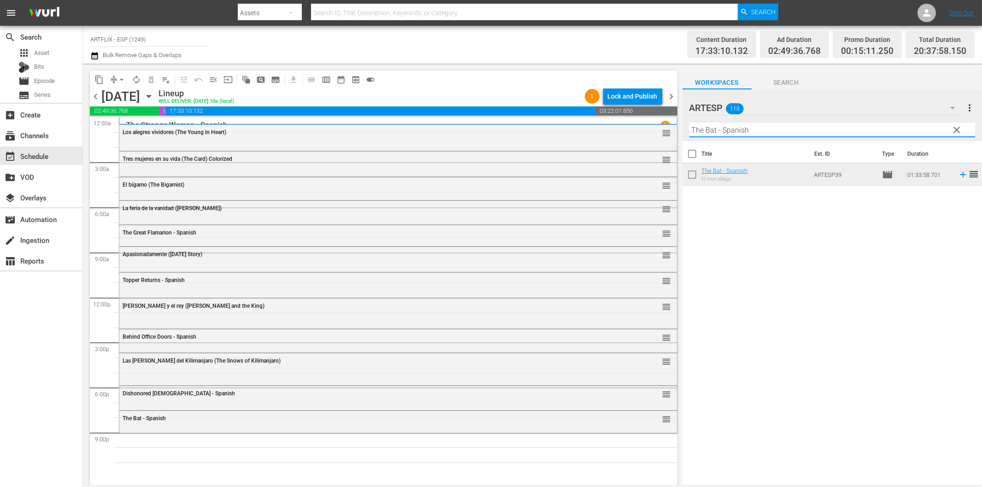
click at [831, 132] on input "The Bat - Spanish" at bounding box center [833, 130] width 286 height 15
paste input "La pequeña tienda de los horrores (Little Shop of Horrors)"
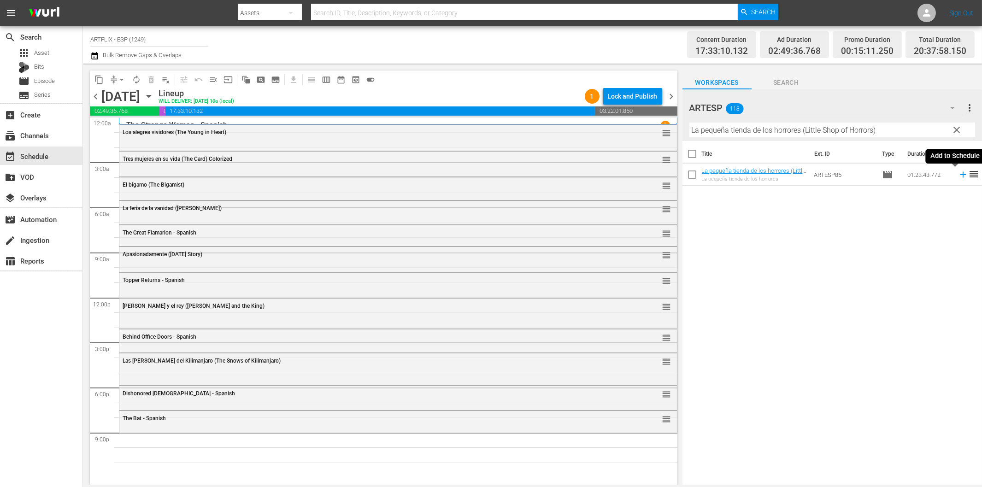
click at [958, 176] on icon at bounding box center [963, 175] width 10 height 10
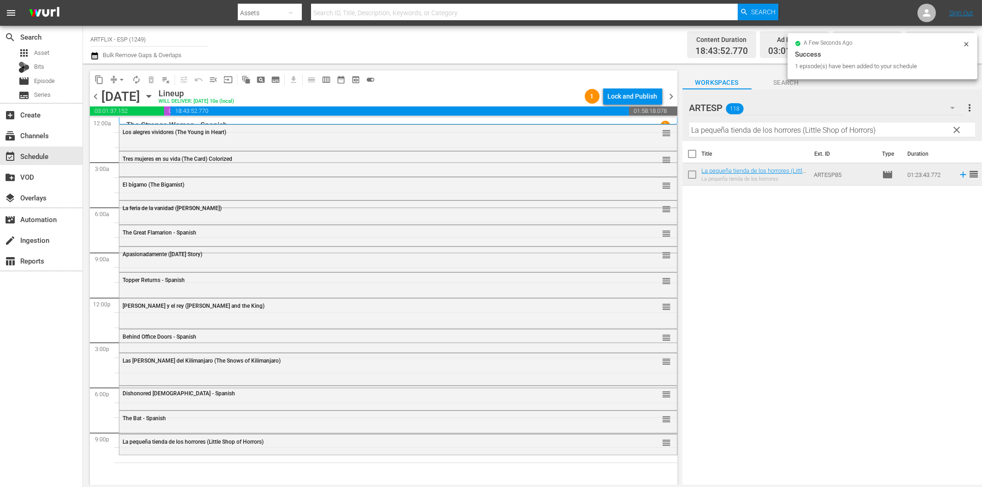
click at [722, 130] on input "La pequeña tienda de los horrores (Little Shop of Horrors)" at bounding box center [833, 130] width 286 height 15
paste input "Sangre en el [PERSON_NAME] de Drácula (Blood of Dracula's Castle"
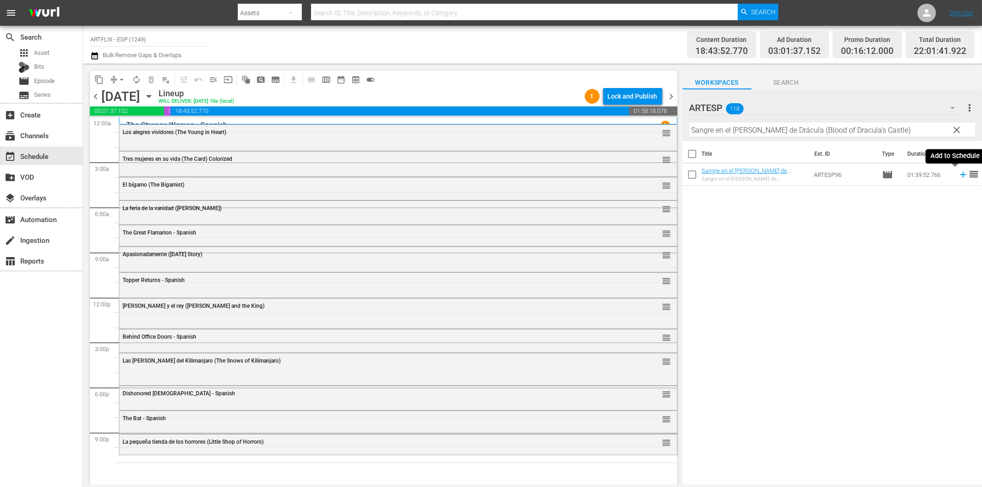
click at [958, 176] on icon at bounding box center [963, 175] width 10 height 10
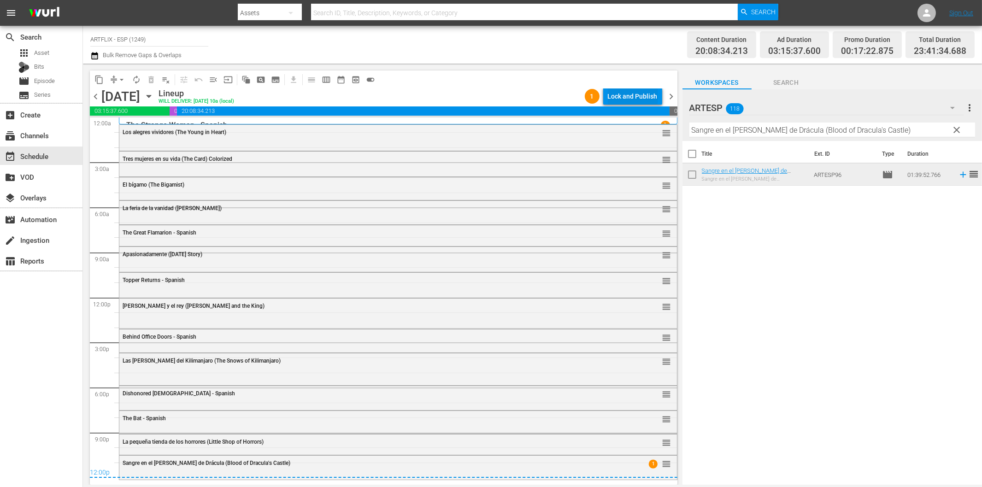
click at [643, 99] on div "Lock and Publish" at bounding box center [633, 96] width 50 height 17
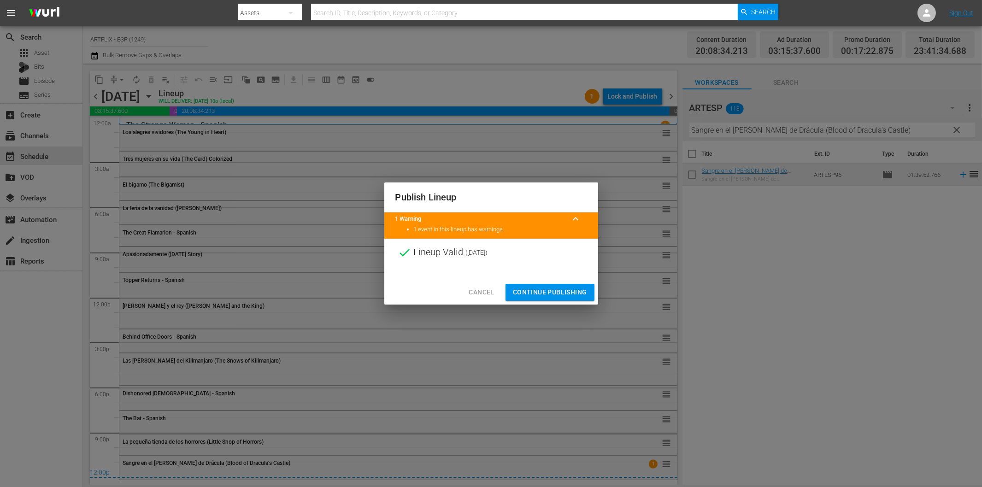
click at [573, 289] on span "Continue Publishing" at bounding box center [550, 293] width 74 height 12
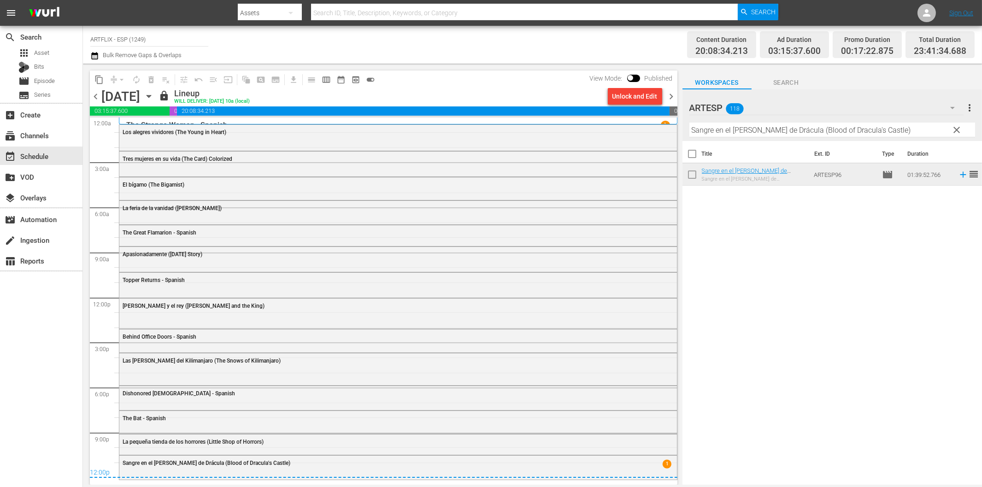
click at [672, 94] on span "chevron_right" at bounding box center [672, 97] width 12 height 12
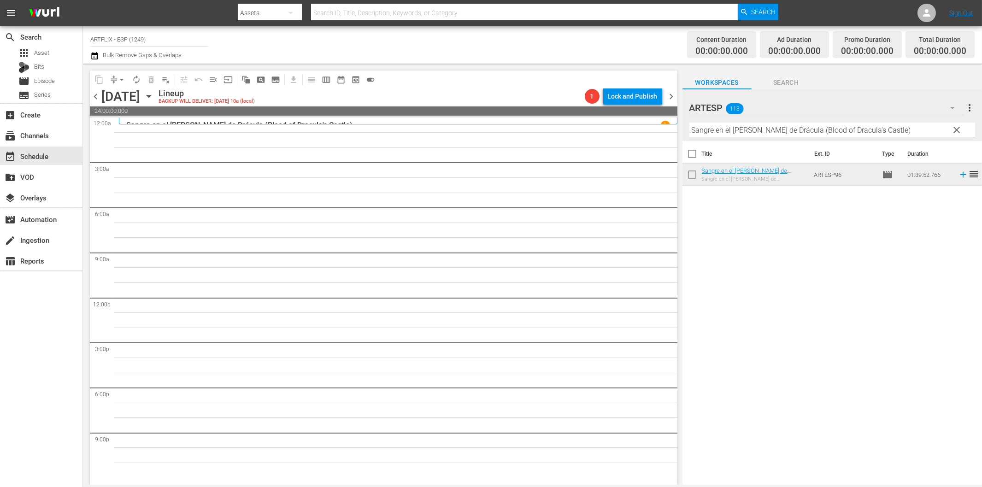
click at [703, 134] on input "Sangre en el [PERSON_NAME] de Drácula (Blood of Dracula's Castle)" at bounding box center [833, 130] width 286 height 15
paste input "Charada (Charad"
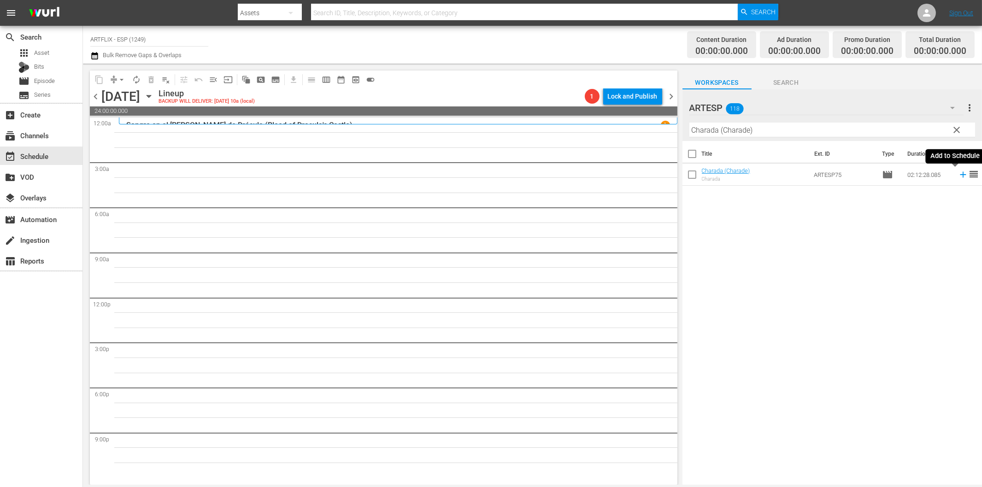
click at [958, 174] on icon at bounding box center [963, 175] width 10 height 10
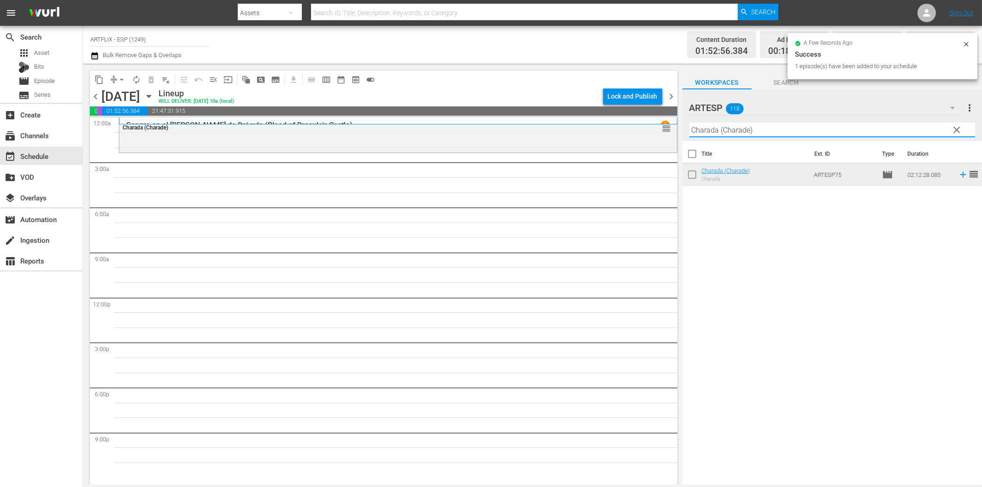
click at [758, 130] on input "Charada (Charade)" at bounding box center [833, 130] width 286 height 15
paste input "The Sin of [PERSON_NAME] - Spanish"
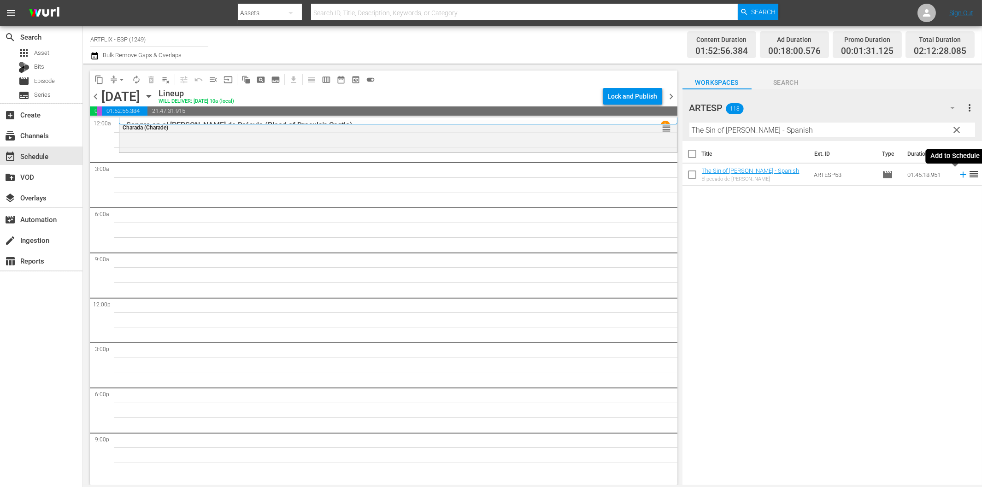
drag, startPoint x: 956, startPoint y: 174, endPoint x: 925, endPoint y: 188, distance: 33.6
click at [958, 174] on icon at bounding box center [963, 175] width 10 height 10
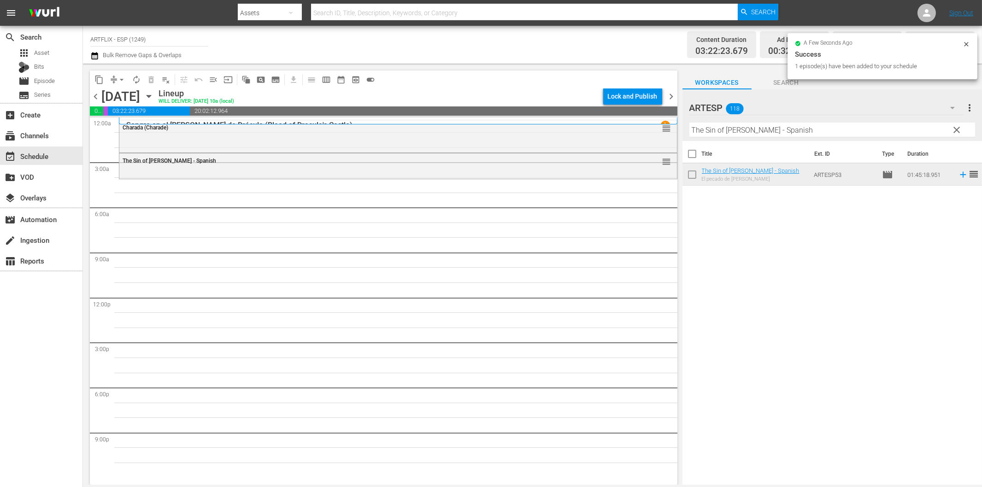
click at [754, 123] on input "The Sin of [PERSON_NAME] - Spanish" at bounding box center [833, 130] width 286 height 15
paste input "Dulce evocación (Beyond [DATE] aka Beyond Christmas)"
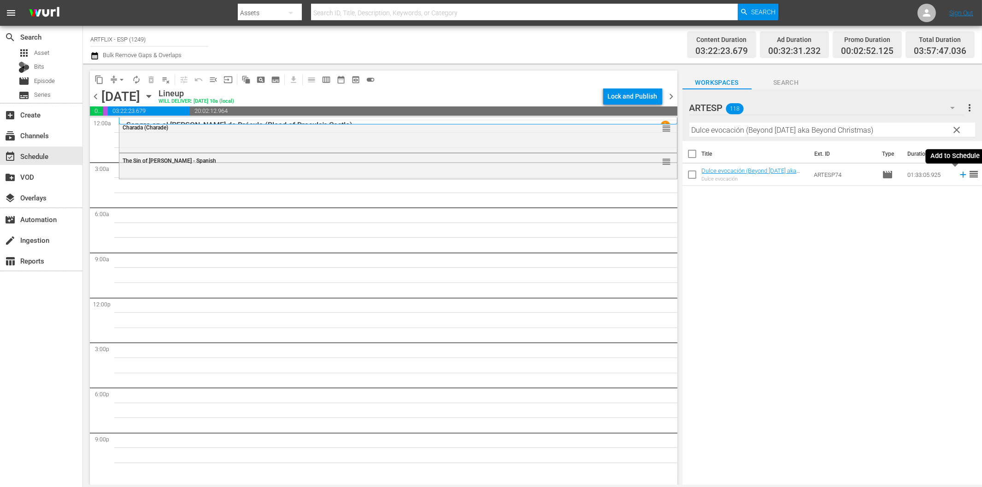
click at [958, 174] on icon at bounding box center [963, 175] width 10 height 10
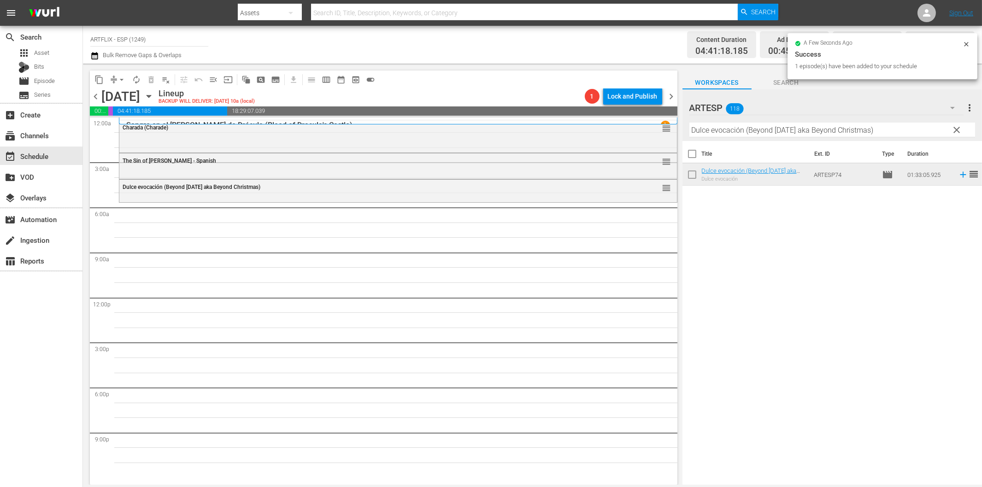
click at [742, 129] on input "Dulce evocación (Beyond [DATE] aka Beyond Christmas)" at bounding box center [833, 130] width 286 height 15
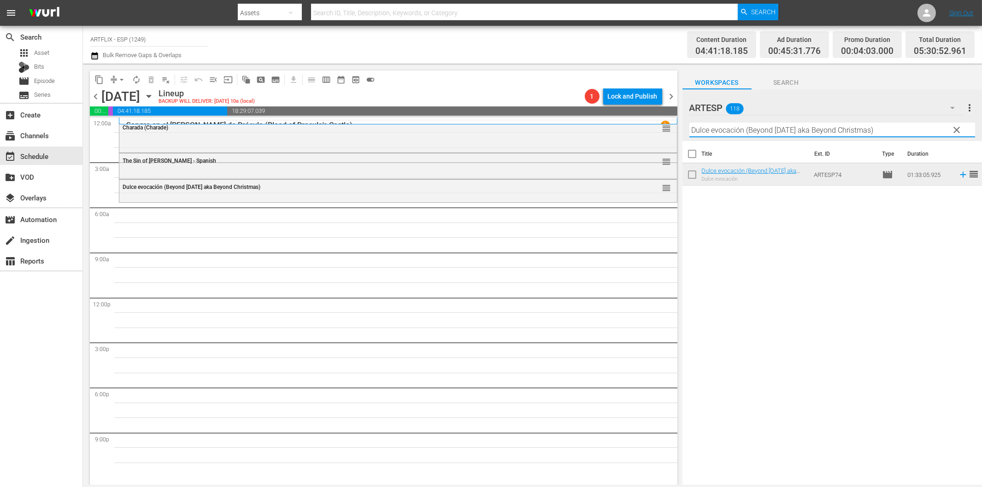
paste input "Letter of Introduction - Spanish"
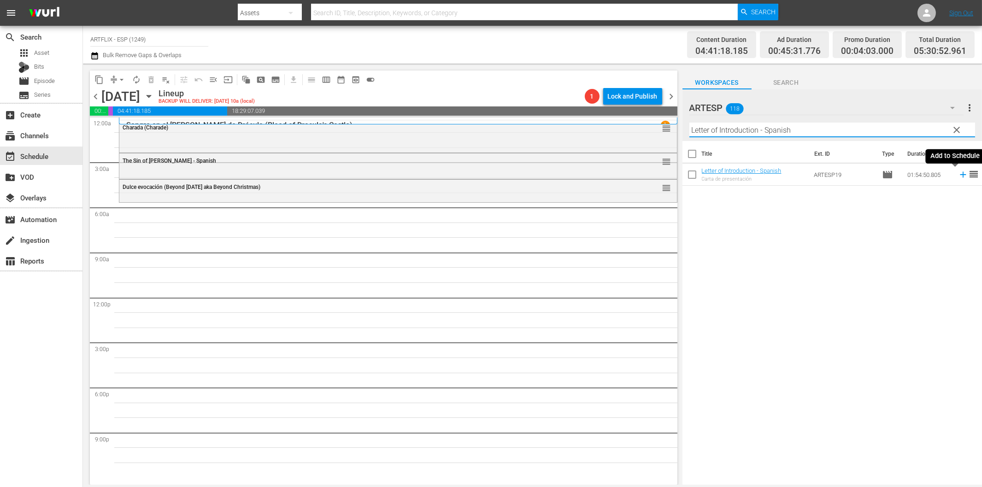
click at [958, 176] on icon at bounding box center [963, 175] width 10 height 10
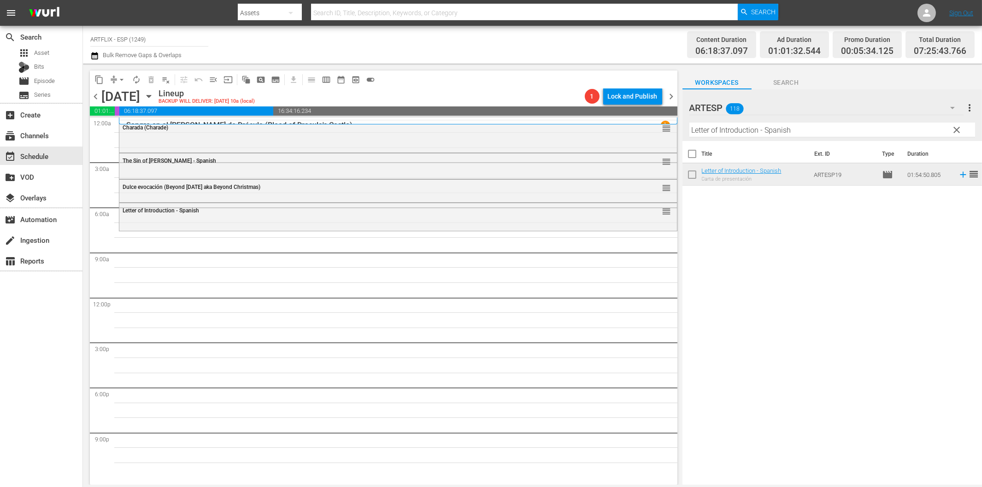
click at [753, 132] on input "Letter of Introduction - Spanish" at bounding box center [833, 130] width 286 height 15
paste input "[GEOGRAPHIC_DATA]"
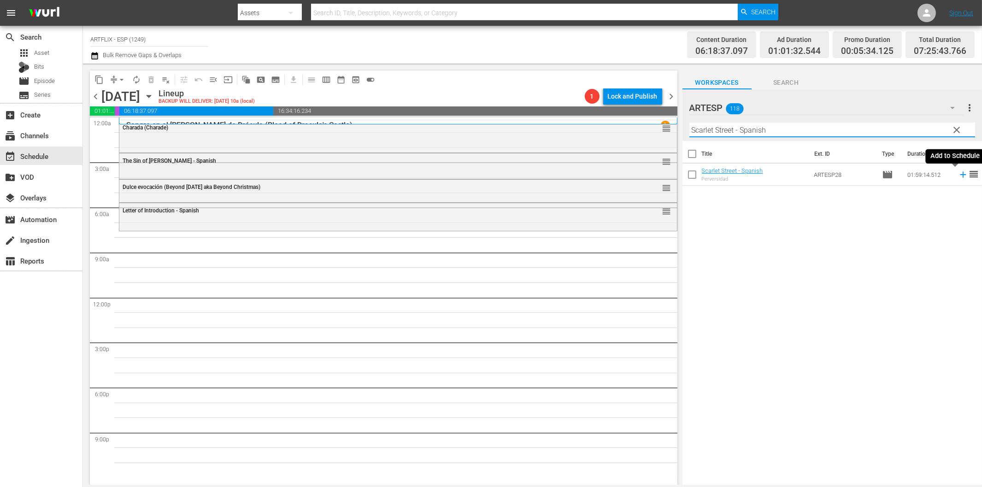
click at [958, 176] on icon at bounding box center [963, 175] width 10 height 10
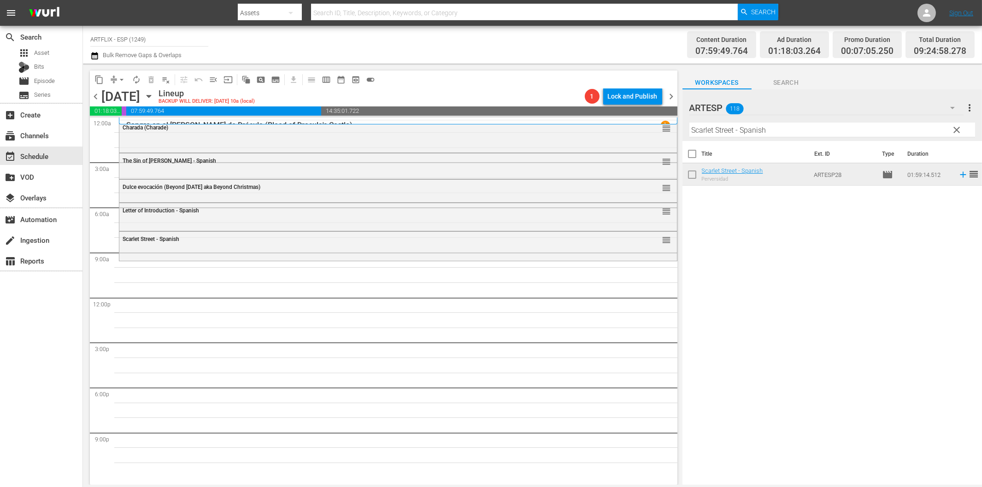
click at [711, 130] on input "Scarlet Street - Spanish" at bounding box center [833, 130] width 286 height 15
paste input "The Flying Deuces"
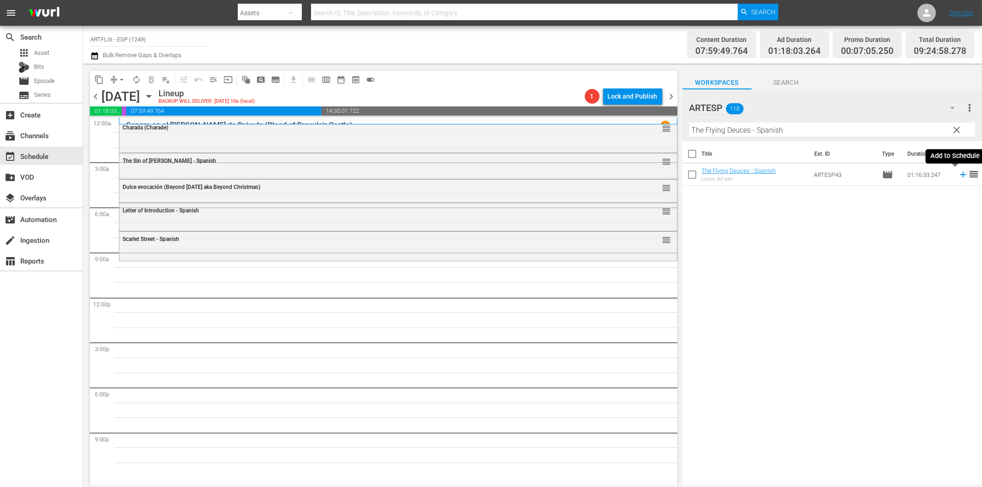
drag, startPoint x: 956, startPoint y: 177, endPoint x: 953, endPoint y: 181, distance: 5.2
click at [958, 177] on icon at bounding box center [963, 175] width 10 height 10
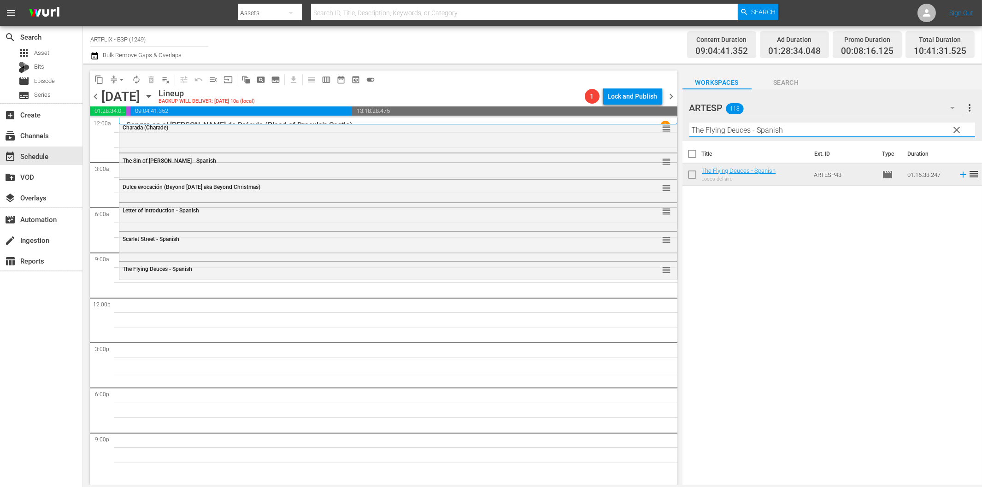
click at [775, 130] on input "The Flying Deuces - Spanish" at bounding box center [833, 130] width 286 height 15
paste input "Lassie - [GEOGRAPHIC_DATA] (Lassie - [GEOGRAPHIC_DATA])"
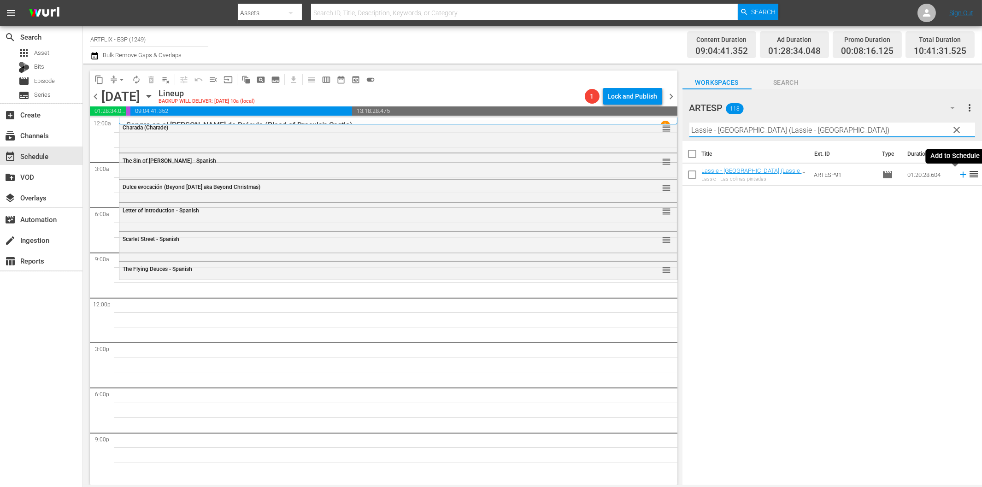
click at [958, 176] on icon at bounding box center [963, 175] width 10 height 10
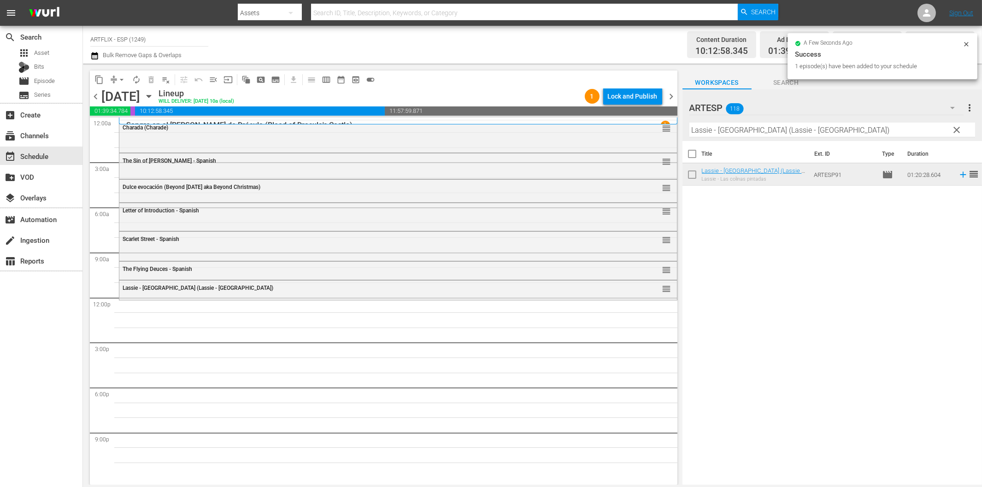
click at [794, 134] on input "Lassie - [GEOGRAPHIC_DATA] (Lassie - [GEOGRAPHIC_DATA])" at bounding box center [833, 130] width 286 height 15
paste input "Manina, la chica de la isla - Spanish"
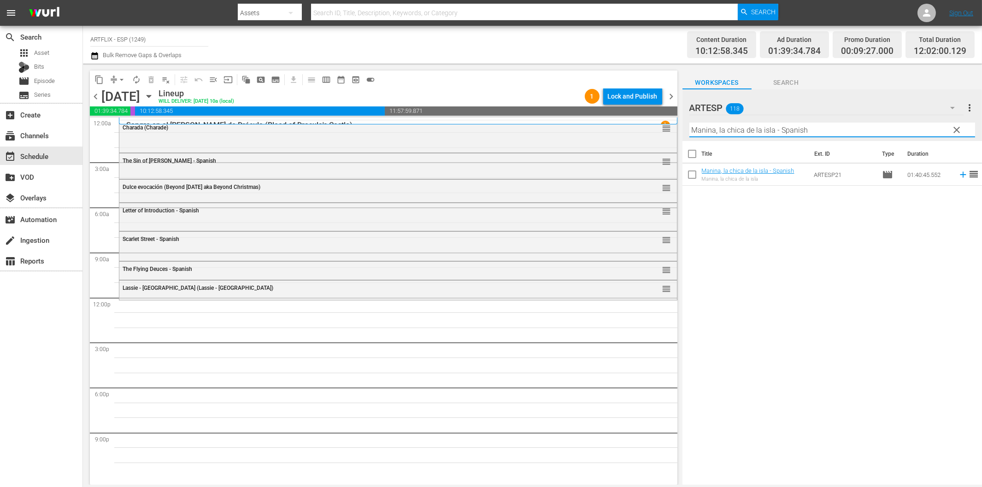
click at [960, 175] on icon at bounding box center [963, 175] width 6 height 6
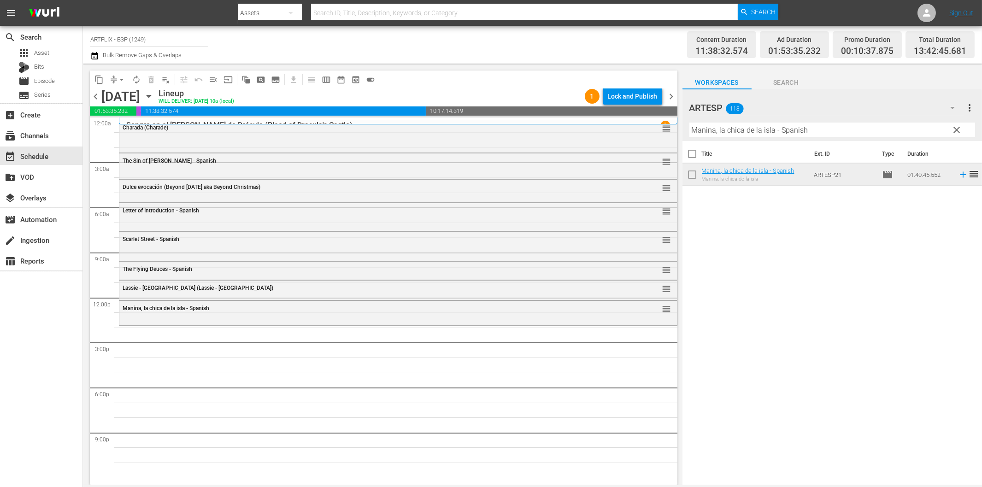
click at [805, 133] on input "Manina, la chica de la isla - Spanish" at bounding box center [833, 130] width 286 height 15
paste input "[PERSON_NAME] the Conqueror"
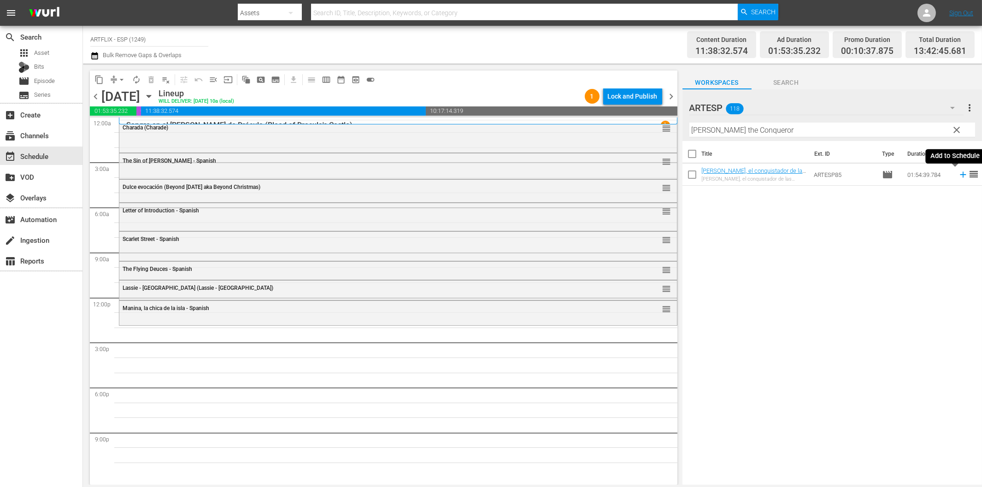
click at [958, 176] on icon at bounding box center [963, 175] width 10 height 10
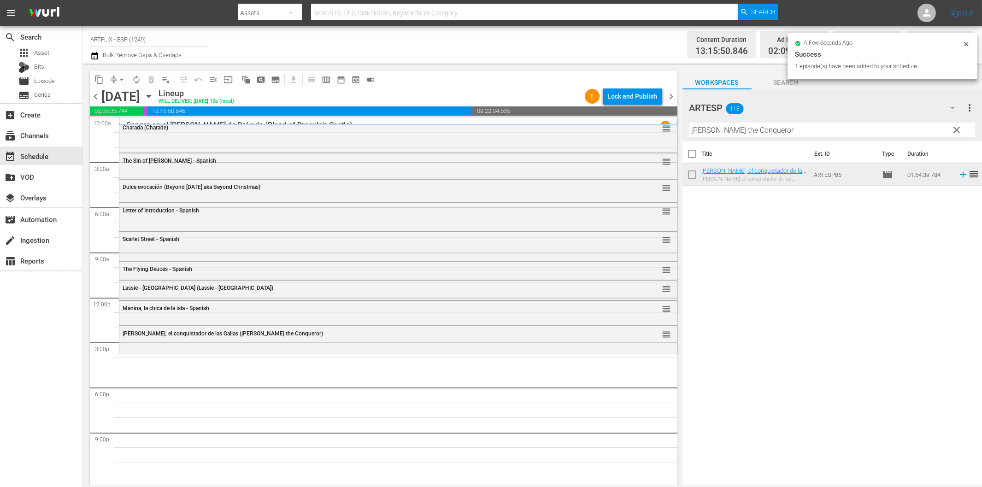
click at [711, 135] on input "[PERSON_NAME] the Conqueror" at bounding box center [833, 130] width 286 height 15
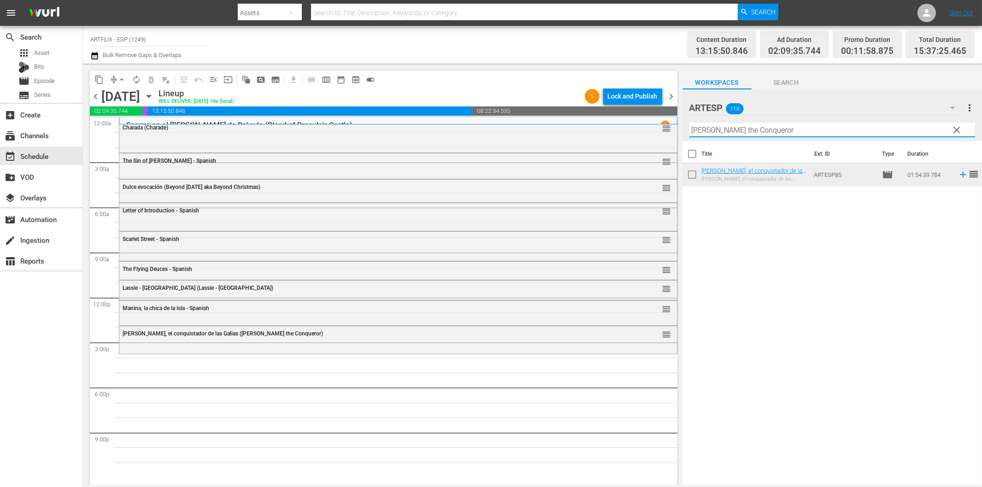
paste input "Las [PERSON_NAME] del Kilimanjaro (The Snows of Kilimanjaro)"
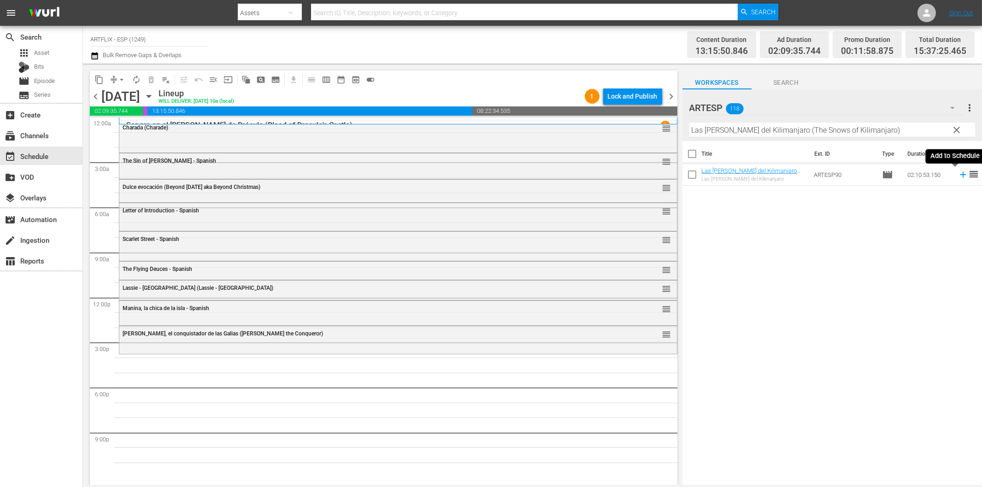
click at [958, 174] on icon at bounding box center [963, 175] width 10 height 10
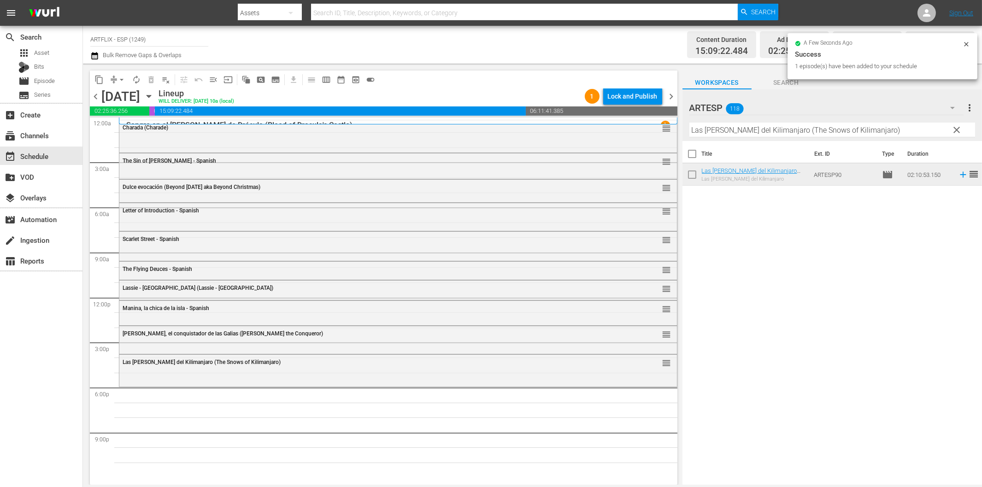
click at [805, 128] on input "Las [PERSON_NAME] del Kilimanjaro (The Snows of Kilimanjaro)" at bounding box center [833, 130] width 286 height 15
paste input "Gung Ho - Spanish"
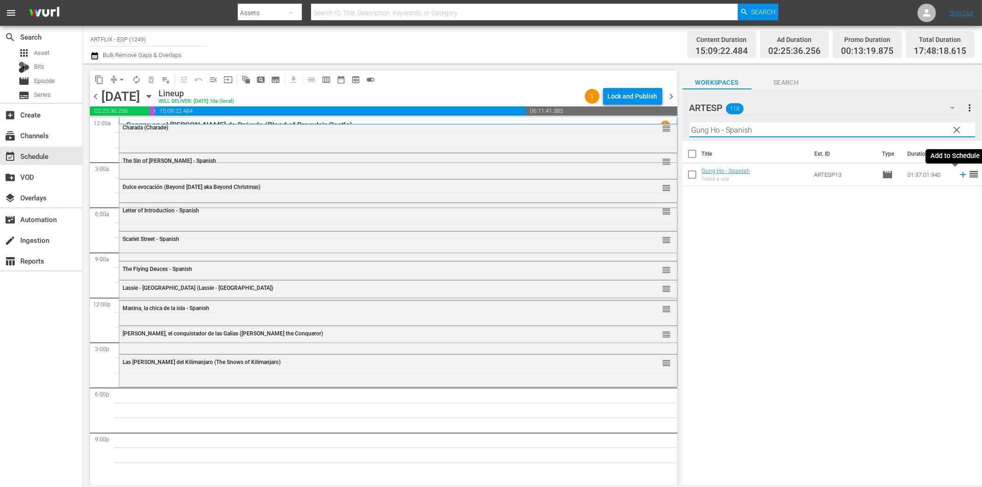
click at [958, 176] on icon at bounding box center [963, 175] width 10 height 10
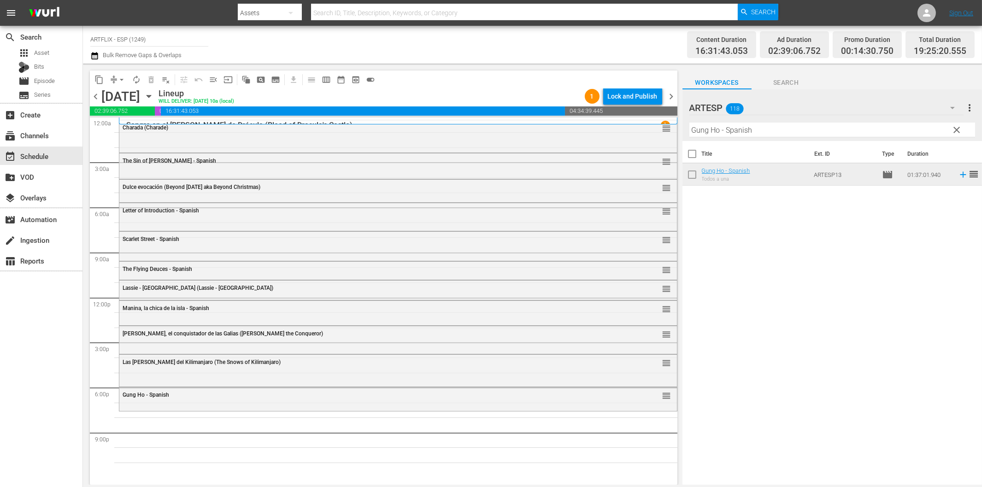
click at [823, 128] on input "Gung Ho - Spanish" at bounding box center [833, 130] width 286 height 15
paste input "[PERSON_NAME] - Dressed to Kill"
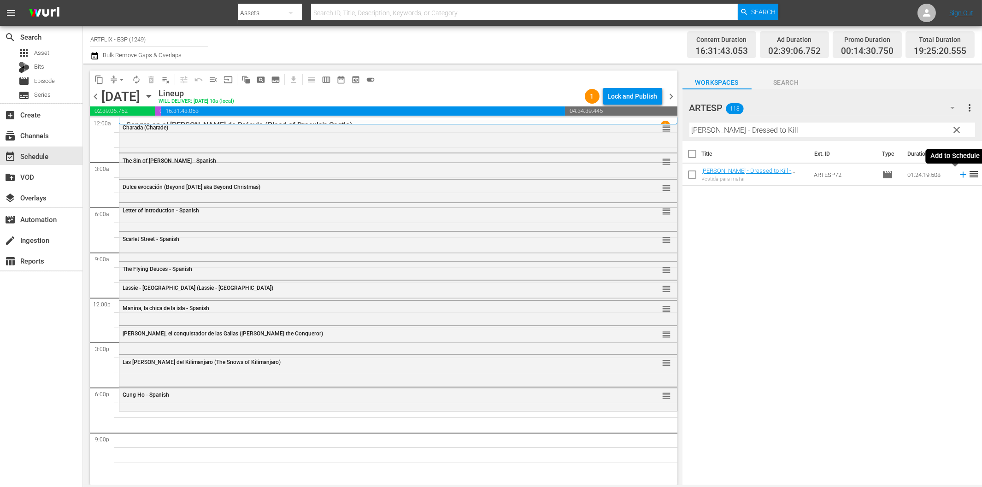
click at [958, 177] on icon at bounding box center [963, 175] width 10 height 10
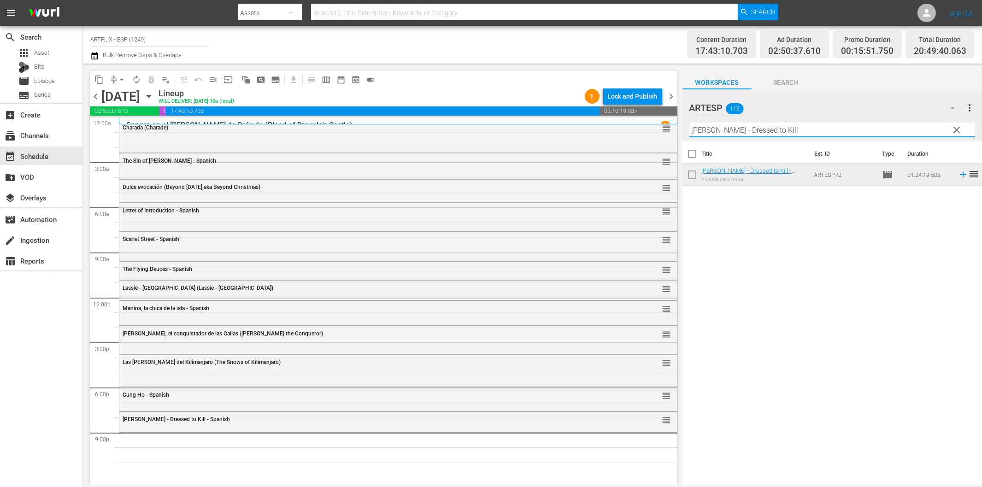
click at [837, 130] on input "[PERSON_NAME] - Dressed to Kill" at bounding box center [833, 130] width 286 height 15
paste input "The Woman in the Window - Spanish"
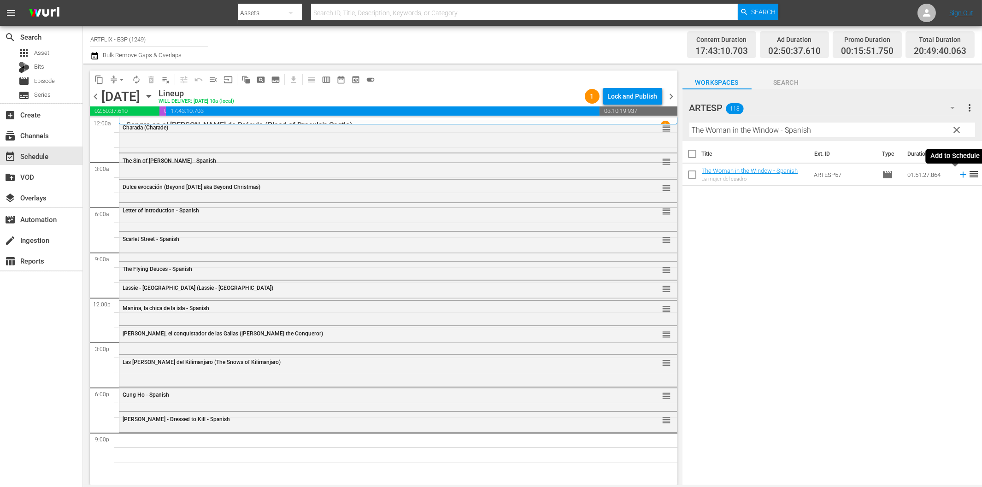
click at [960, 174] on icon at bounding box center [963, 175] width 6 height 6
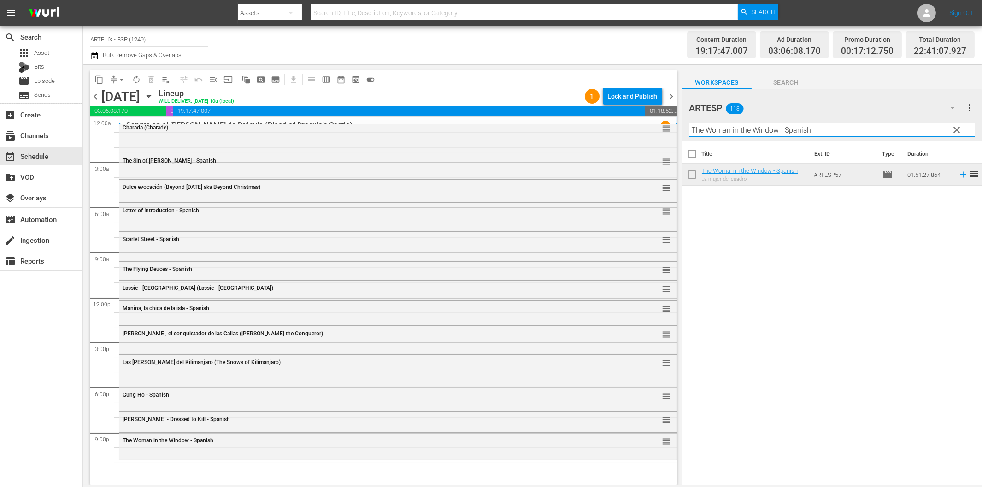
click at [750, 129] on input "The Woman in the Window - Spanish" at bounding box center [833, 130] width 286 height 15
paste input "White Zombie"
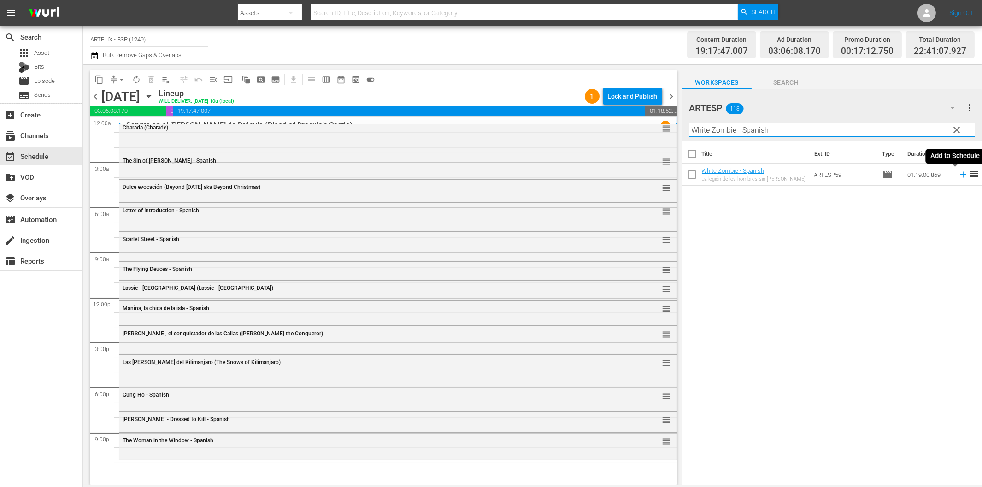
click at [960, 174] on icon at bounding box center [963, 175] width 6 height 6
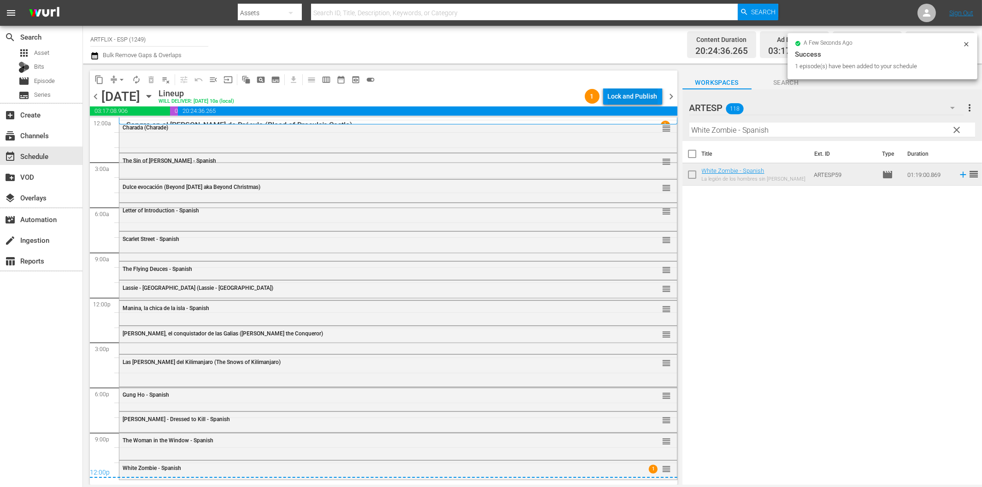
click at [645, 100] on div "Lock and Publish" at bounding box center [633, 96] width 50 height 17
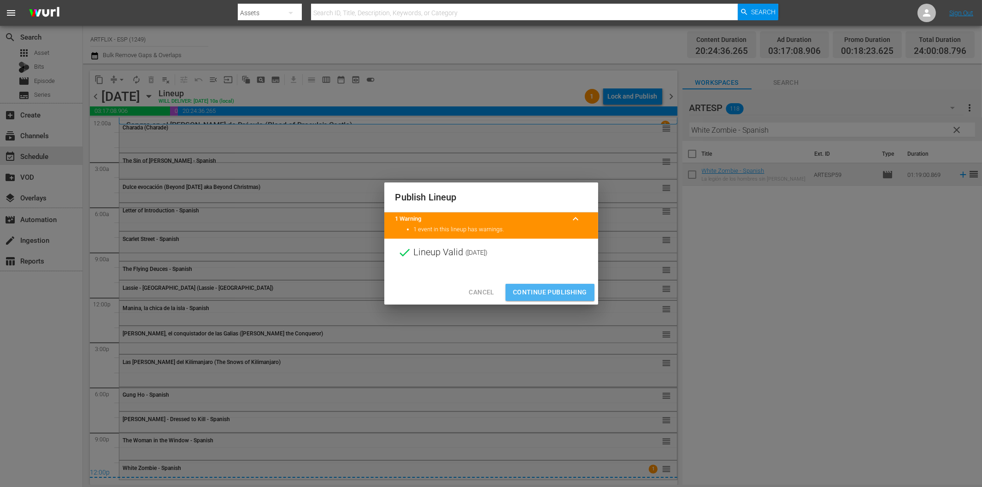
click at [573, 294] on span "Continue Publishing" at bounding box center [550, 293] width 74 height 12
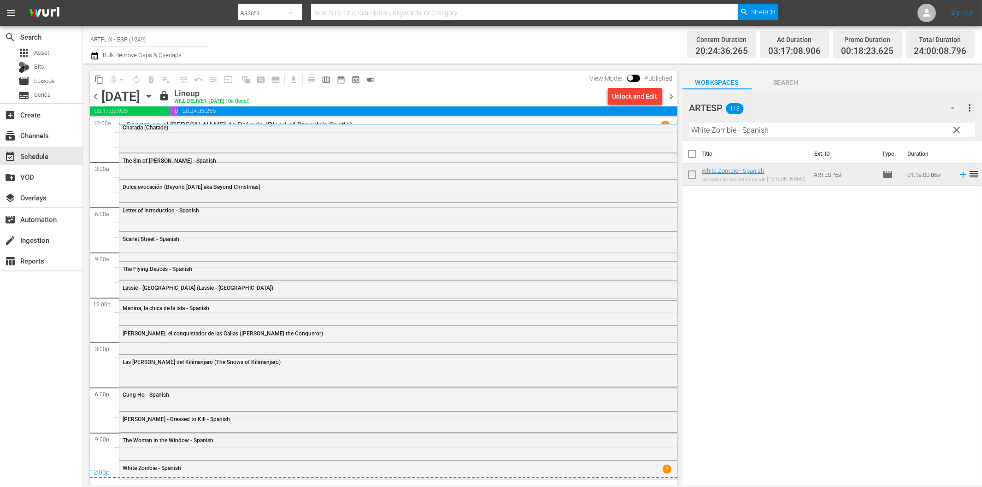
drag, startPoint x: 669, startPoint y: 91, endPoint x: 718, endPoint y: 126, distance: 59.5
click at [669, 91] on span "chevron_right" at bounding box center [672, 97] width 12 height 12
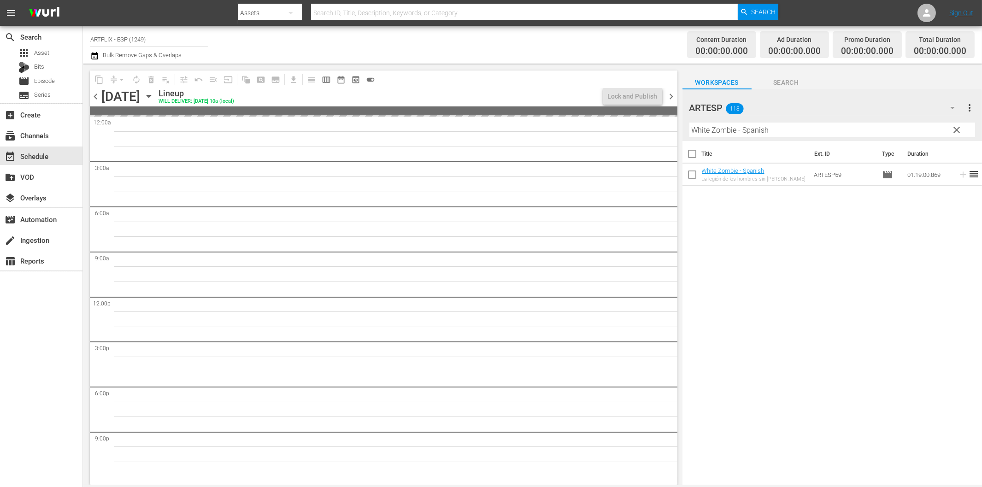
click at [735, 126] on input "White Zombie - Spanish" at bounding box center [833, 130] width 286 height 15
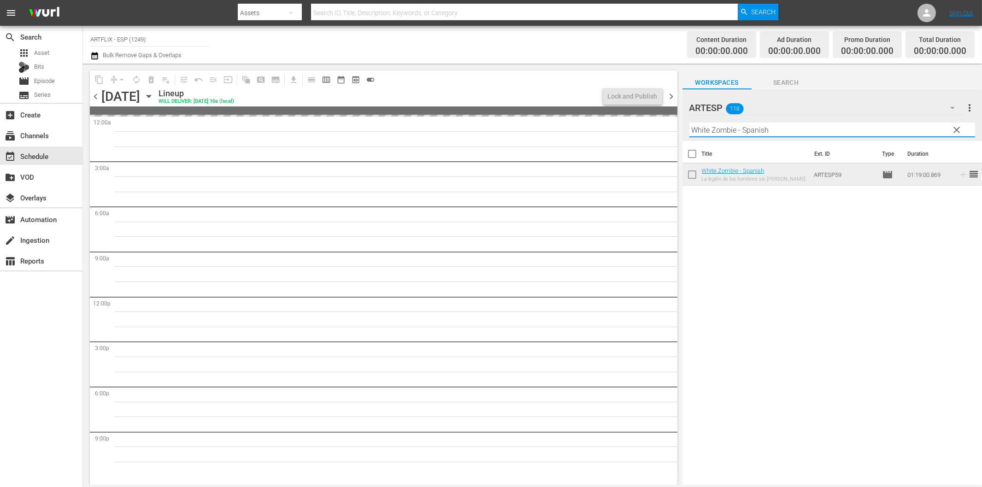
paste input "La última mujer sobre la Tierra (The Last Woman on Earth)"
click at [673, 95] on span "chevron_right" at bounding box center [672, 97] width 12 height 12
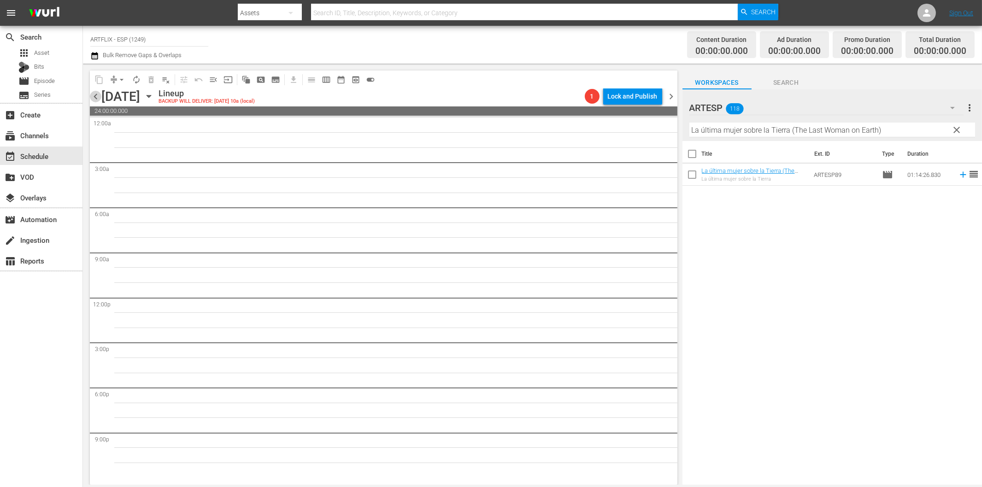
click at [95, 92] on span "chevron_left" at bounding box center [96, 97] width 12 height 12
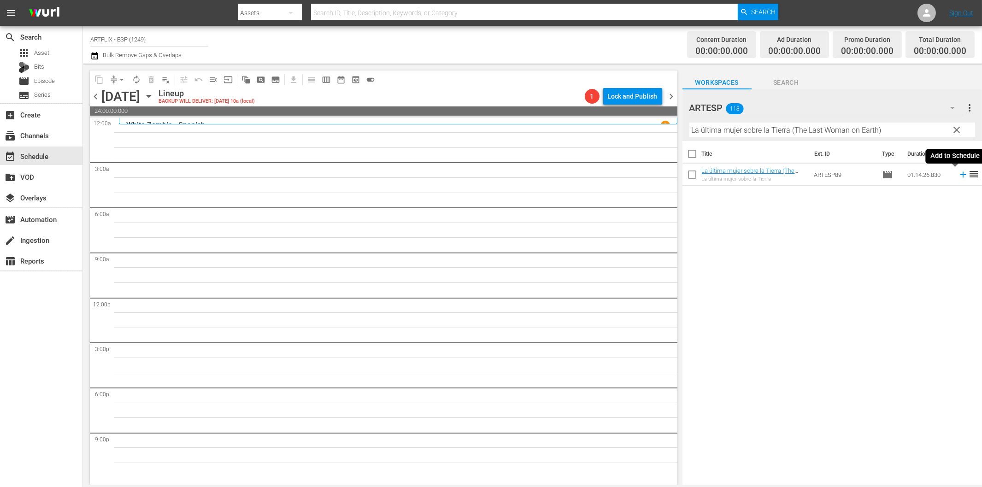
click at [958, 173] on icon at bounding box center [963, 175] width 10 height 10
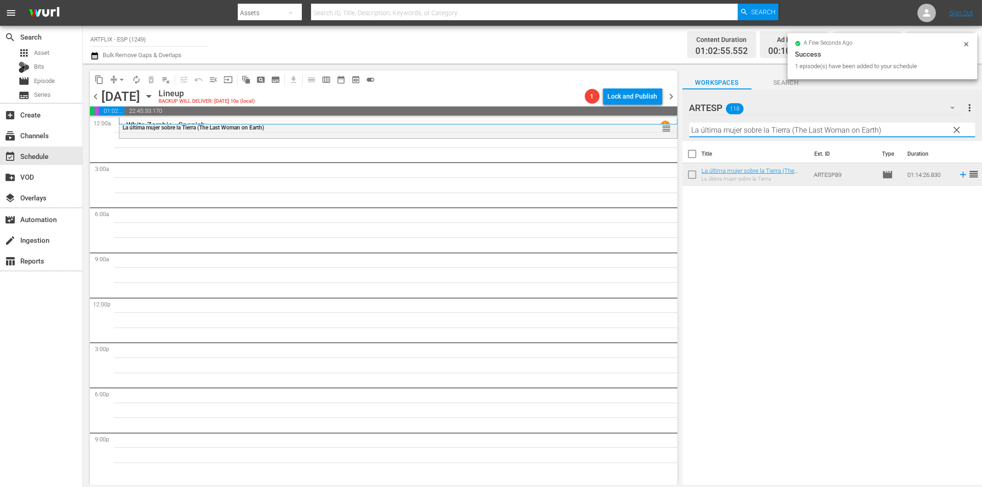
click at [729, 134] on input "La última mujer sobre la Tierra (The Last Woman on Earth)" at bounding box center [833, 130] width 286 height 15
paste input "Woman on the Run"
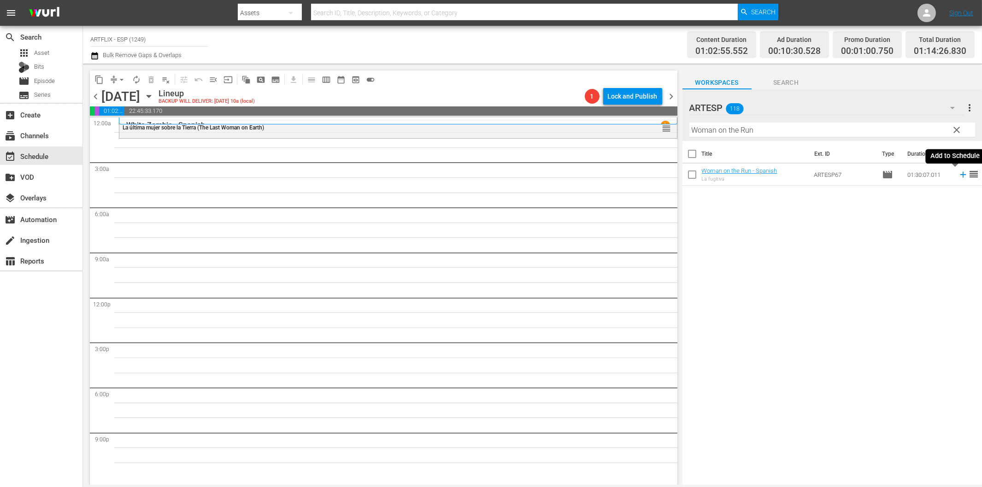
click at [958, 176] on icon at bounding box center [963, 175] width 10 height 10
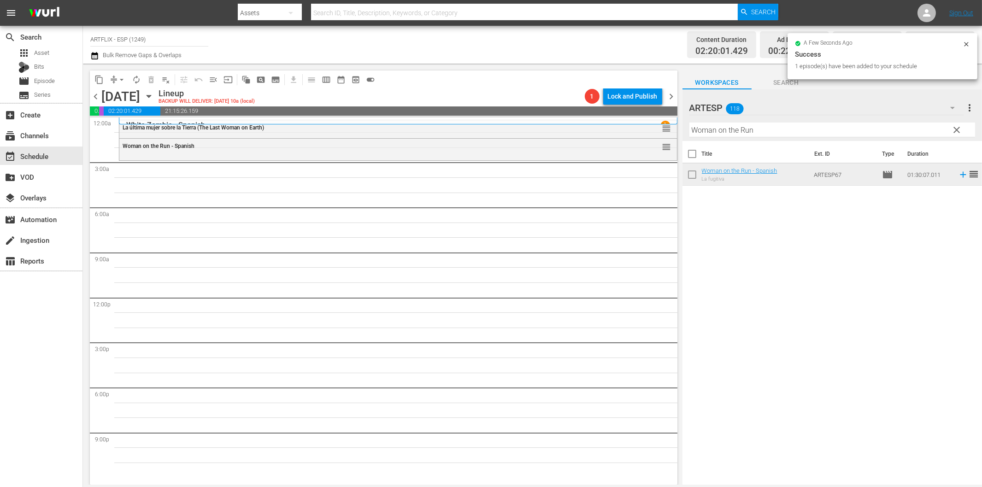
click at [787, 128] on input "Woman on the Run" at bounding box center [833, 130] width 286 height 15
paste input "Tres mujeres en su vida (The Card)"
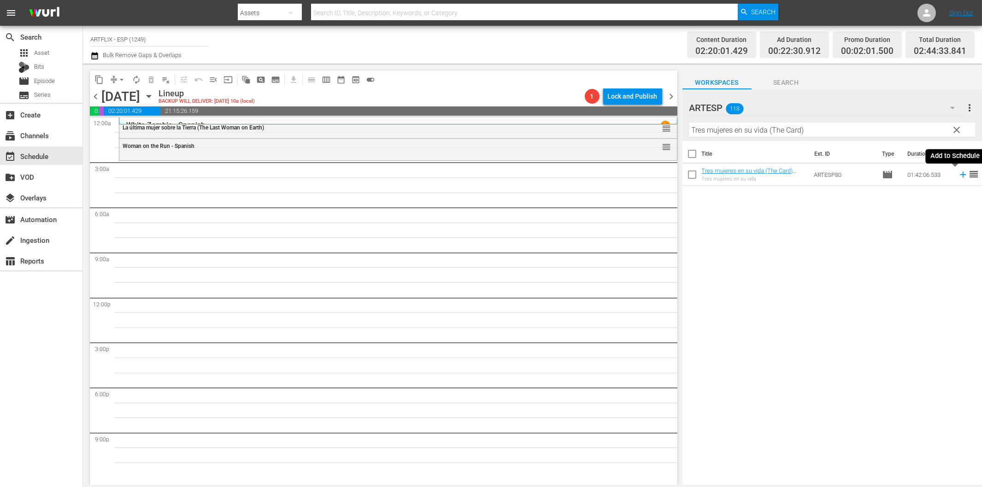
click at [958, 174] on icon at bounding box center [963, 175] width 10 height 10
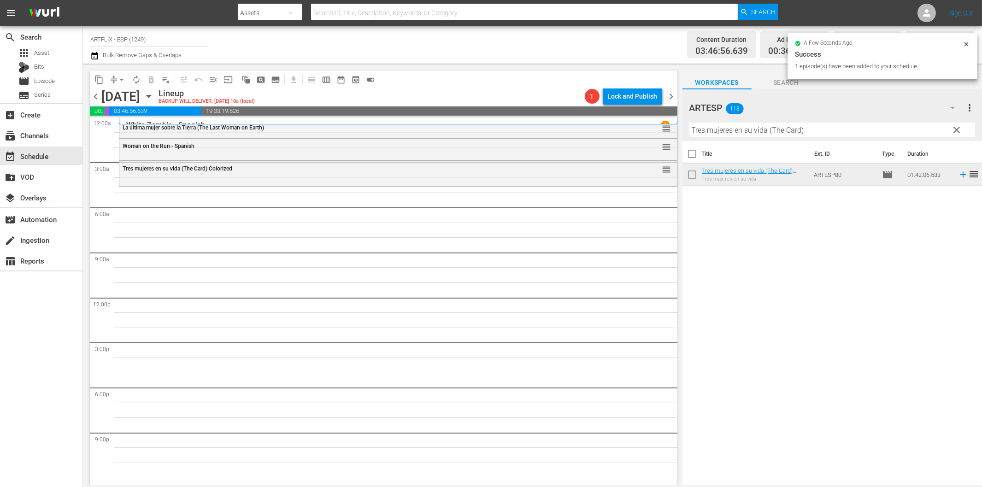
click at [730, 134] on input "Tres mujeres en su vida (The Card)" at bounding box center [833, 130] width 286 height 15
paste input "La feria de la vanidad ([PERSON_NAME]"
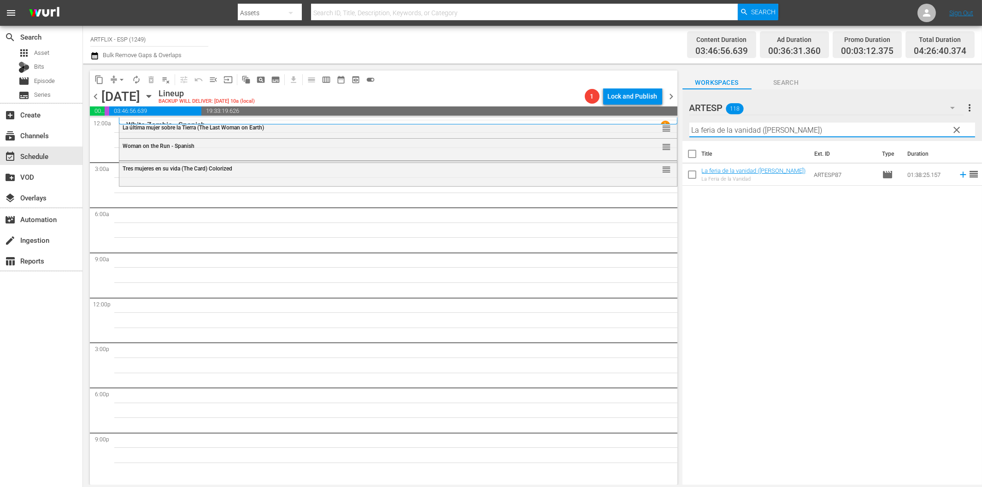
click at [958, 176] on icon at bounding box center [963, 175] width 10 height 10
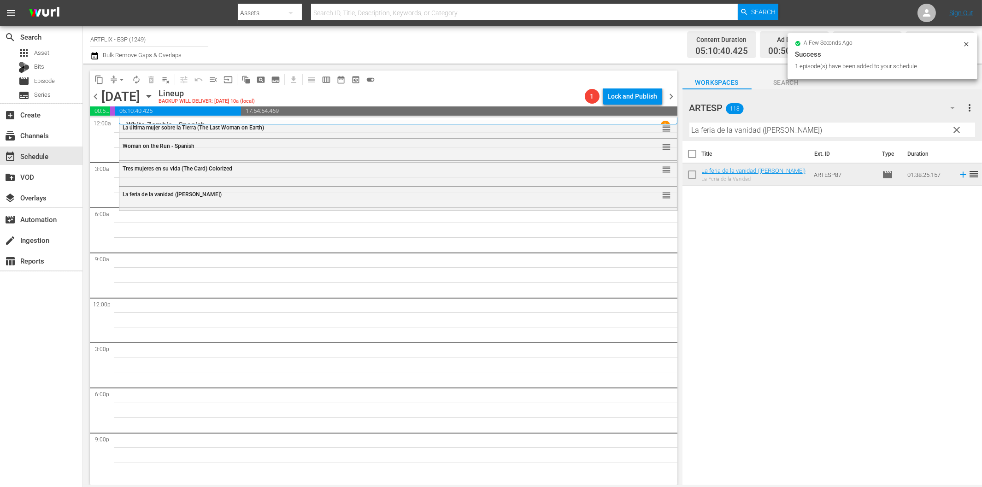
click at [767, 133] on input "La feria de la vanidad ([PERSON_NAME])" at bounding box center [833, 130] width 286 height 15
paste input "Tarzan and the Trappers - Spanish"
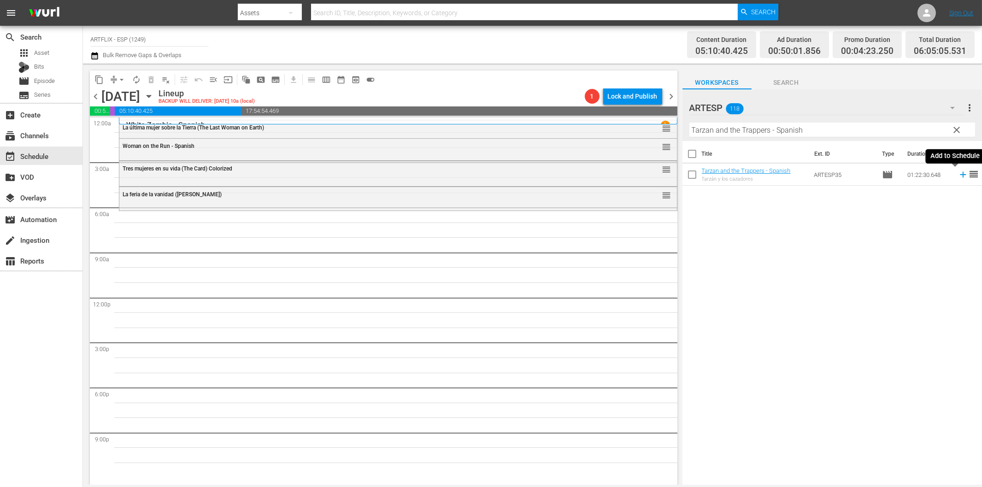
click at [960, 174] on icon at bounding box center [963, 175] width 6 height 6
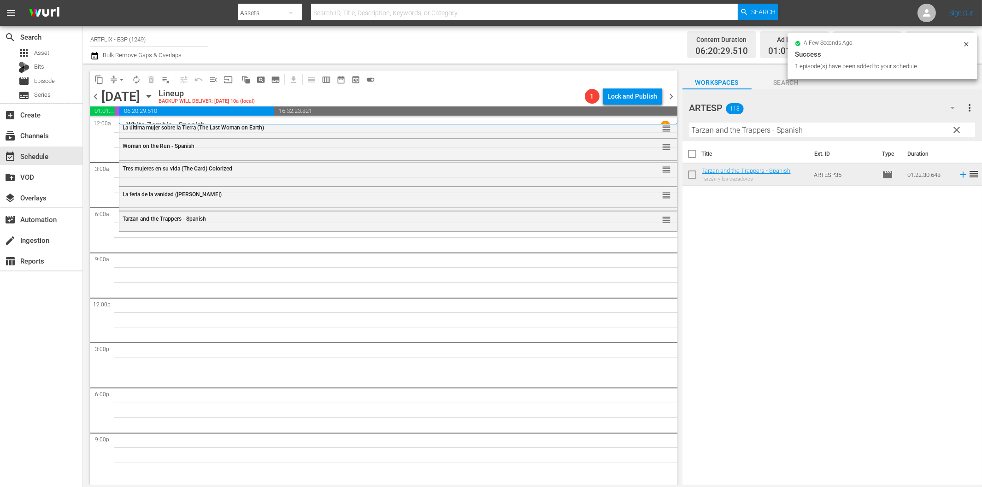
click at [723, 128] on input "Tarzan and the Trappers - Spanish" at bounding box center [833, 130] width 286 height 15
paste input "Mi madre es una mujer lobo (My Mom's a Werewolf)"
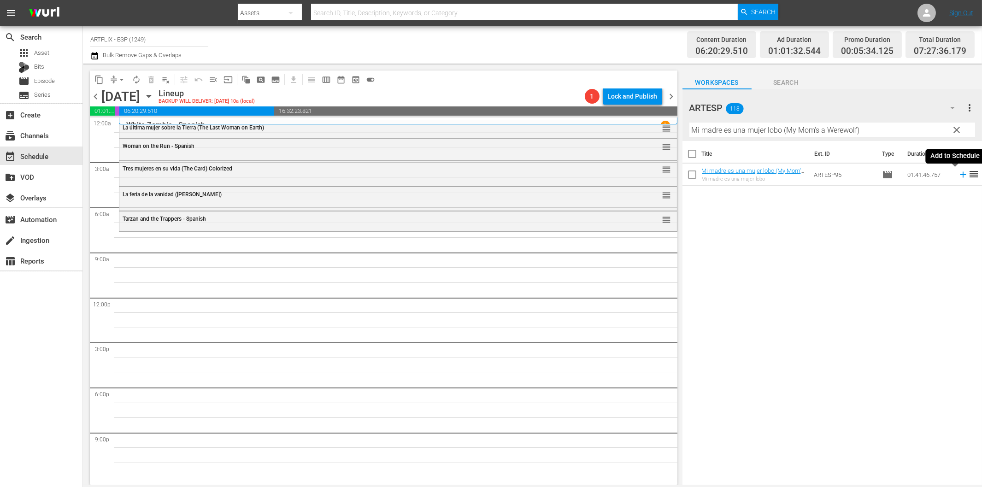
click at [958, 176] on icon at bounding box center [963, 175] width 10 height 10
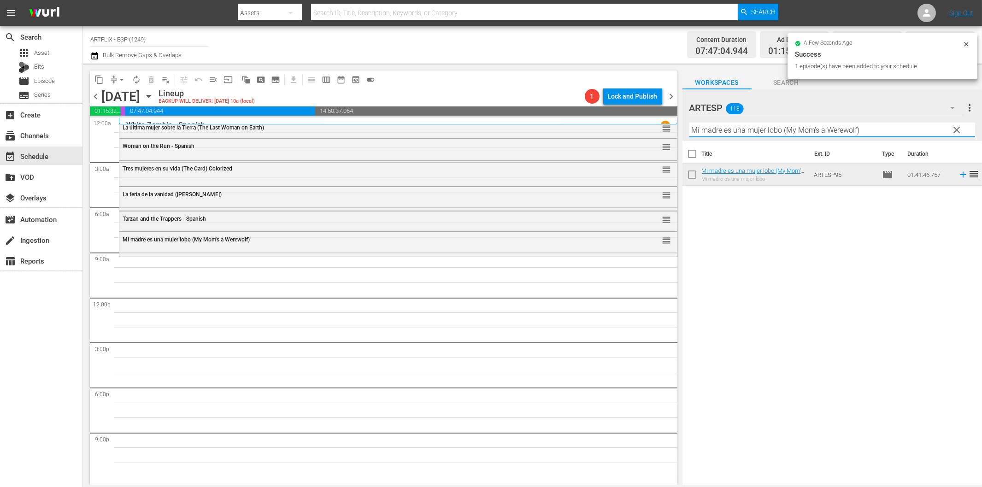
click at [743, 130] on input "Mi madre es una mujer lobo (My Mom's a Werewolf)" at bounding box center [833, 130] width 286 height 15
paste input "A Boy and His Dog"
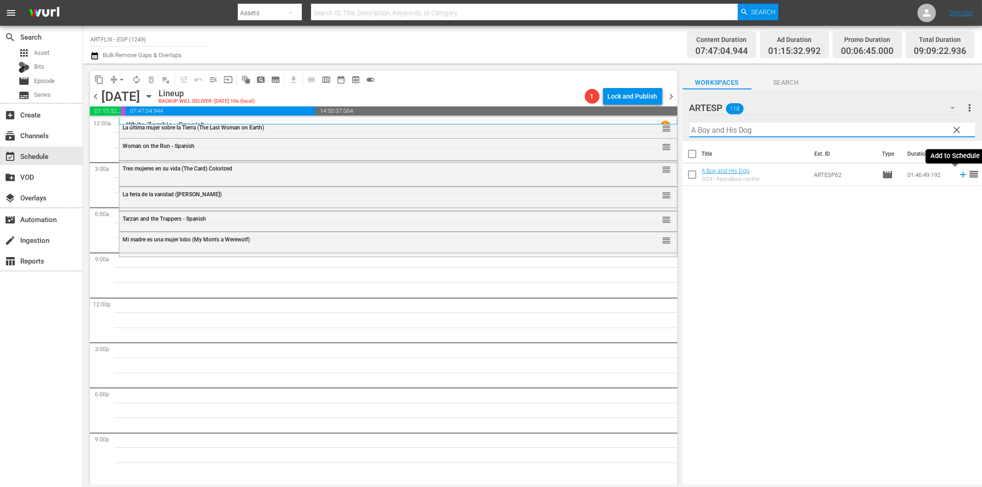
click at [959, 175] on icon at bounding box center [963, 175] width 10 height 10
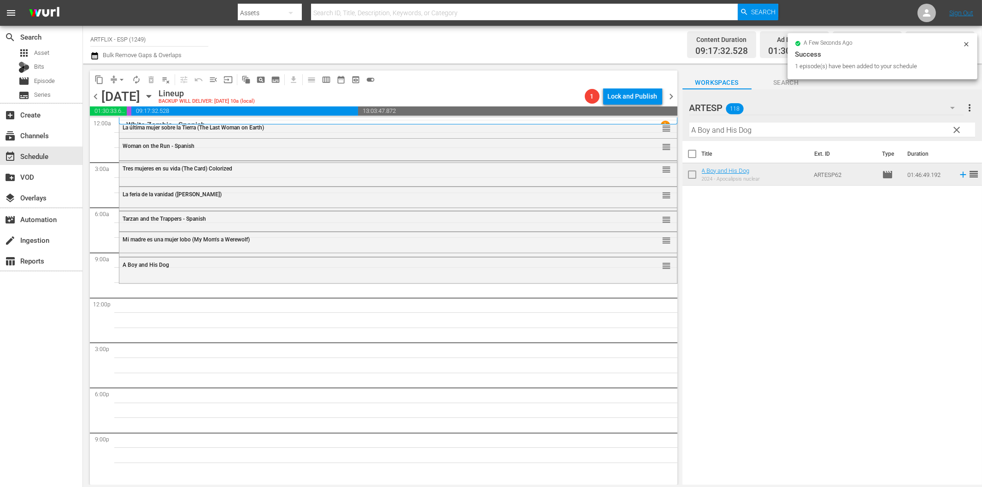
click at [713, 131] on input "A Boy and His Dog" at bounding box center [833, 130] width 286 height 15
paste input "pasionadamente ([DATE] Story)"
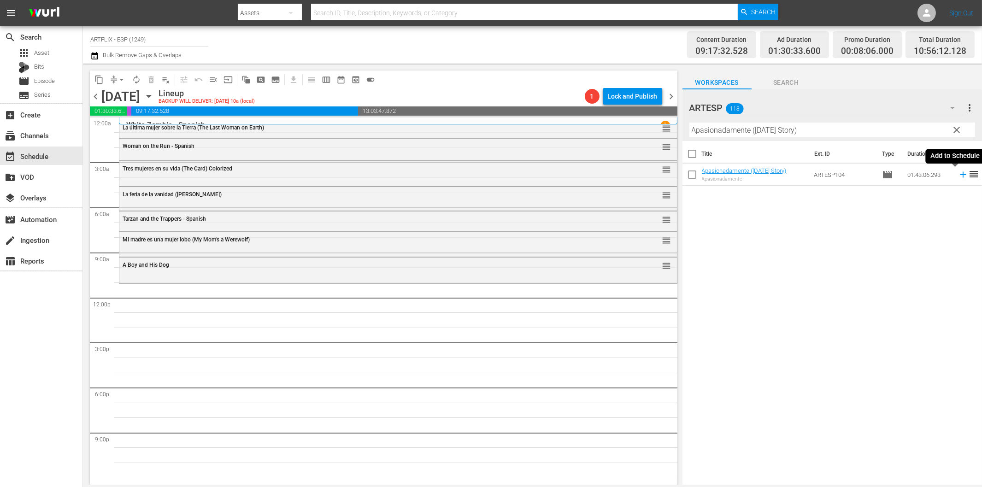
click at [960, 176] on icon at bounding box center [963, 175] width 6 height 6
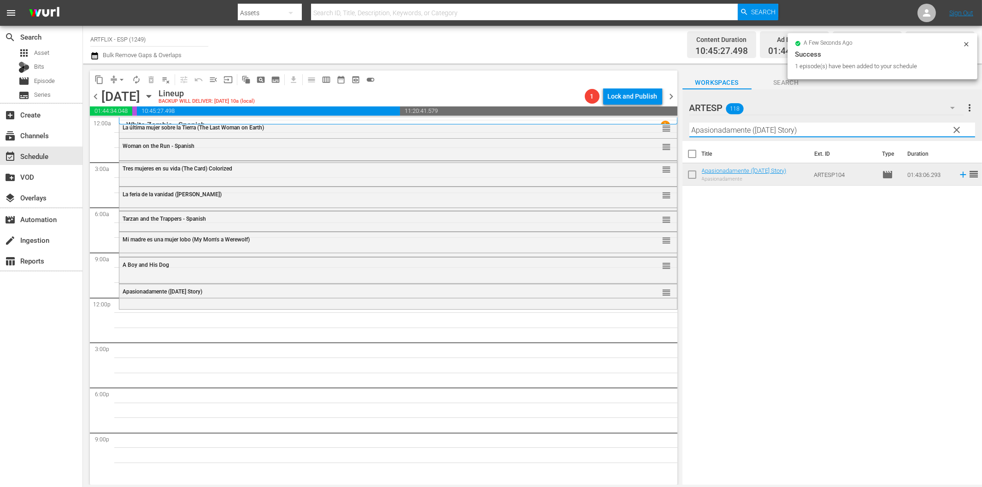
click at [776, 131] on input "Apasionadamente ([DATE] Story)" at bounding box center [833, 130] width 286 height 15
paste input "Escipión, el africano (Scipio the [DEMOGRAPHIC_DATA]"
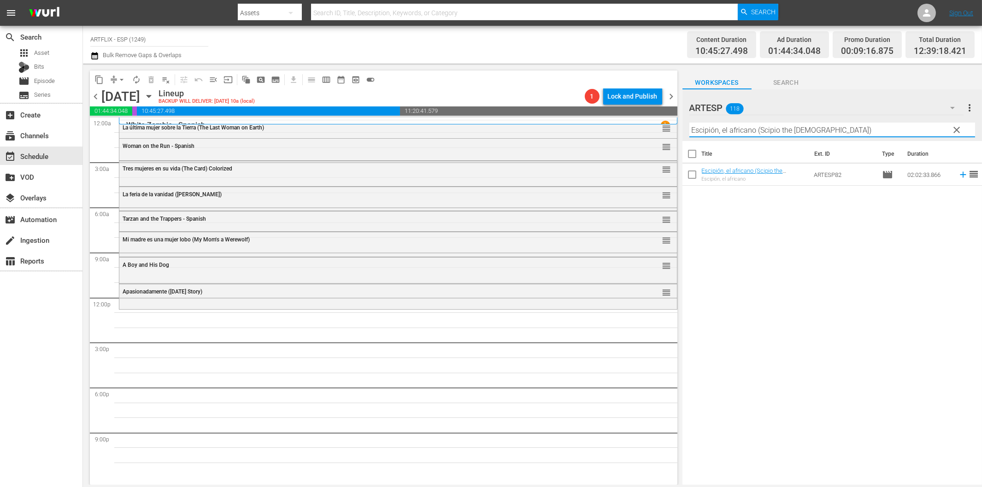
drag, startPoint x: 956, startPoint y: 173, endPoint x: 946, endPoint y: 177, distance: 10.2
click at [958, 174] on icon at bounding box center [963, 175] width 10 height 10
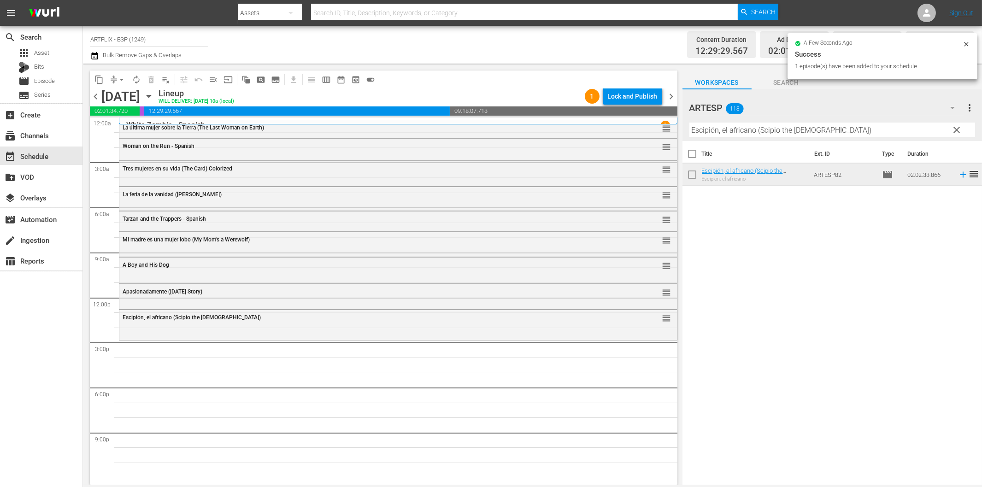
click at [726, 131] on input "Escipión, el africano (Scipio the [DEMOGRAPHIC_DATA])" at bounding box center [833, 130] width 286 height 15
paste input "La canción del recuerdo (Penny_Serenade"
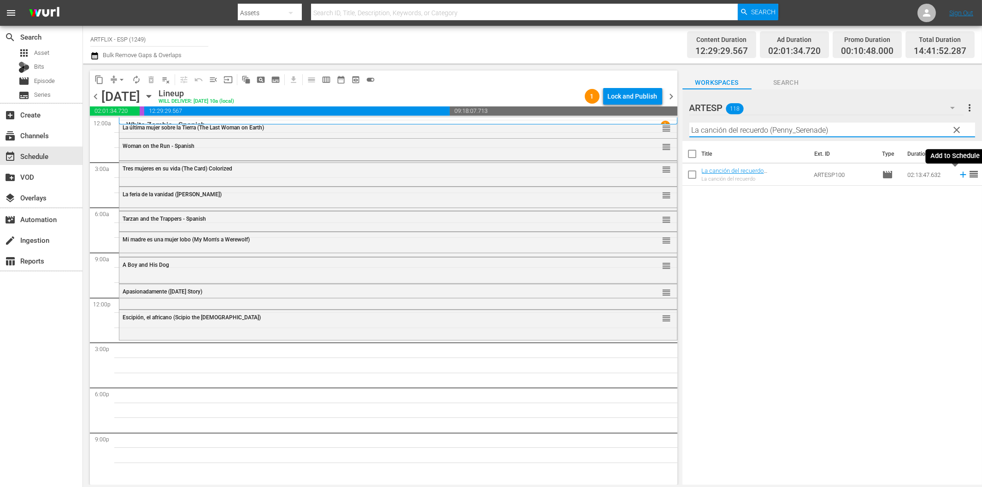
click at [958, 176] on icon at bounding box center [963, 175] width 10 height 10
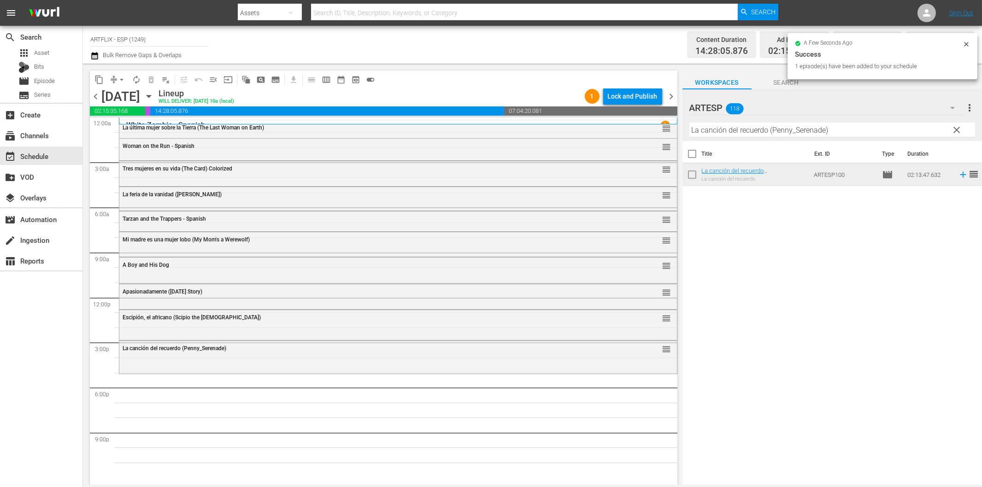
click at [757, 131] on input "La canción del recuerdo (Penny_Serenade)" at bounding box center [833, 130] width 286 height 15
paste input "The Strange Love of [PERSON_NAME] - Spanish"
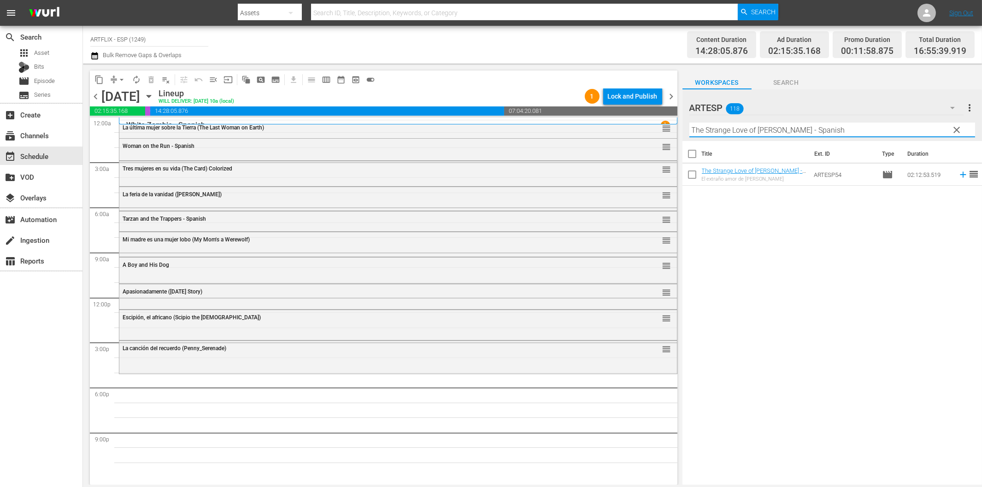
click at [958, 176] on icon at bounding box center [963, 175] width 10 height 10
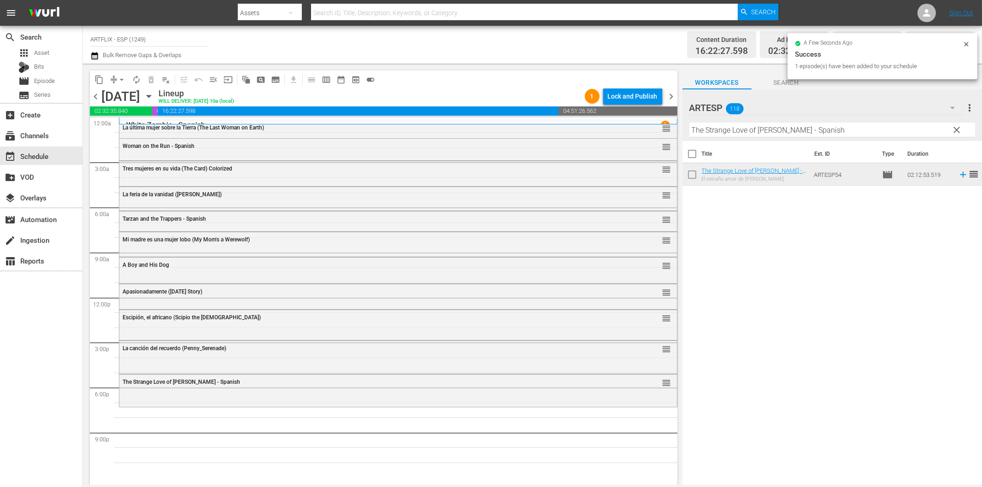
click at [758, 126] on input "The Strange Love of [PERSON_NAME] - Spanish" at bounding box center [833, 130] width 286 height 15
paste input "Wives Under Suspicion"
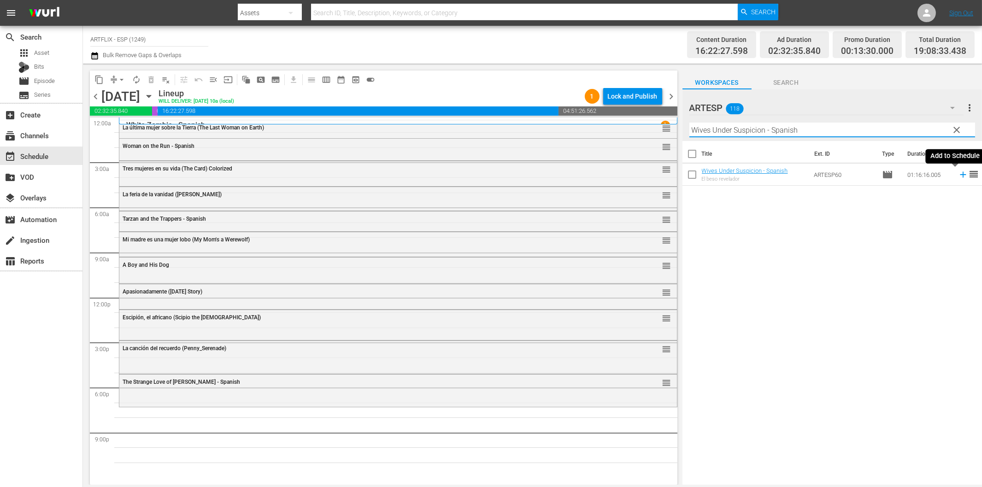
click at [958, 176] on icon at bounding box center [963, 175] width 10 height 10
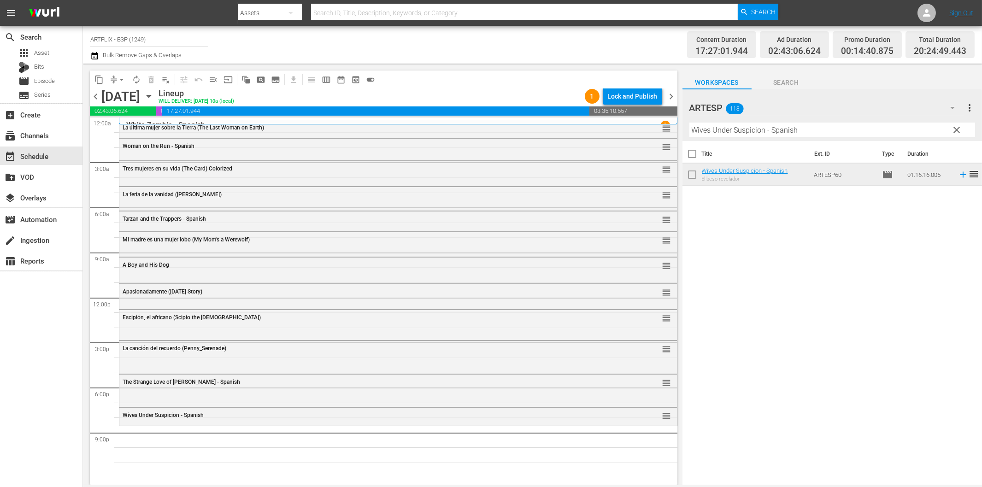
click at [735, 128] on input "Wives Under Suspicion - Spanish" at bounding box center [833, 130] width 286 height 15
paste input "[PERSON_NAME] no (The [DEMOGRAPHIC_DATA] Says No) Colorized"
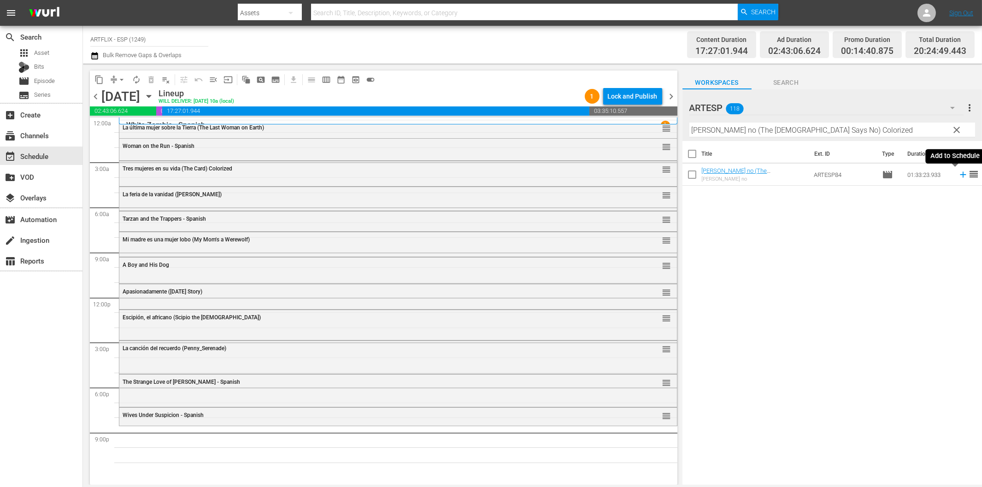
click at [958, 176] on icon at bounding box center [963, 175] width 10 height 10
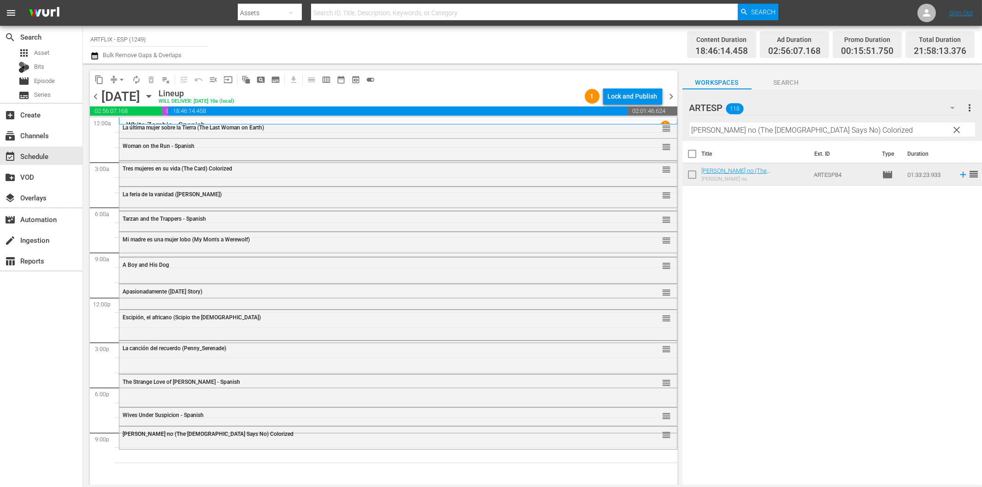
click at [826, 131] on input "[PERSON_NAME] no (The [DEMOGRAPHIC_DATA] Says No) Colorized" at bounding box center [833, 130] width 286 height 15
paste input "terror (The Terror)"
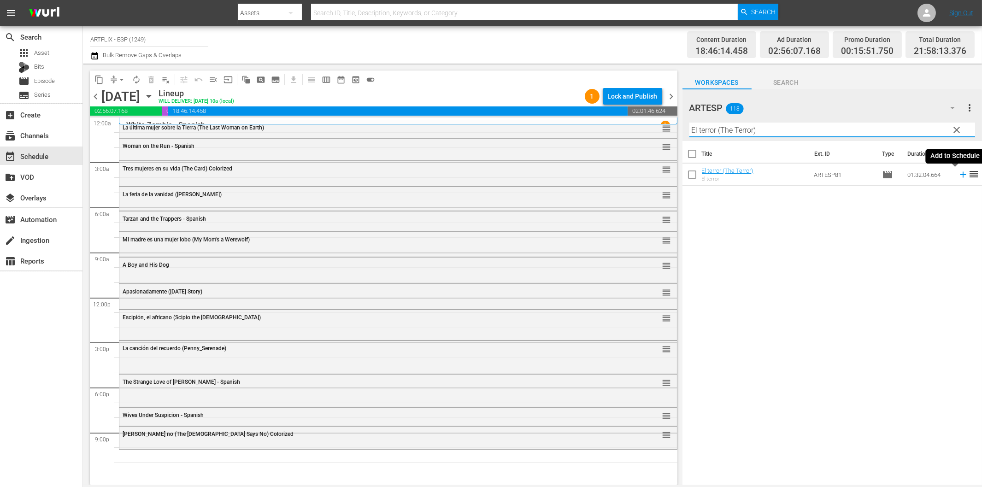
click at [958, 177] on icon at bounding box center [963, 175] width 10 height 10
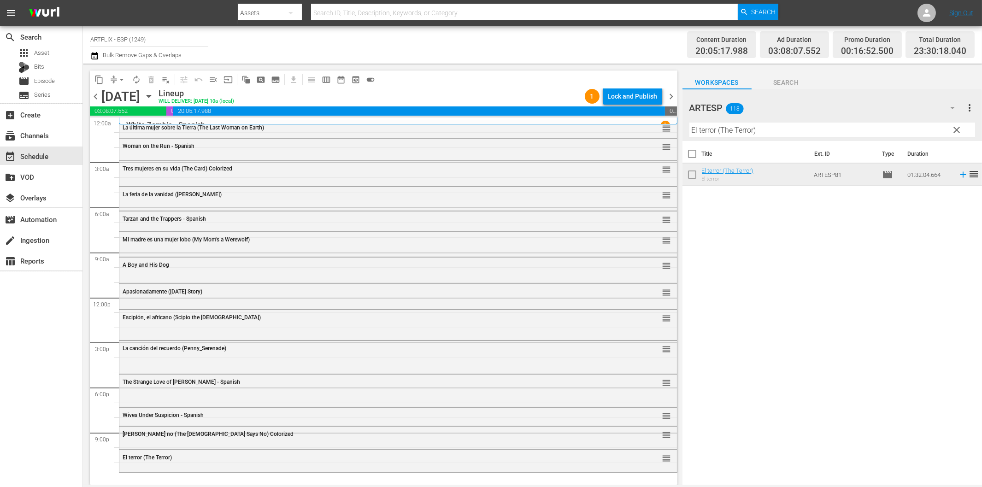
click at [817, 137] on hr at bounding box center [833, 137] width 286 height 0
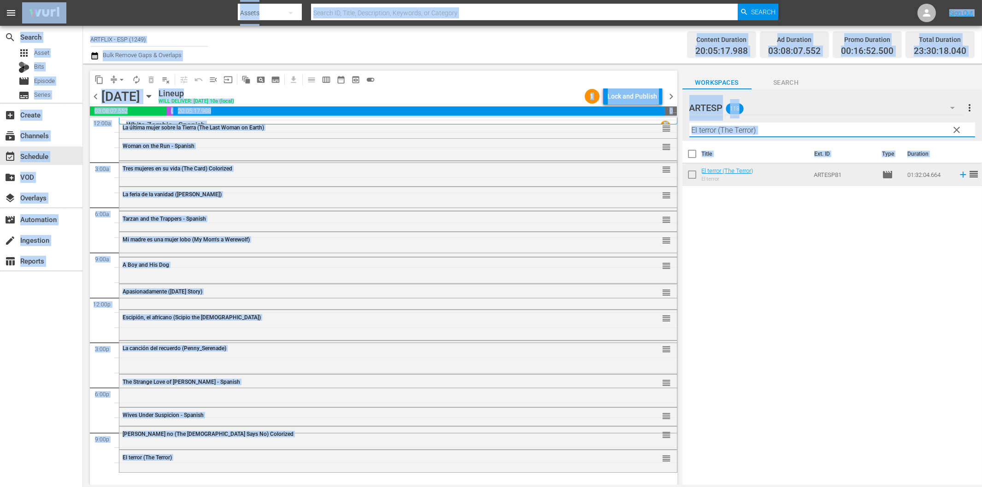
click at [821, 130] on input "El terror (The Terror)" at bounding box center [833, 130] width 286 height 15
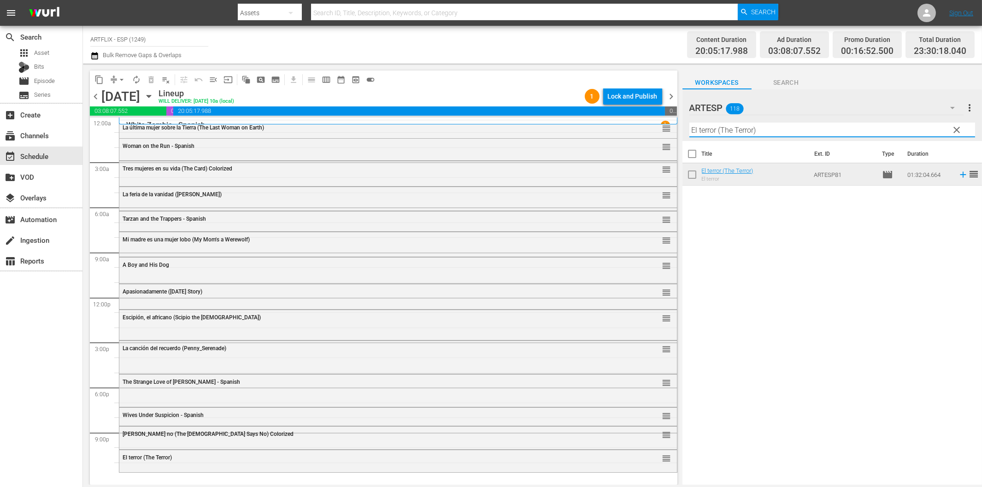
paste input "cisne negro (The Black Swan"
click at [960, 174] on icon at bounding box center [963, 175] width 6 height 6
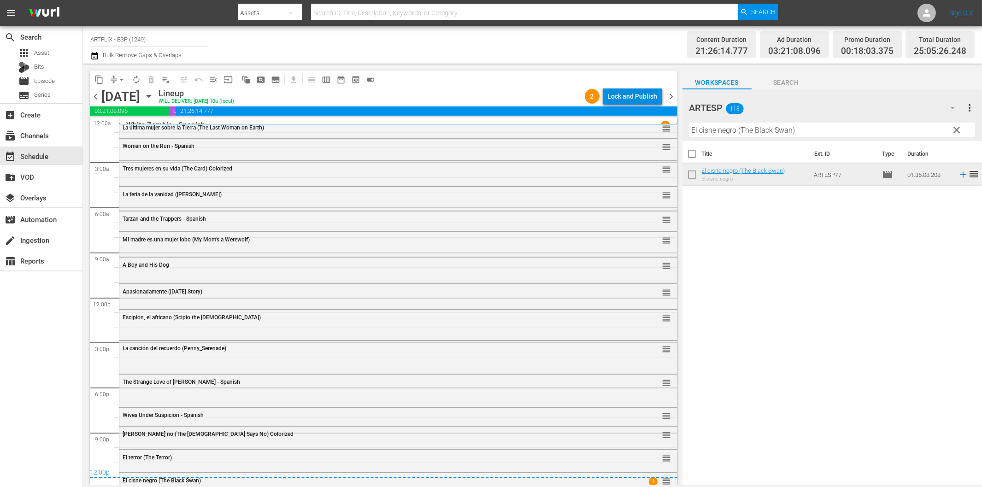
click at [632, 100] on div "Lock and Publish" at bounding box center [633, 96] width 50 height 17
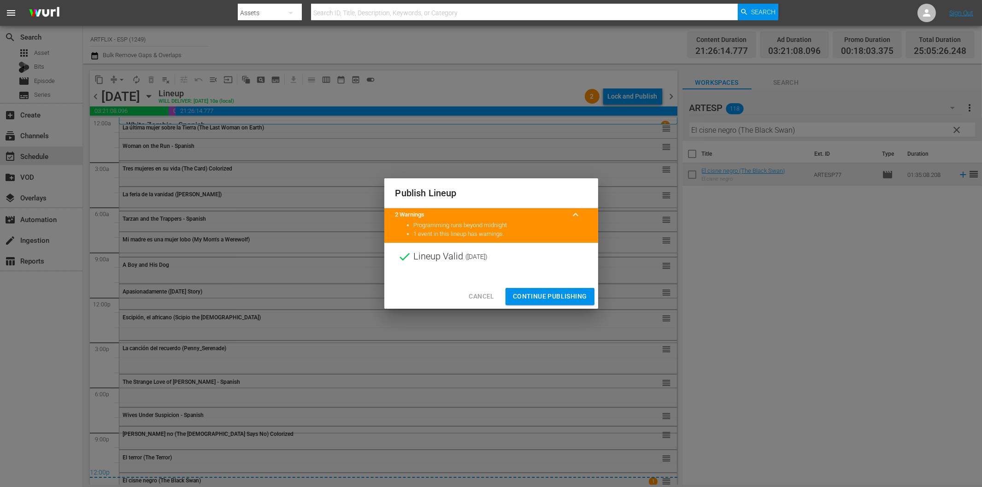
click at [566, 295] on span "Continue Publishing" at bounding box center [550, 297] width 74 height 12
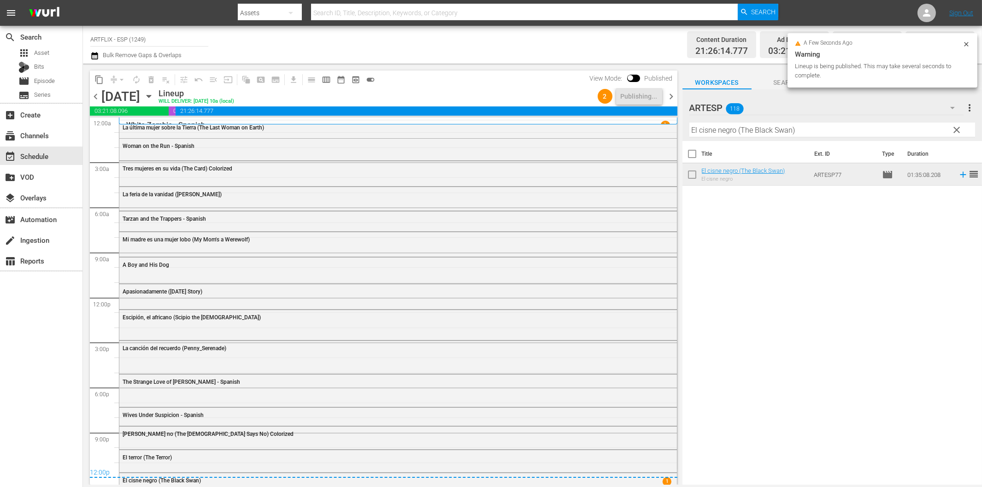
drag, startPoint x: 669, startPoint y: 97, endPoint x: 689, endPoint y: 140, distance: 47.2
click at [669, 97] on span "chevron_right" at bounding box center [672, 97] width 12 height 12
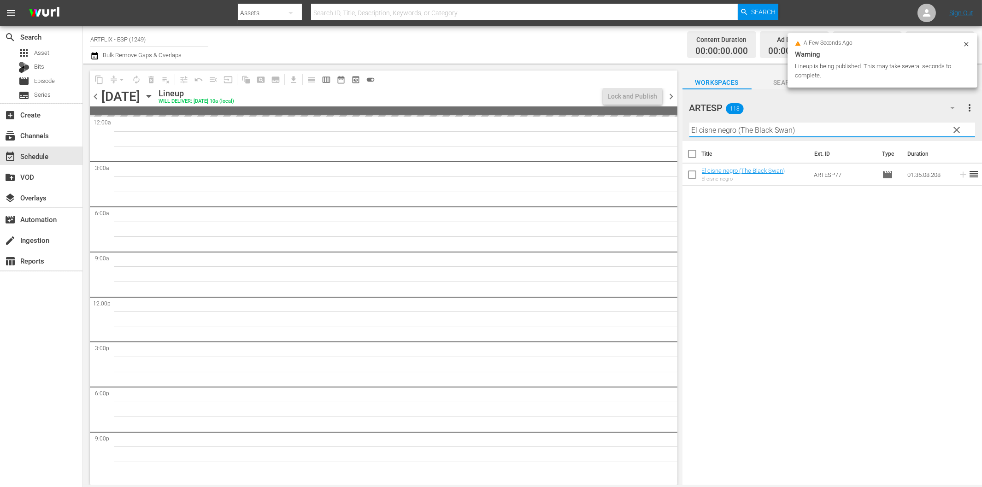
click at [754, 132] on input "El cisne negro (The Black Swan)" at bounding box center [833, 130] width 286 height 15
paste input "A Minor Miracle"
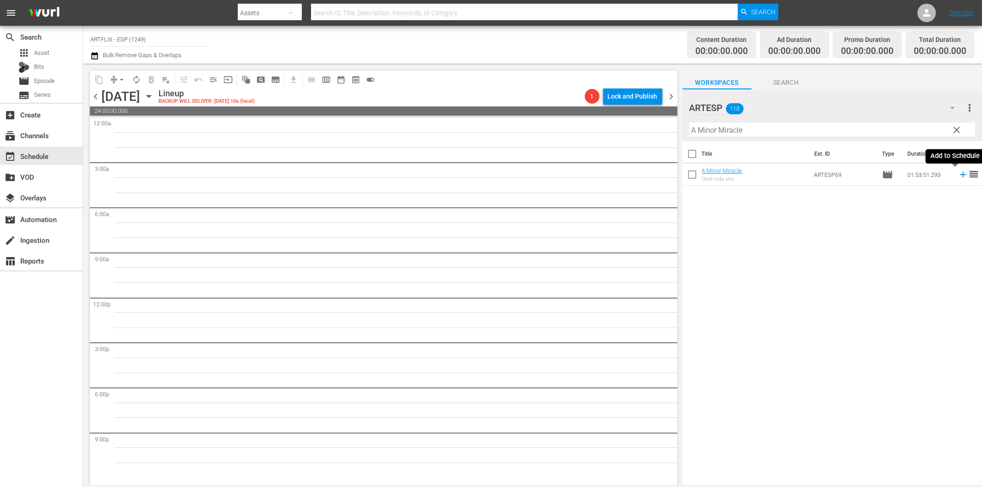
click at [958, 176] on icon at bounding box center [963, 175] width 10 height 10
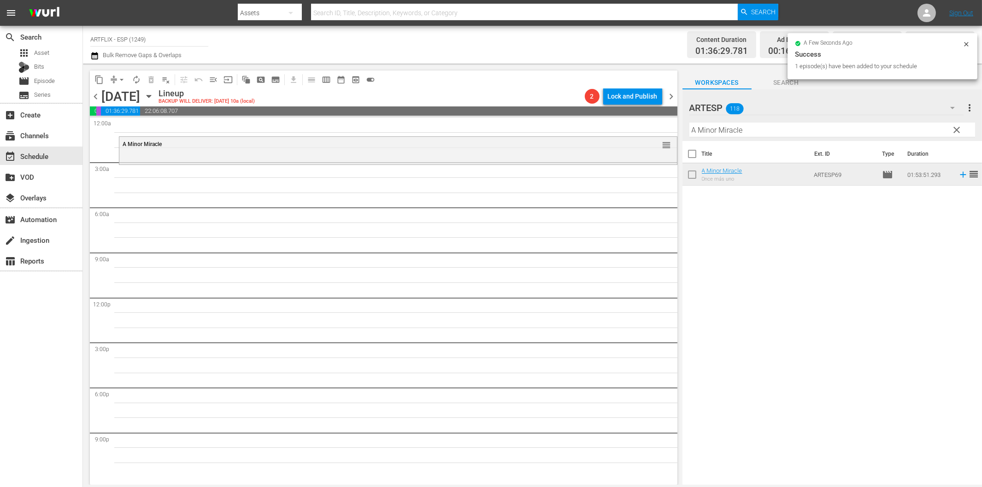
click at [767, 129] on input "A Minor Miracle" at bounding box center [833, 130] width 286 height 15
paste input "The Bat - Spanish"
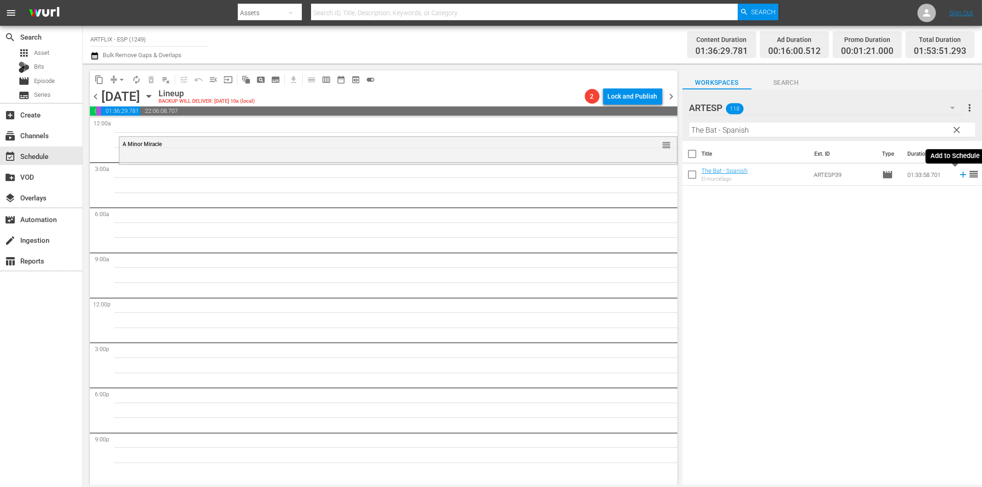
click at [958, 174] on icon at bounding box center [963, 175] width 10 height 10
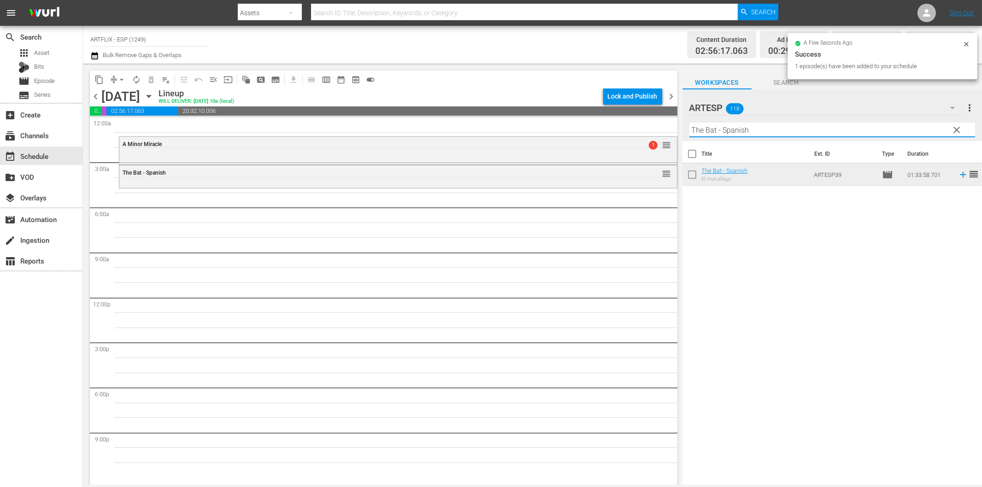
click at [747, 130] on input "The Bat - Spanish" at bounding box center [833, 130] width 286 height 15
paste input "Smash-Up - The Story of a Woman"
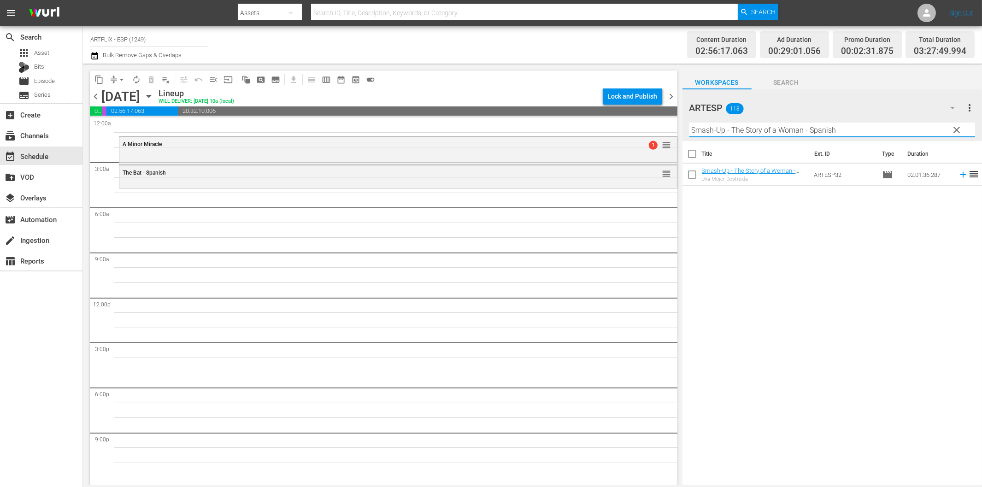
click at [958, 176] on icon at bounding box center [963, 175] width 10 height 10
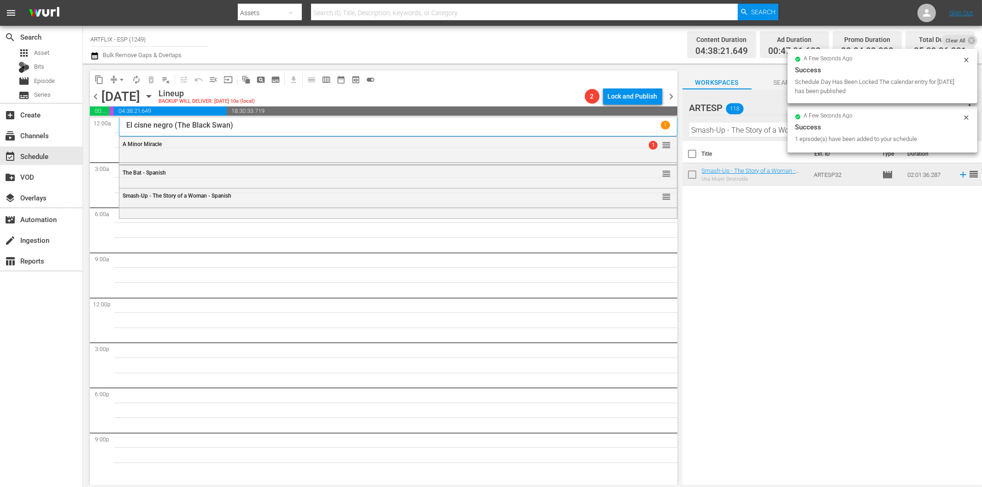
click at [777, 131] on input "Smash-Up - The Story of a Woman - Spanish" at bounding box center [833, 130] width 286 height 15
paste input "Capitán [PERSON_NAME] (Captain [PERSON_NAME])"
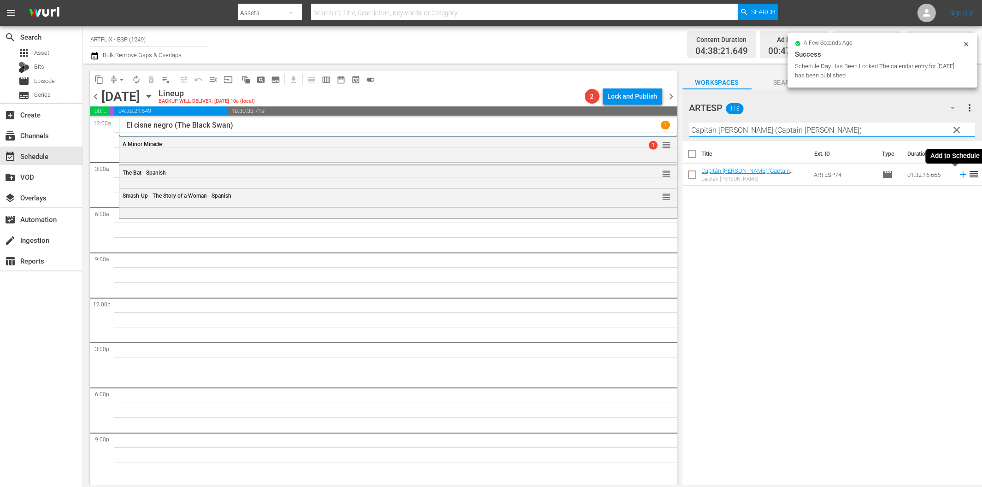
click at [960, 172] on icon at bounding box center [963, 175] width 6 height 6
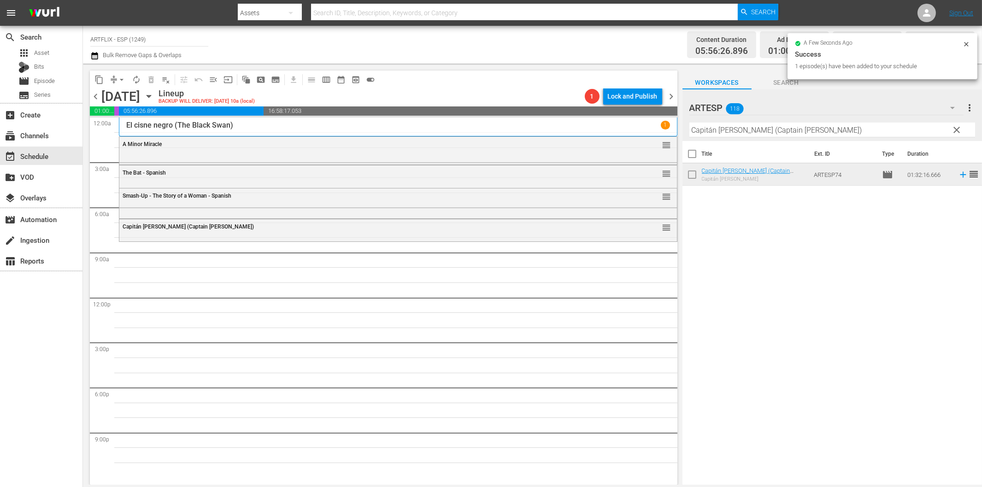
click at [804, 131] on input "Capitán [PERSON_NAME] (Captain [PERSON_NAME])" at bounding box center [833, 130] width 286 height 15
paste input "Sundown - Spanish"
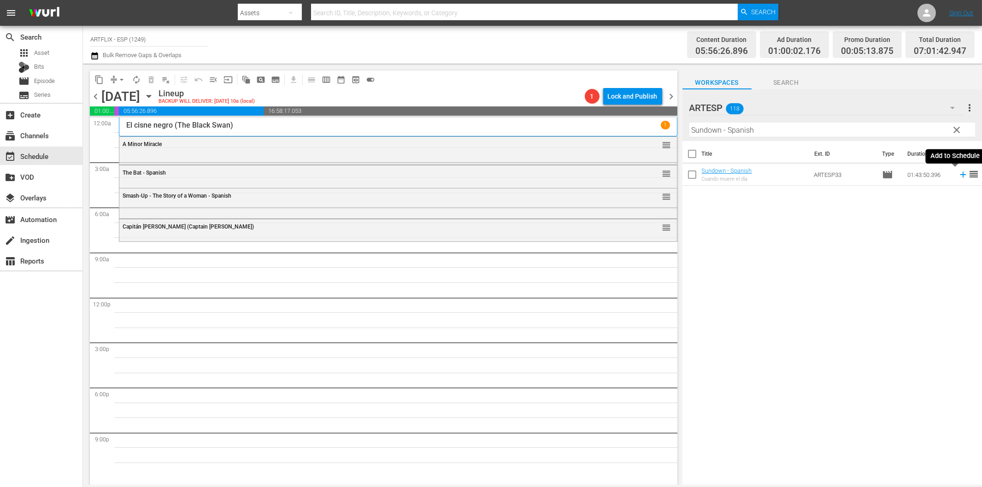
click at [960, 174] on icon at bounding box center [963, 175] width 6 height 6
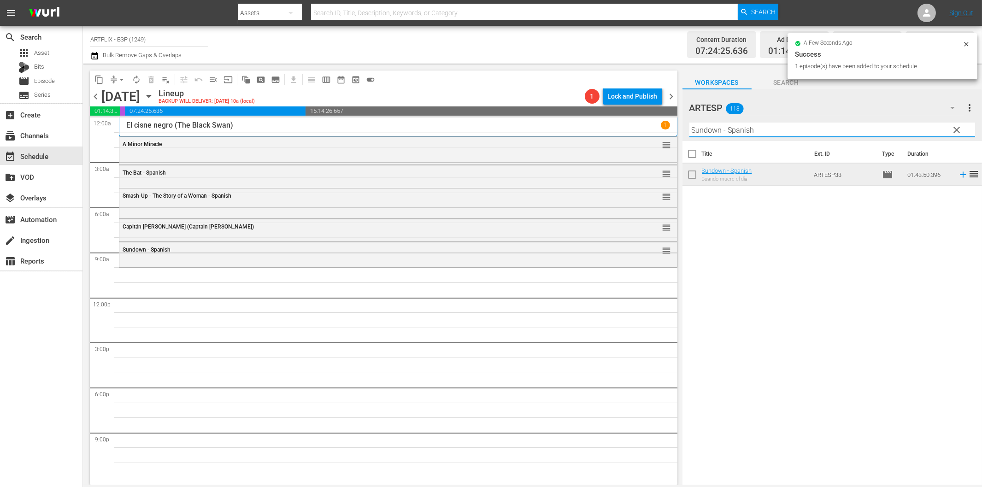
click at [715, 125] on input "Sundown - Spanish" at bounding box center [833, 130] width 286 height 15
paste input "Detour"
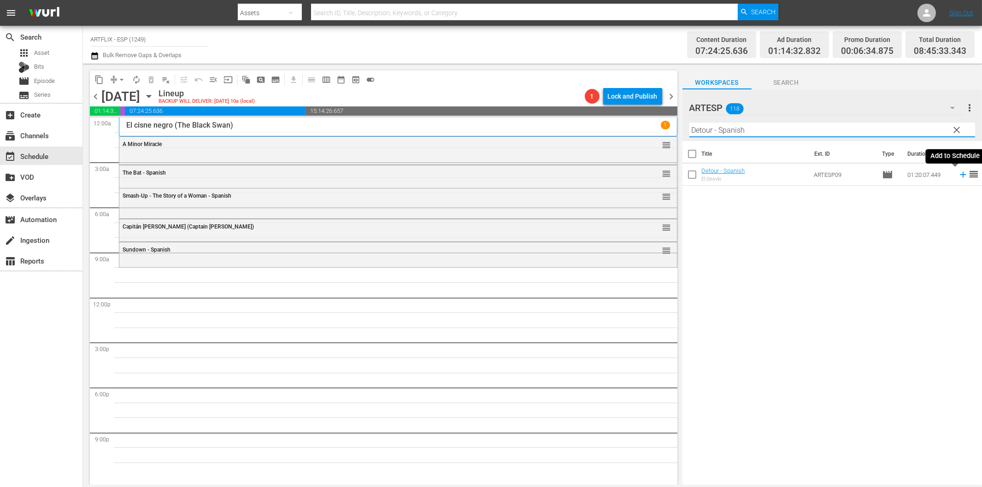
click at [958, 176] on icon at bounding box center [963, 175] width 10 height 10
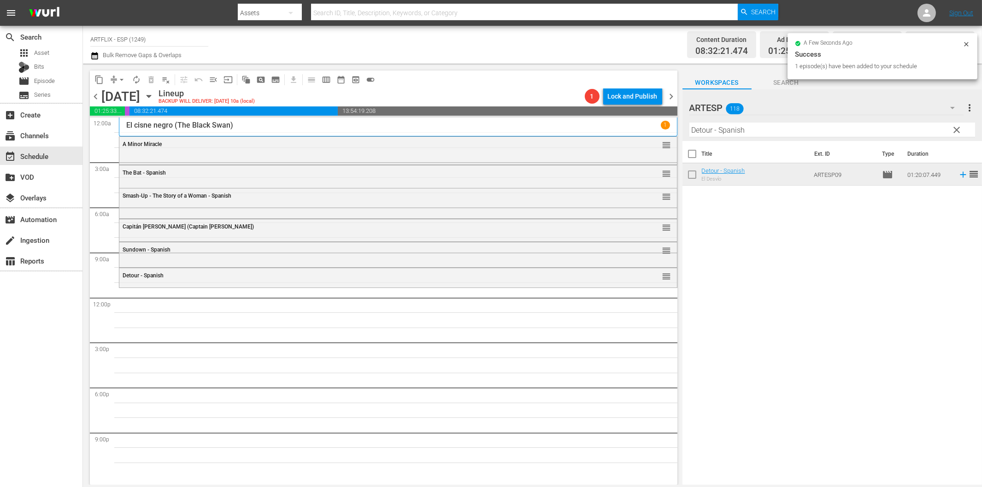
click at [776, 133] on input "Detour - Spanish" at bounding box center [833, 130] width 286 height 15
paste input "The Great Flamarion"
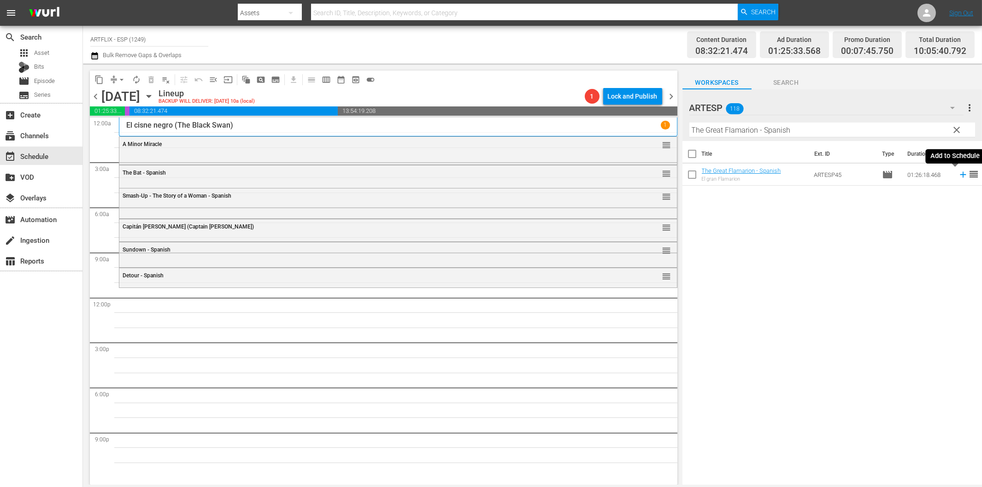
click at [960, 176] on icon at bounding box center [963, 175] width 10 height 10
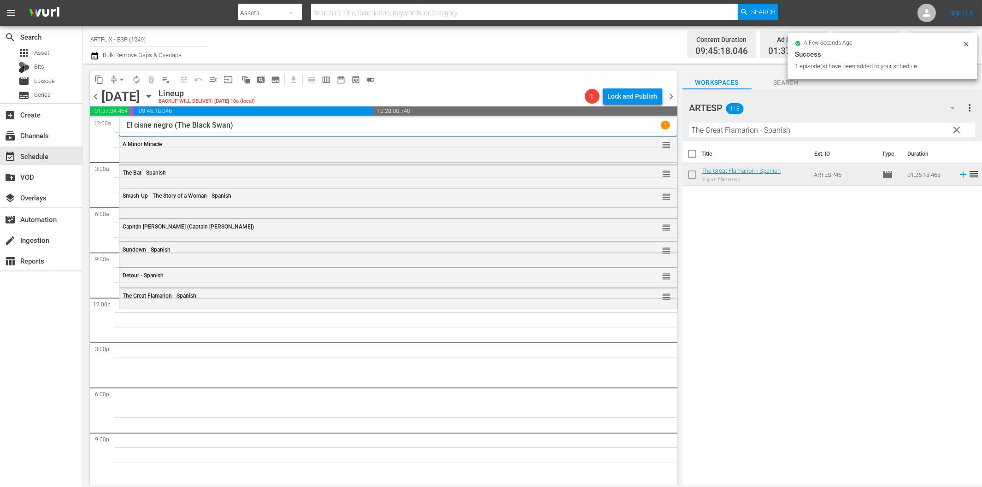
click at [738, 134] on input "The Great Flamarion - Spanish" at bounding box center [833, 130] width 286 height 15
paste input "Charada (Charade)"
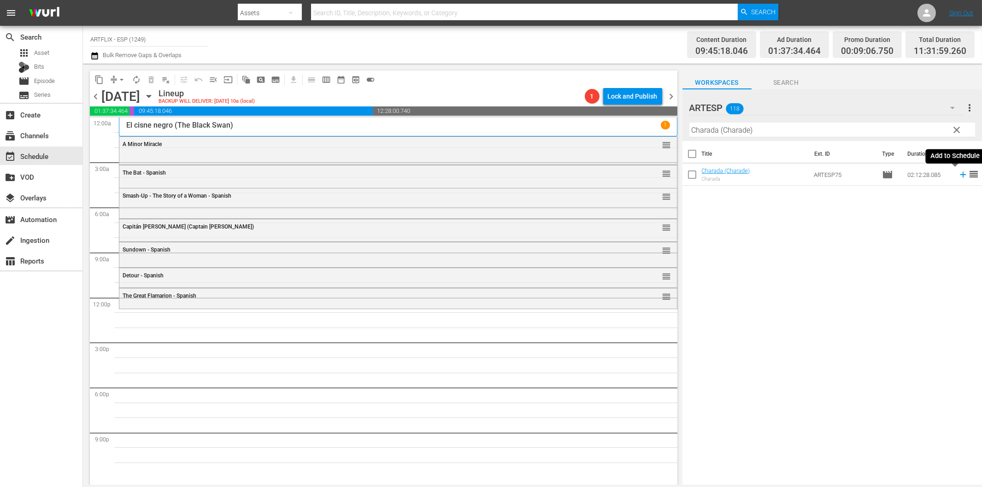
click at [958, 177] on icon at bounding box center [963, 175] width 10 height 10
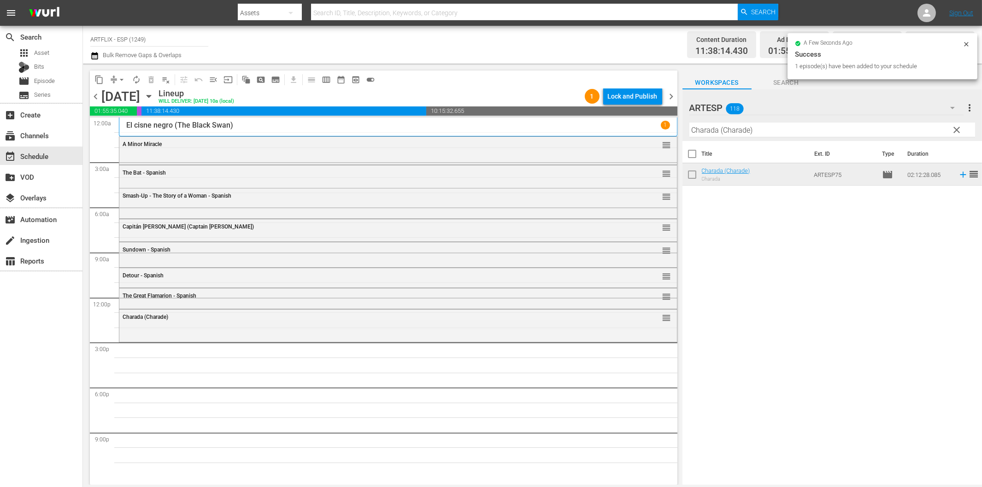
click at [724, 125] on input "Charada (Charade)" at bounding box center [833, 130] width 286 height 15
paste input "Dishonored [DEMOGRAPHIC_DATA] - Spanish"
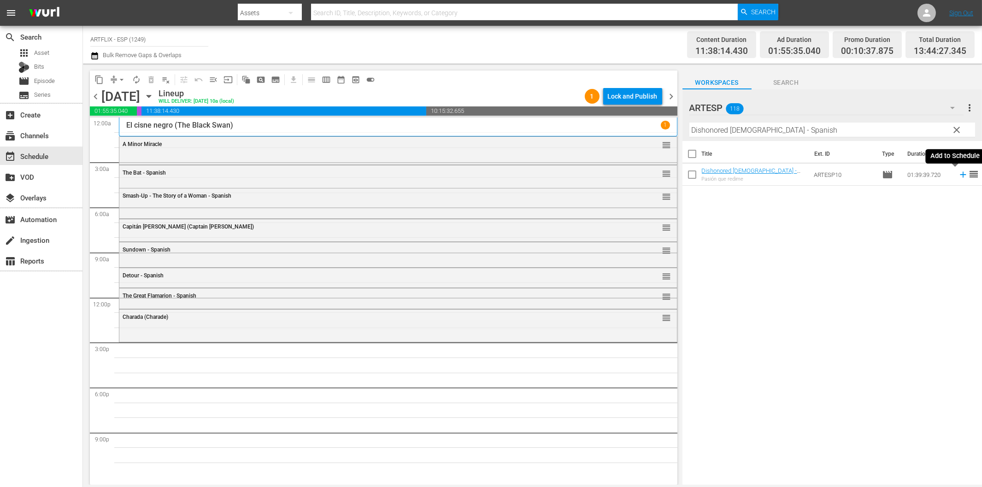
click at [958, 174] on icon at bounding box center [963, 175] width 10 height 10
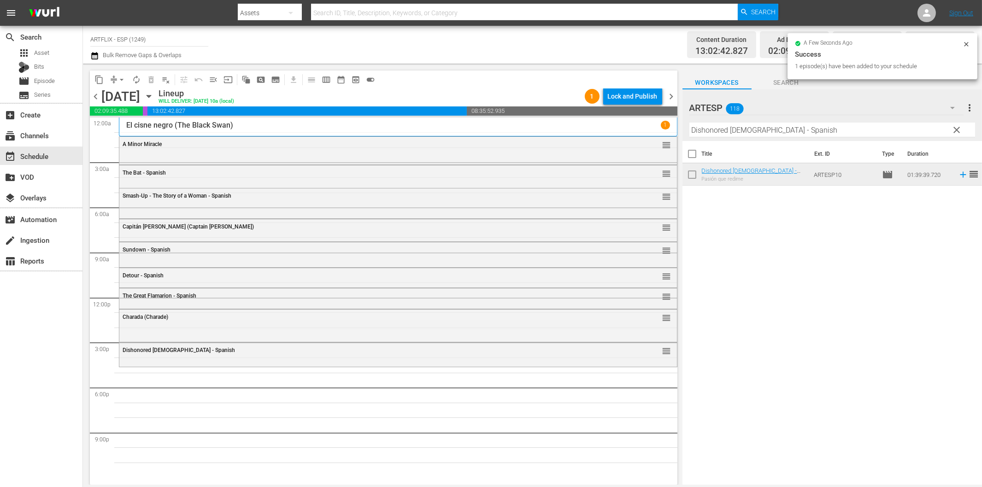
click at [876, 128] on input "Dishonored [DEMOGRAPHIC_DATA] - Spanish" at bounding box center [833, 130] width 286 height 15
paste input "The Big Combo"
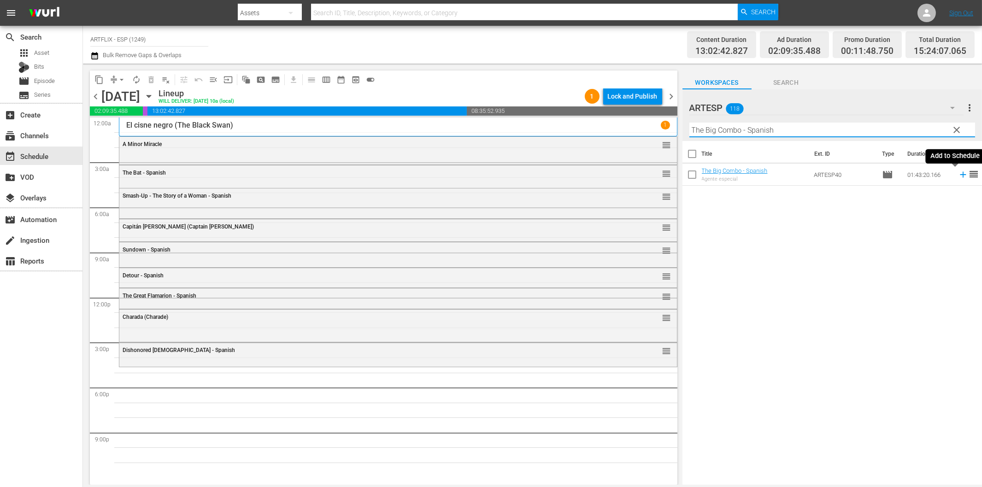
click at [958, 173] on icon at bounding box center [963, 175] width 10 height 10
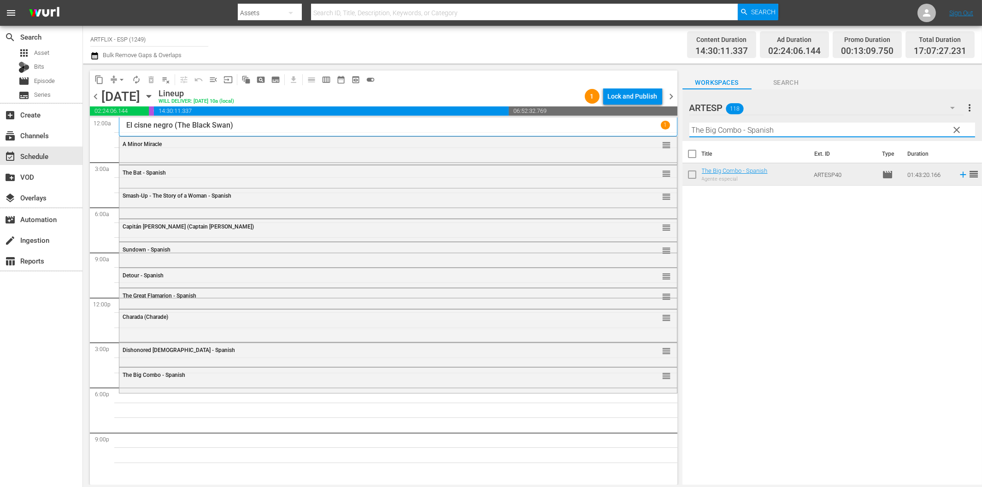
click at [787, 132] on input "The Big Combo - Spanish" at bounding box center [833, 130] width 286 height 15
paste input "La [PERSON_NAME] (A Tattered Web)"
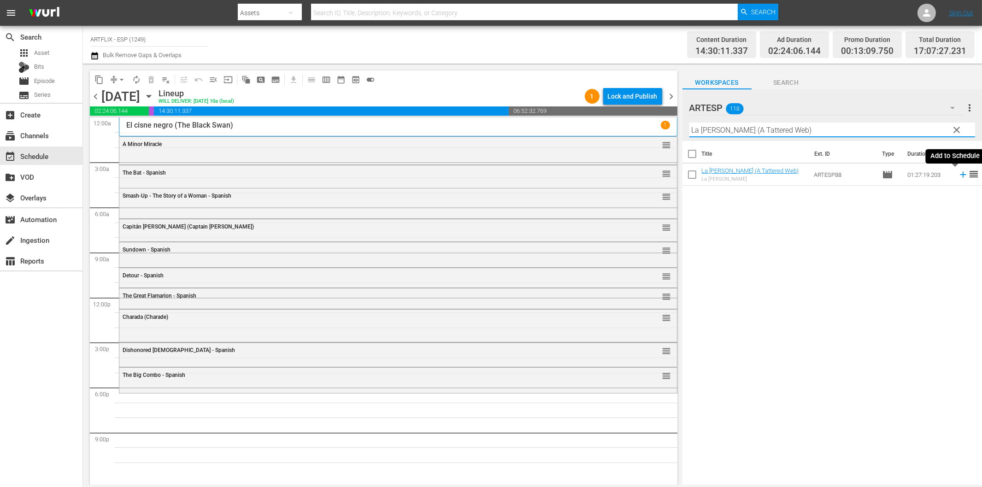
click at [958, 176] on icon at bounding box center [963, 175] width 10 height 10
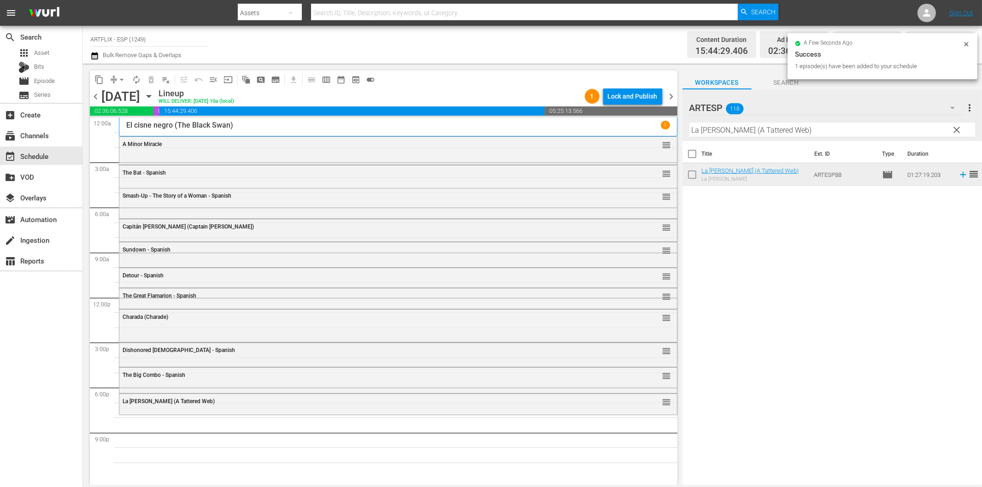
click at [821, 130] on input "La [PERSON_NAME] (A Tattered Web)" at bounding box center [833, 130] width 286 height 15
paste input "dy of Burlesque - Spanish"
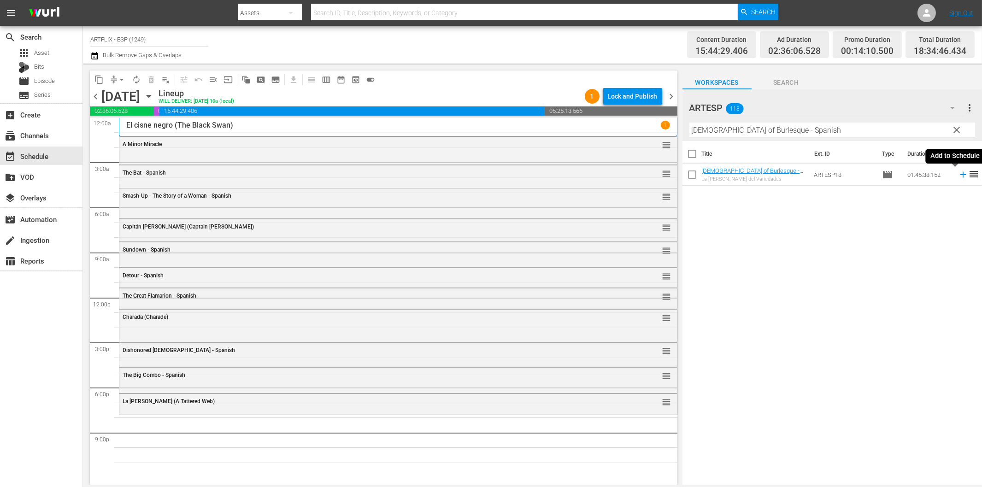
click at [958, 176] on icon at bounding box center [963, 175] width 10 height 10
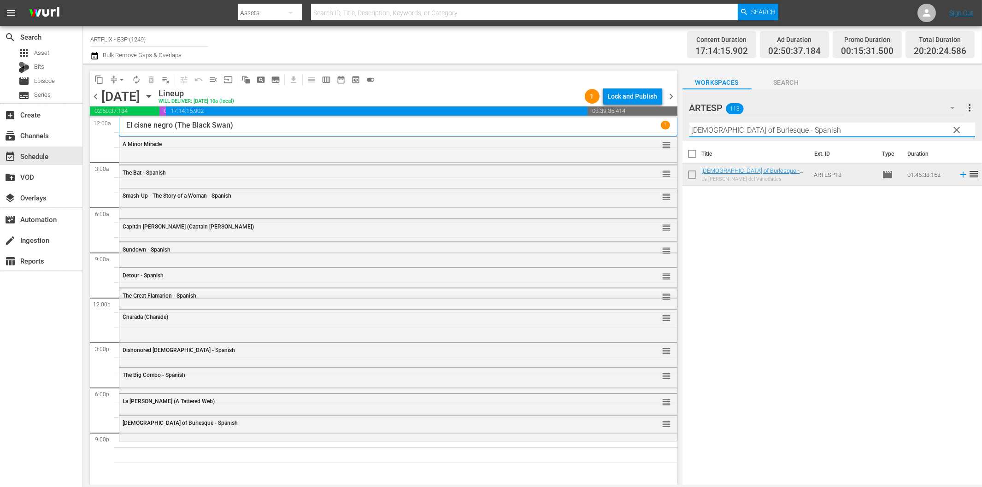
click at [809, 126] on input "[DEMOGRAPHIC_DATA] of Burlesque - Spanish" at bounding box center [833, 130] width 286 height 15
paste input "The Red Hous"
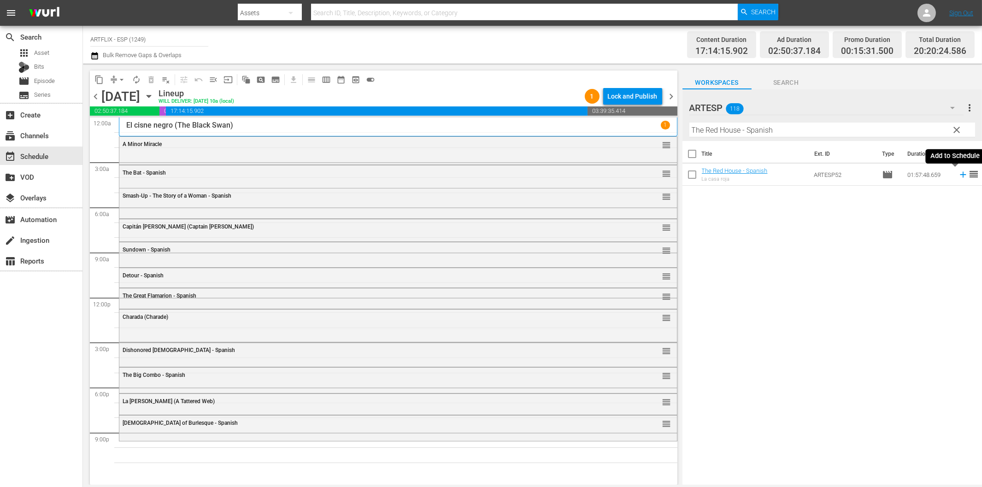
click at [958, 173] on icon at bounding box center [963, 175] width 10 height 10
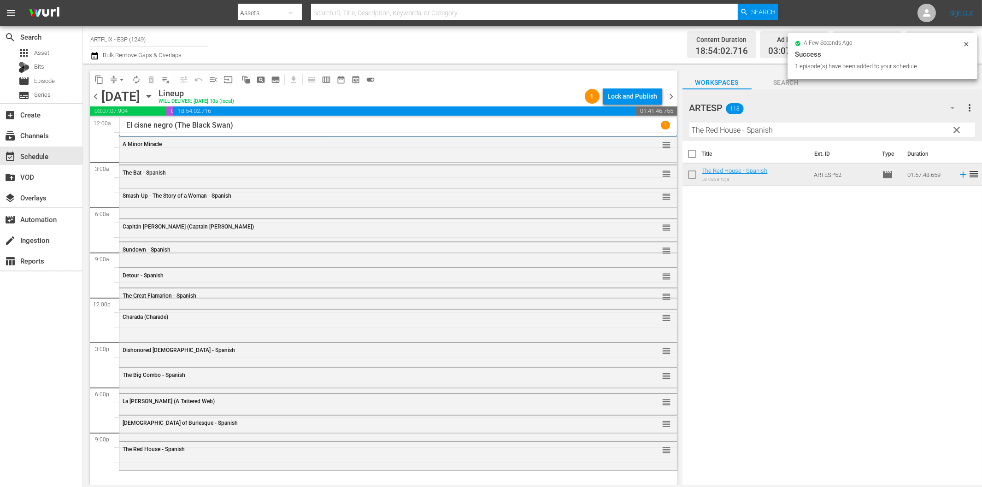
click at [740, 126] on input "The Red House - Spanish" at bounding box center [833, 130] width 286 height 15
paste input "Bodas reales (Royal Wedding)"
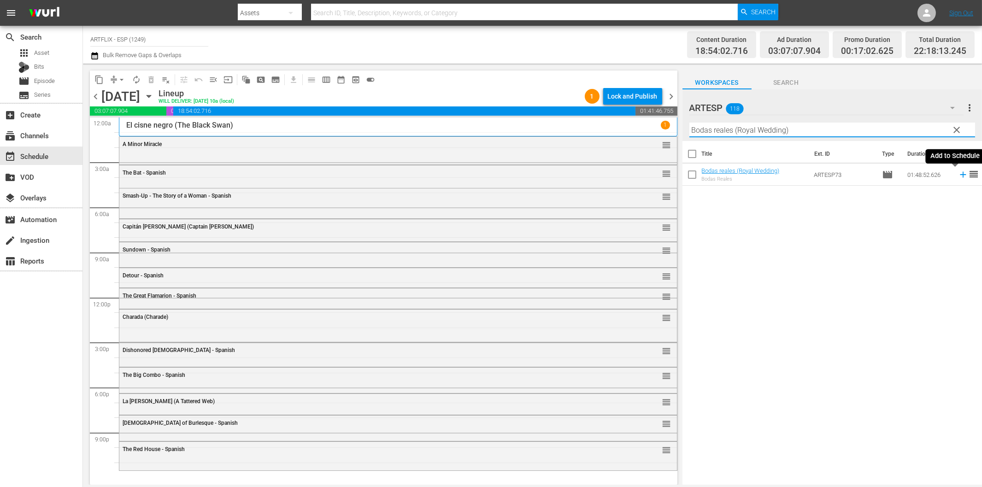
type input "Bodas reales (Royal Wedding)"
click at [958, 174] on icon at bounding box center [963, 175] width 10 height 10
